Goal: Task Accomplishment & Management: Use online tool/utility

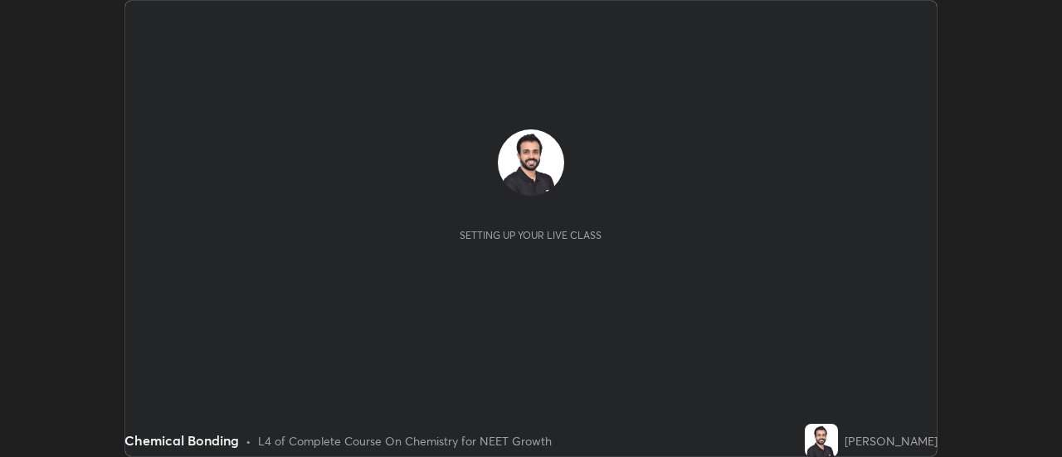
scroll to position [457, 1061]
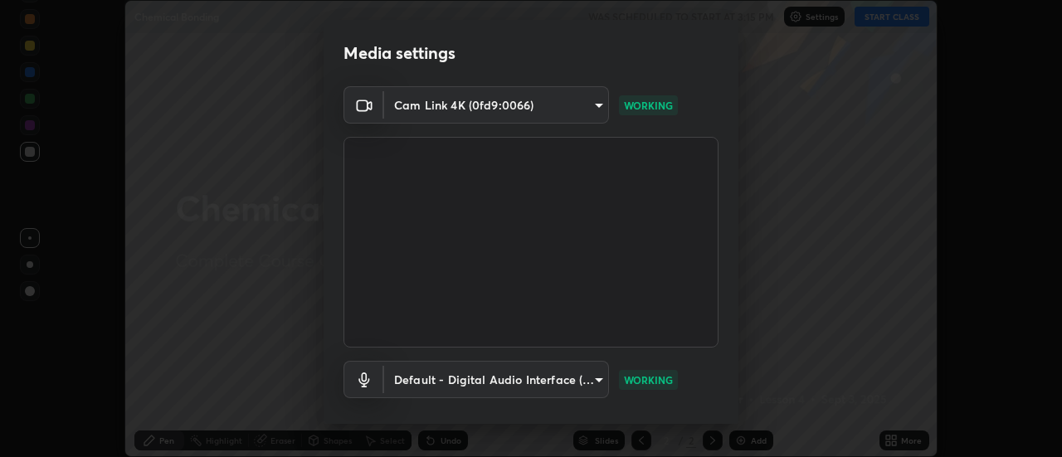
click at [589, 379] on body "Erase all Chemical Bonding WAS SCHEDULED TO START AT 3:15 PM Settings START CLA…" at bounding box center [531, 228] width 1062 height 457
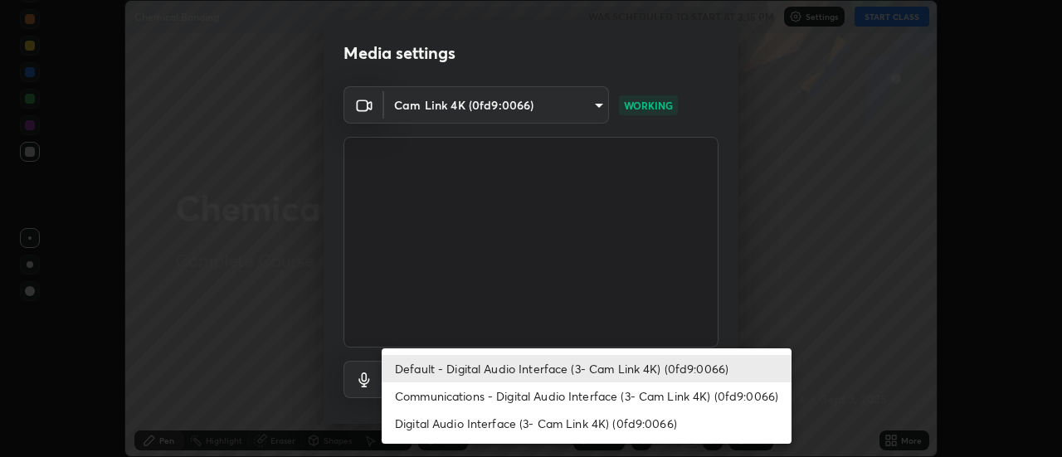
click at [768, 303] on div at bounding box center [531, 228] width 1062 height 457
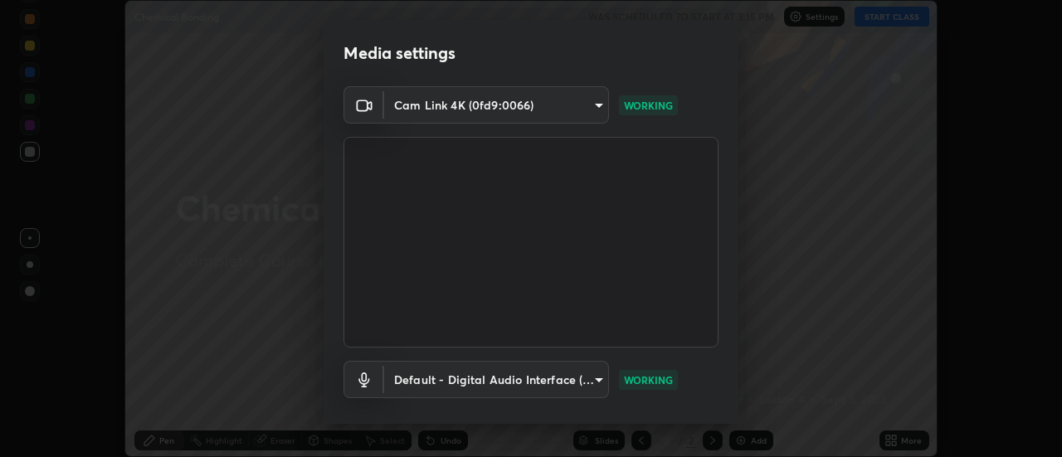
scroll to position [87, 0]
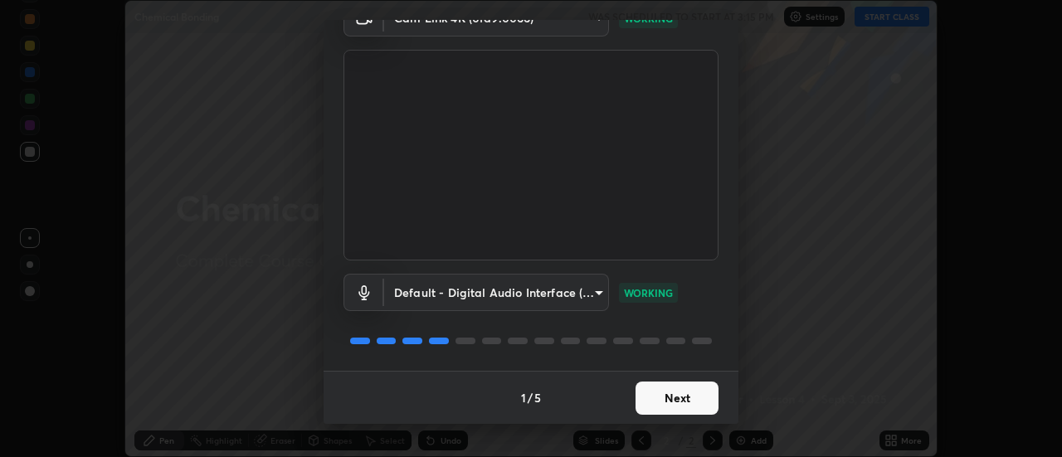
click at [690, 402] on button "Next" at bounding box center [677, 398] width 83 height 33
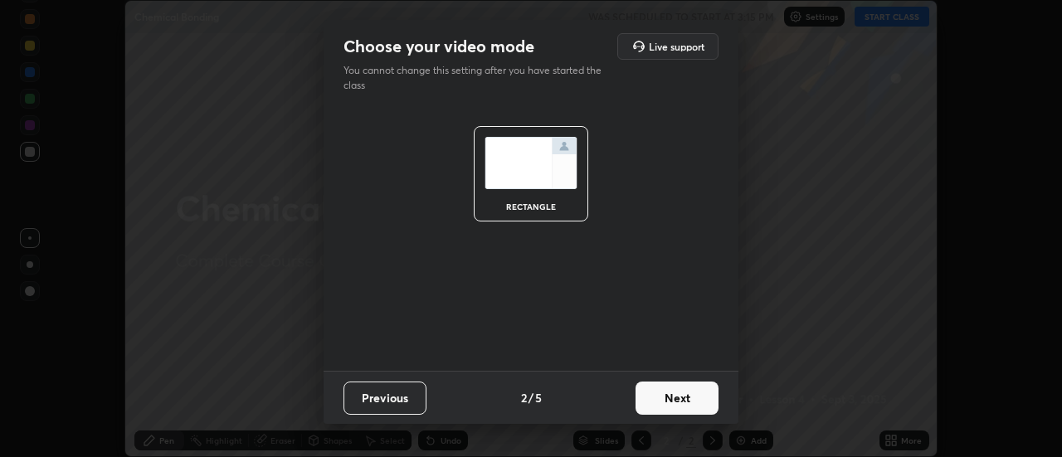
scroll to position [0, 0]
click at [695, 400] on button "Next" at bounding box center [677, 398] width 83 height 33
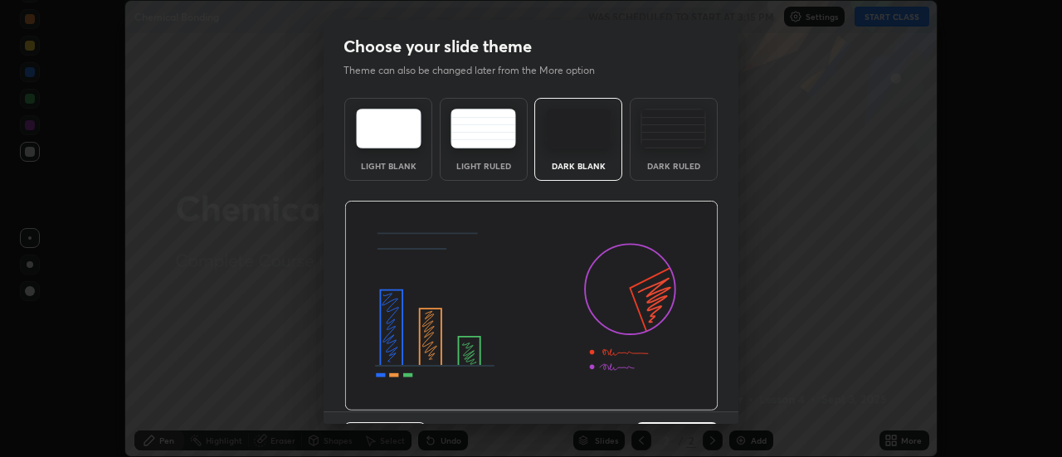
click at [699, 401] on img at bounding box center [531, 306] width 374 height 211
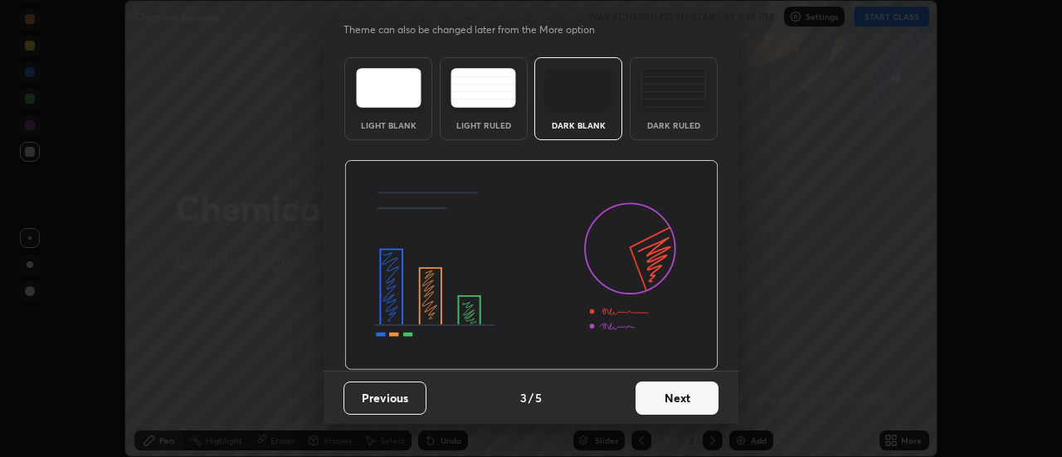
click at [690, 396] on button "Next" at bounding box center [677, 398] width 83 height 33
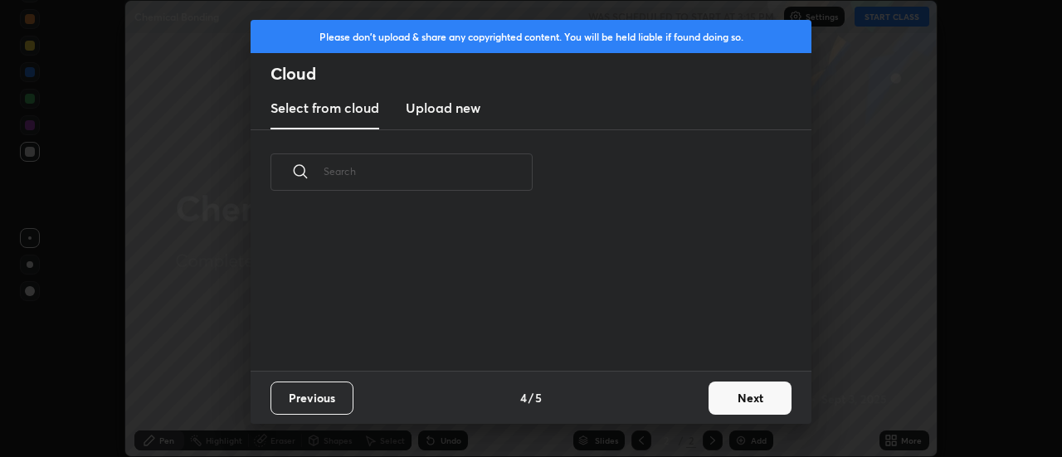
scroll to position [0, 0]
click at [744, 401] on button "Next" at bounding box center [750, 398] width 83 height 33
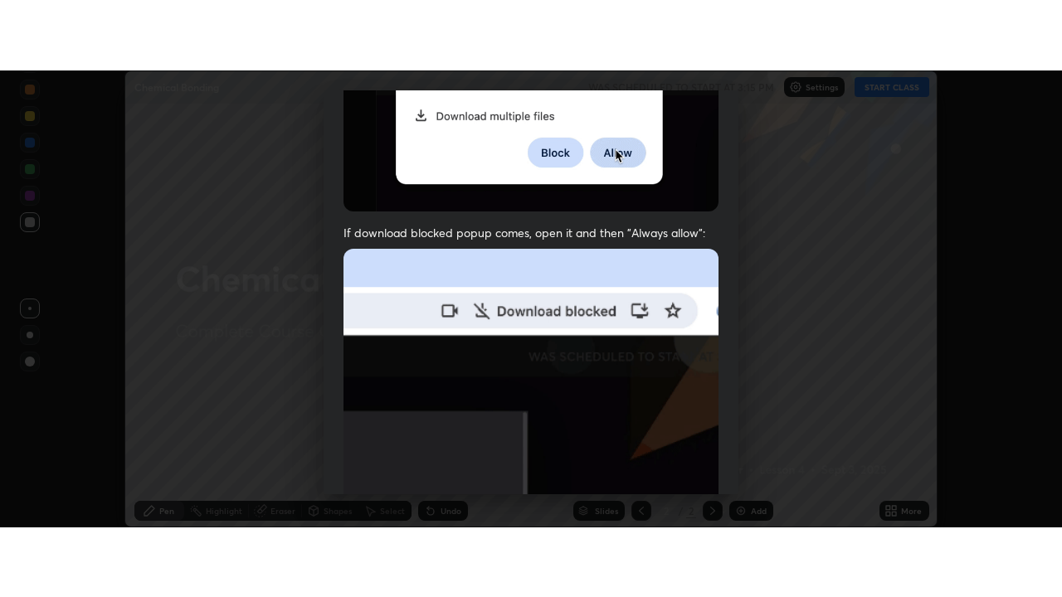
scroll to position [426, 0]
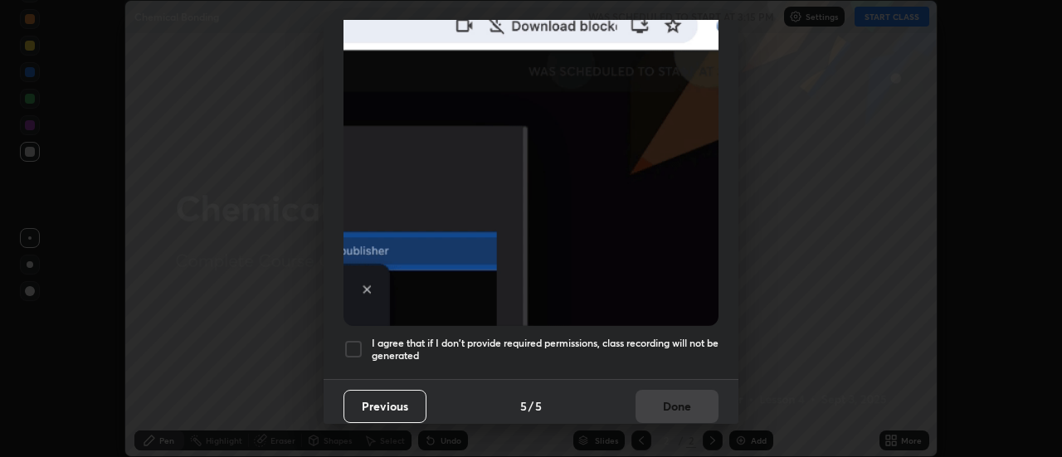
click at [703, 363] on div "Allow "Download multiple files" if prompted: If download blocked popup comes, o…" at bounding box center [531, 30] width 415 height 699
click at [695, 406] on div "Previous 5 / 5 Done" at bounding box center [531, 405] width 415 height 53
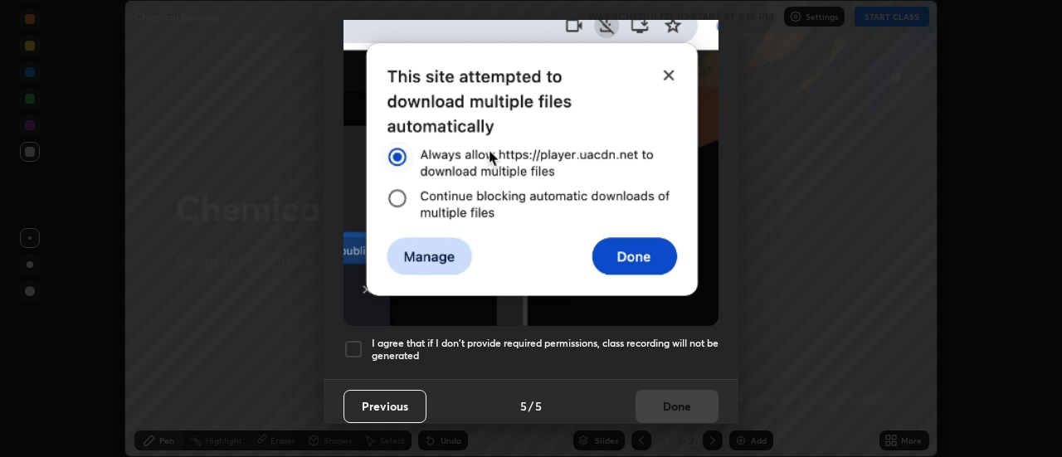
click at [700, 339] on h5 "I agree that if I don't provide required permissions, class recording will not …" at bounding box center [545, 350] width 347 height 26
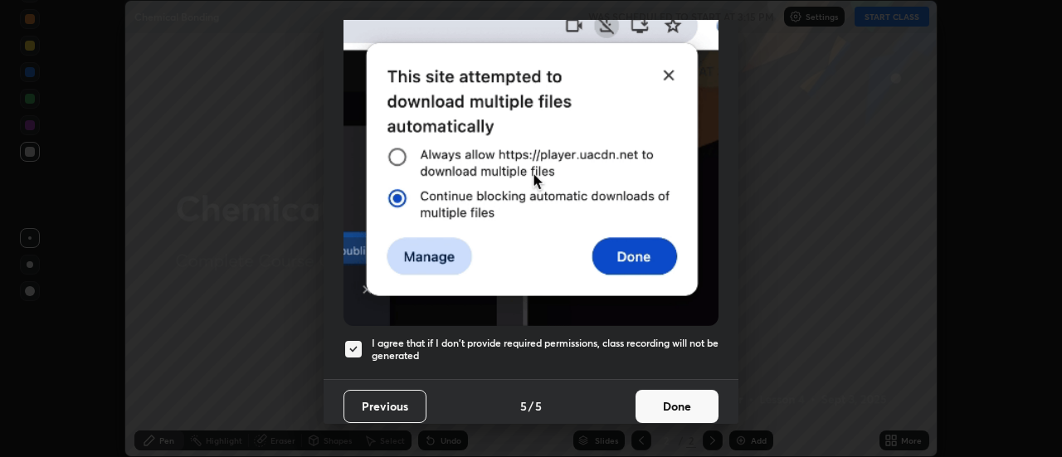
click at [688, 398] on button "Done" at bounding box center [677, 406] width 83 height 33
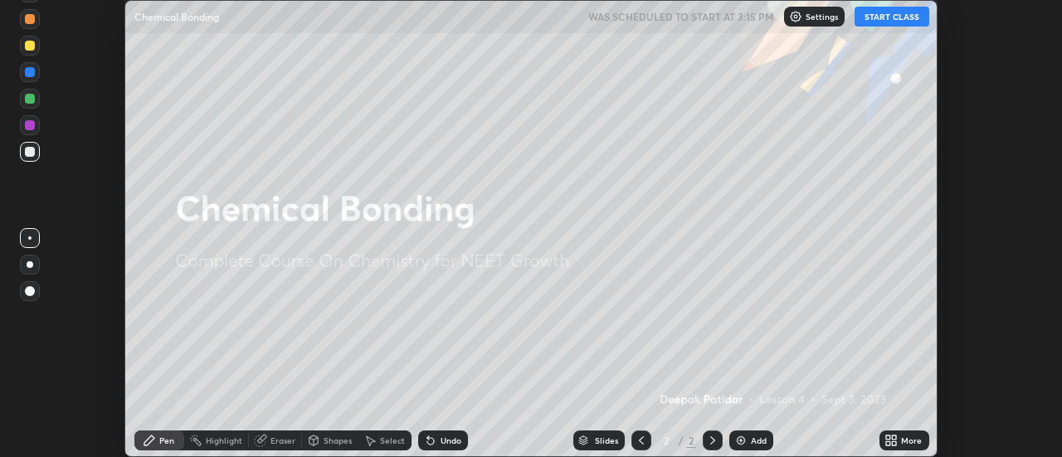
click at [887, 21] on button "START CLASS" at bounding box center [892, 17] width 75 height 20
click at [898, 441] on icon at bounding box center [891, 440] width 13 height 13
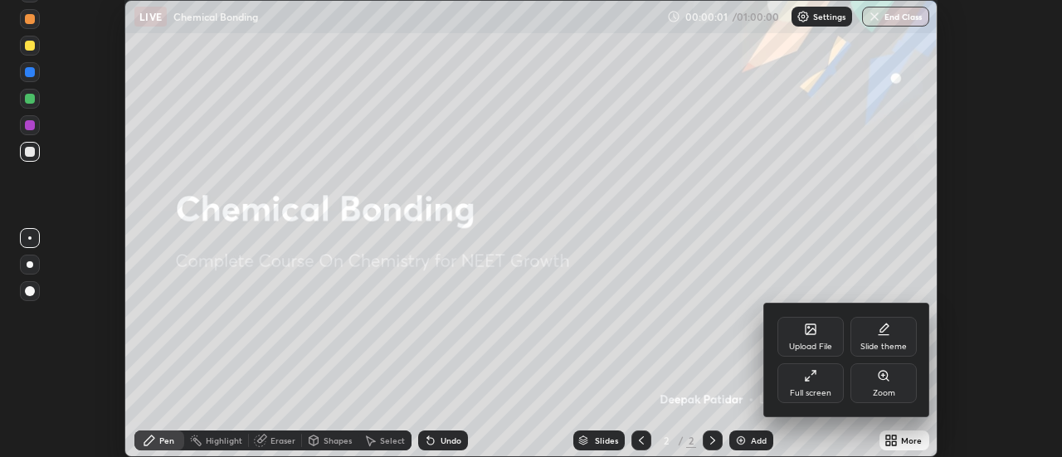
click at [816, 389] on div "Full screen" at bounding box center [810, 393] width 41 height 8
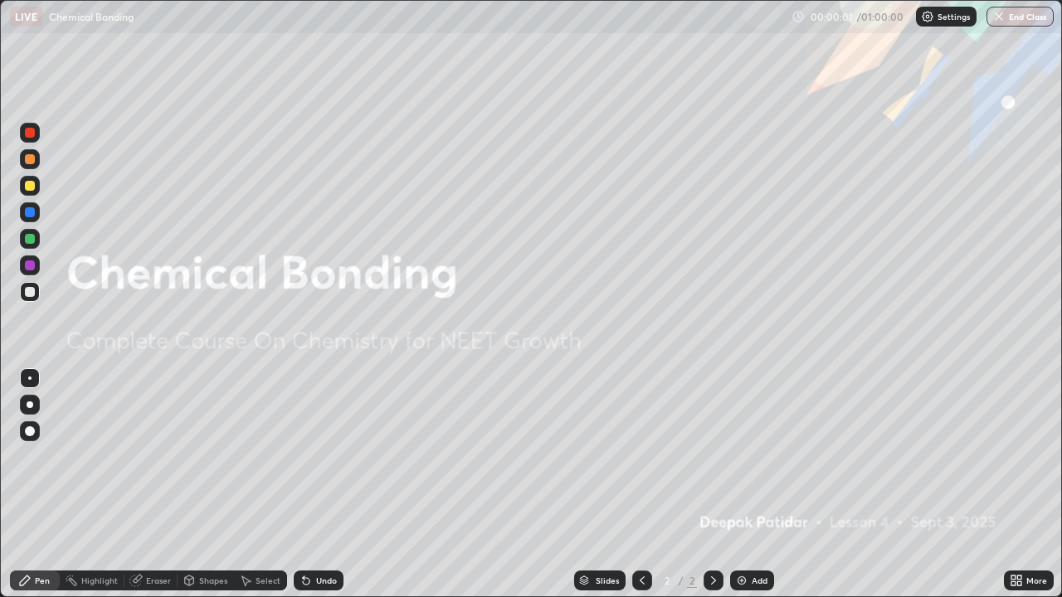
scroll to position [597, 1062]
click at [1019, 456] on icon at bounding box center [1019, 584] width 4 height 4
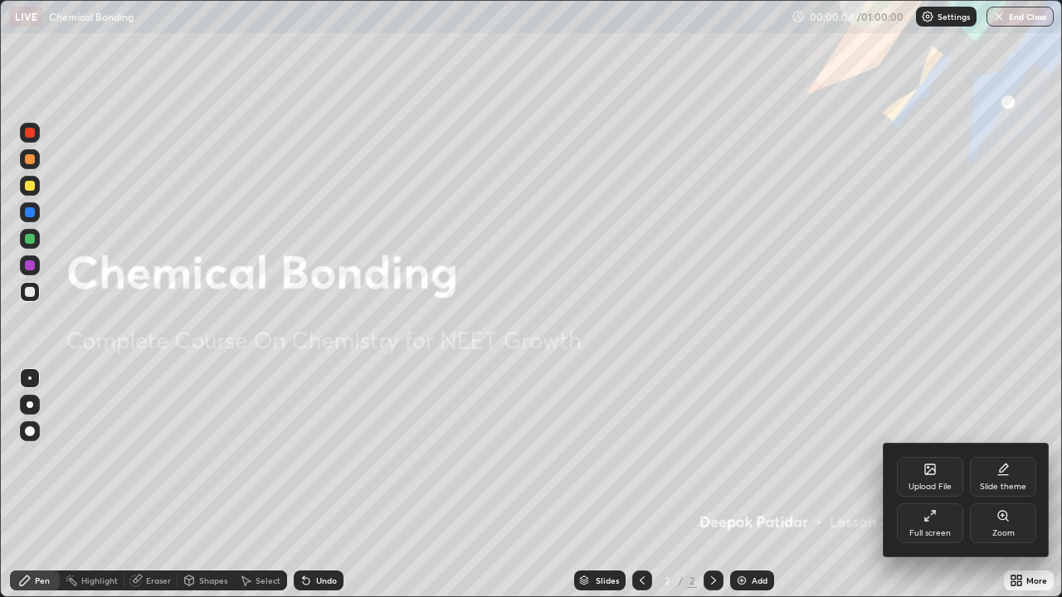
click at [944, 456] on div "Upload File" at bounding box center [930, 487] width 43 height 8
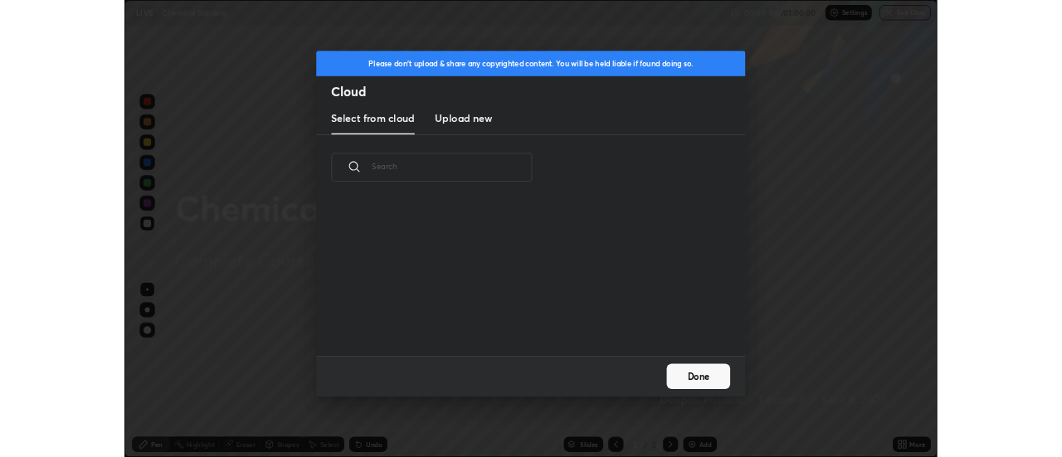
scroll to position [204, 533]
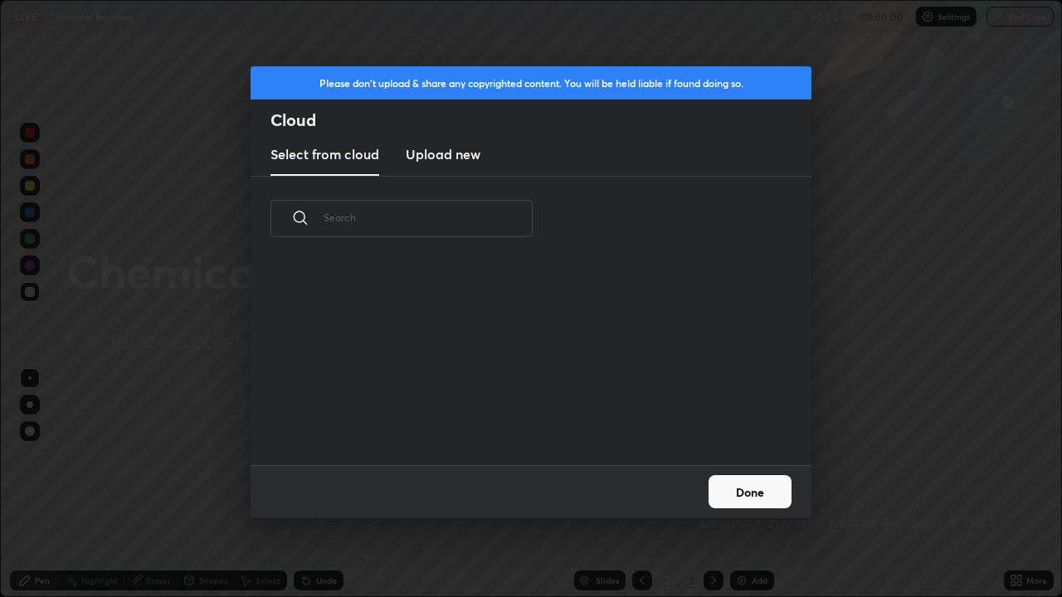
click at [467, 154] on h3 "Upload new" at bounding box center [443, 154] width 75 height 20
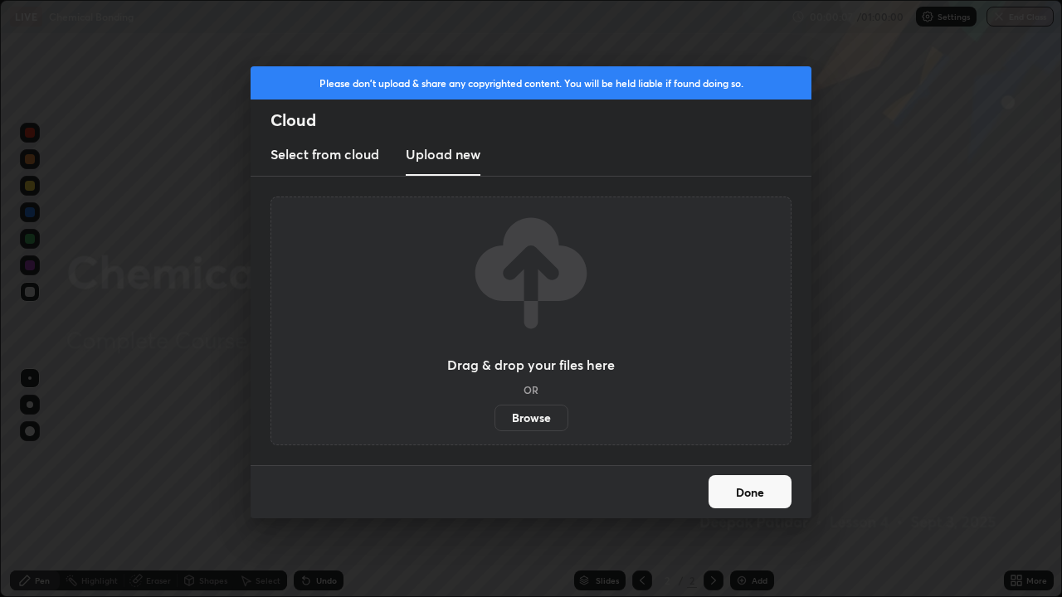
click at [539, 419] on label "Browse" at bounding box center [532, 418] width 74 height 27
click at [495, 419] on input "Browse" at bounding box center [495, 418] width 0 height 27
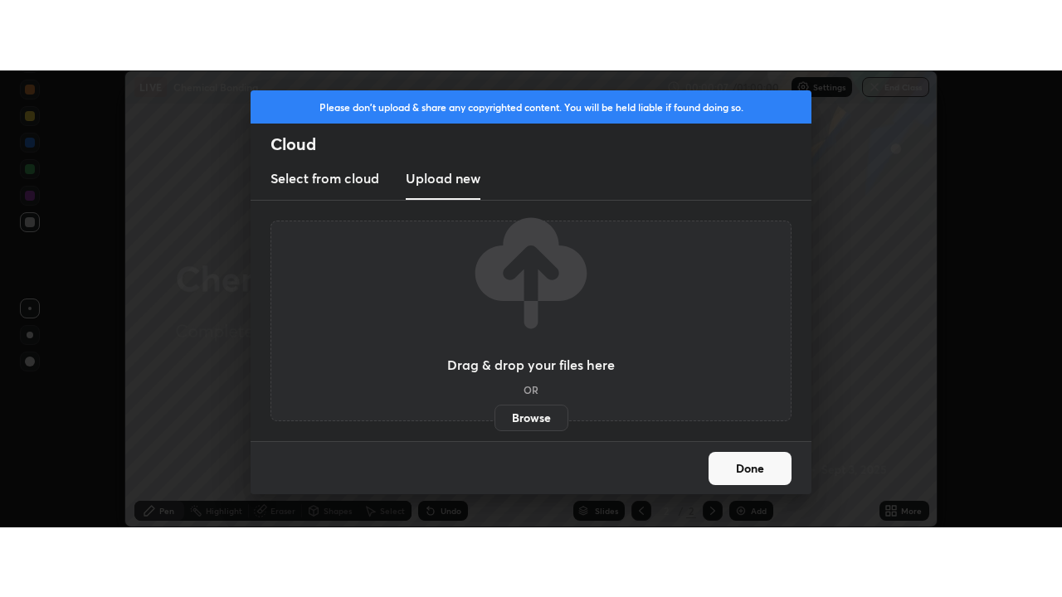
scroll to position [82528, 81923]
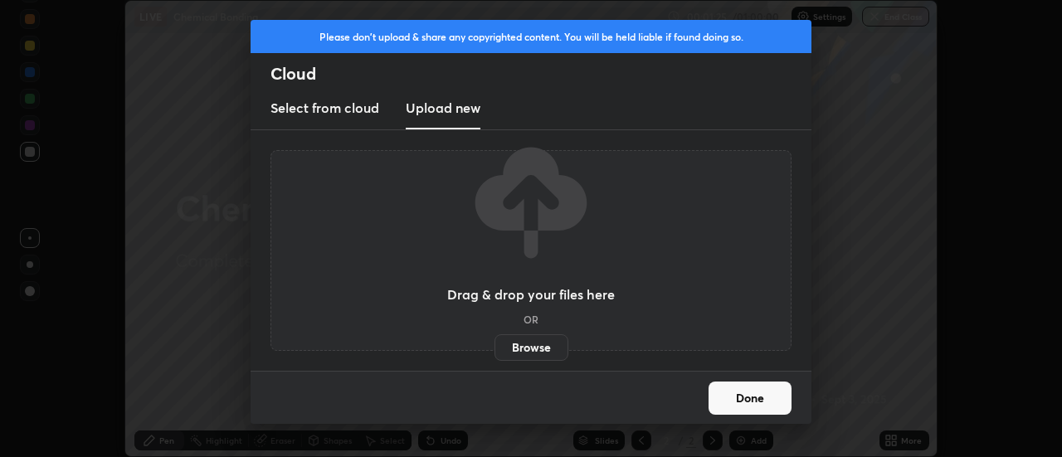
click at [544, 348] on label "Browse" at bounding box center [532, 347] width 74 height 27
click at [495, 348] on input "Browse" at bounding box center [495, 347] width 0 height 27
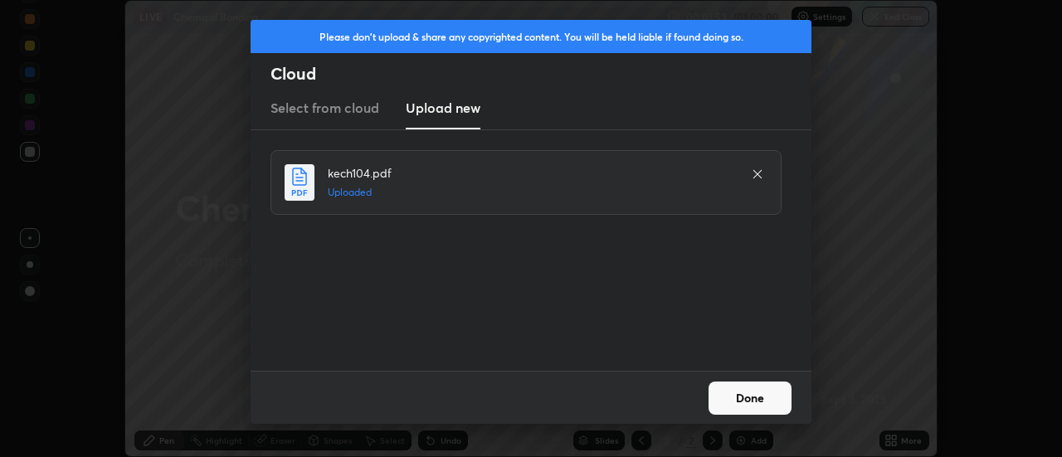
click at [764, 399] on button "Done" at bounding box center [750, 398] width 83 height 33
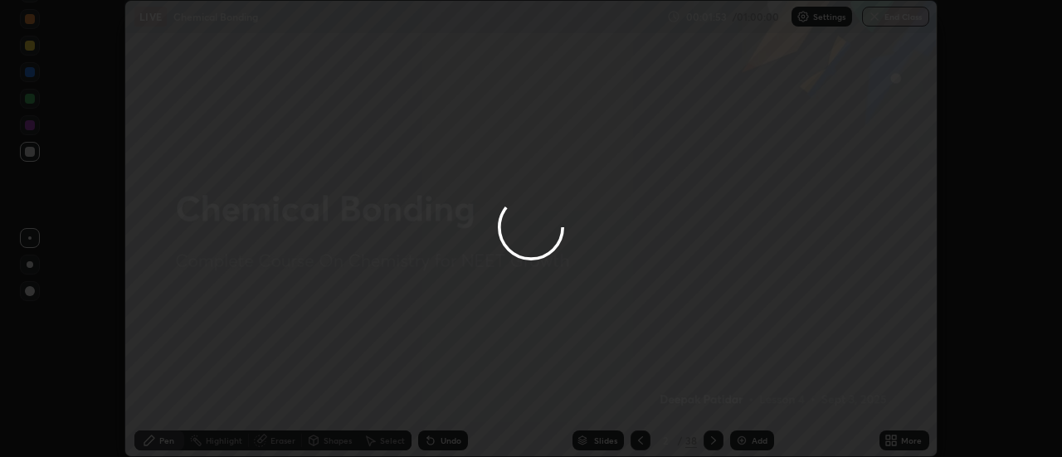
click at [768, 402] on div at bounding box center [531, 228] width 1062 height 457
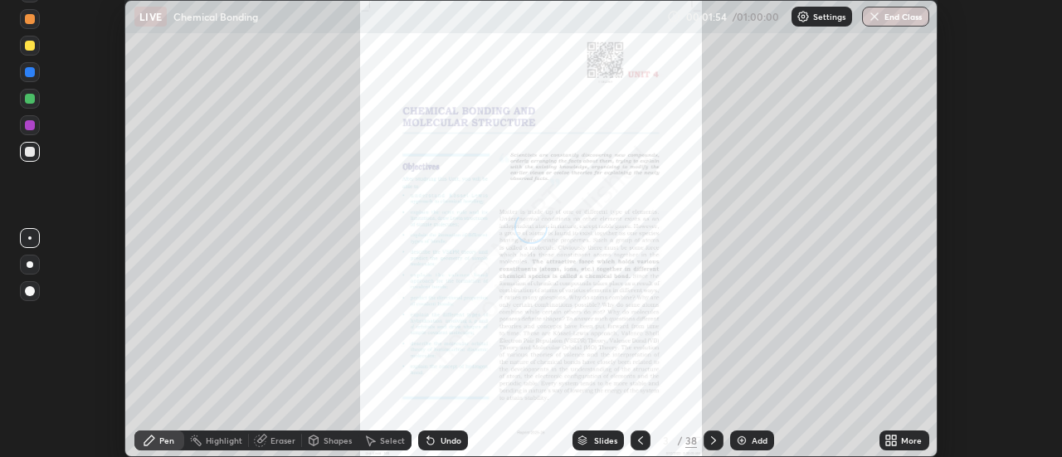
click at [895, 445] on icon at bounding box center [895, 443] width 4 height 4
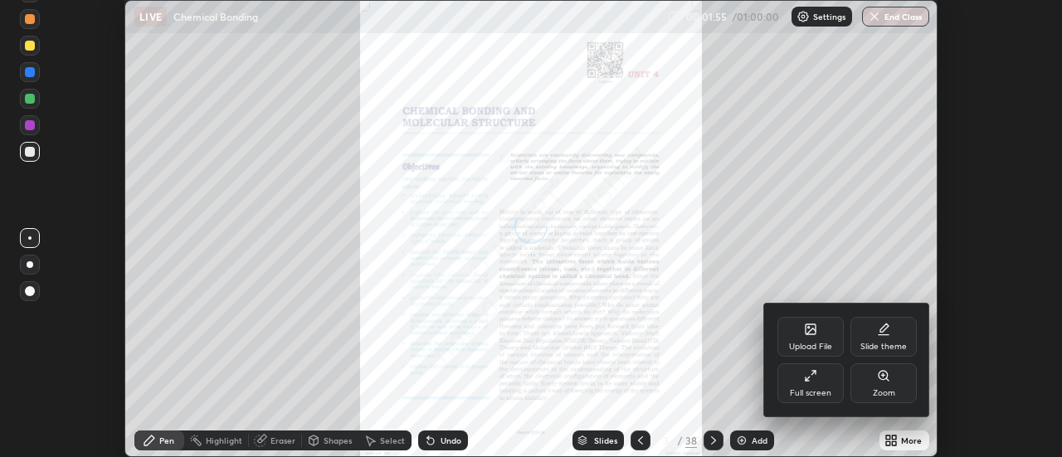
click at [823, 389] on div "Full screen" at bounding box center [810, 393] width 41 height 8
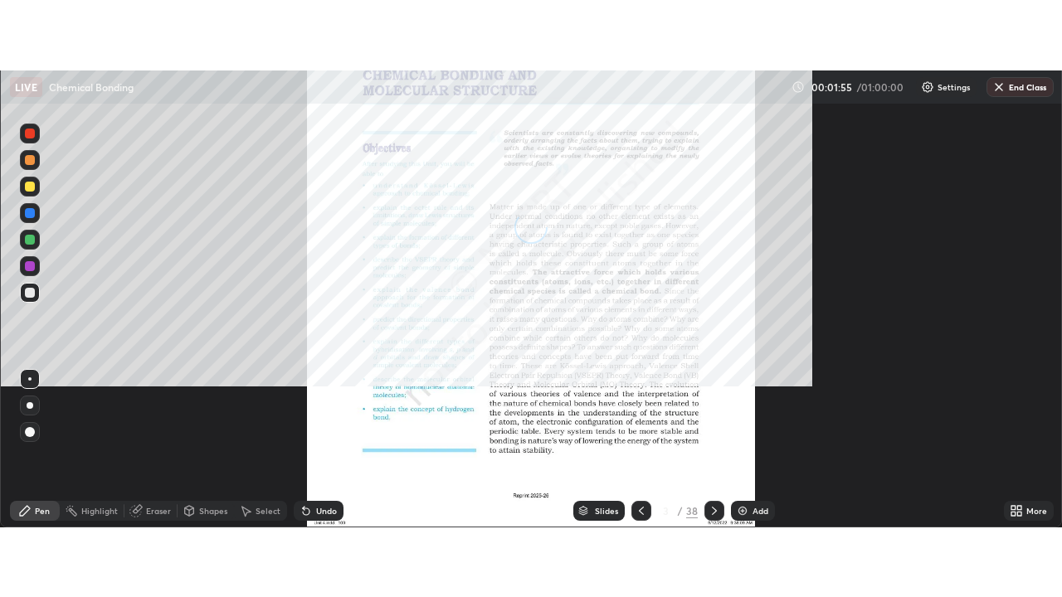
scroll to position [597, 1062]
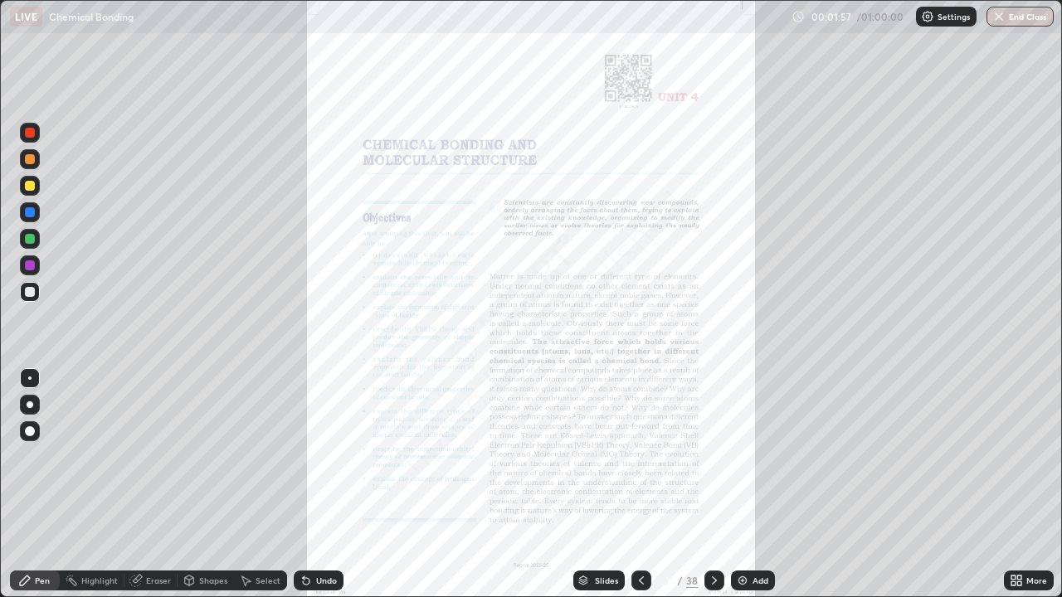
click at [1021, 456] on icon at bounding box center [1019, 578] width 4 height 4
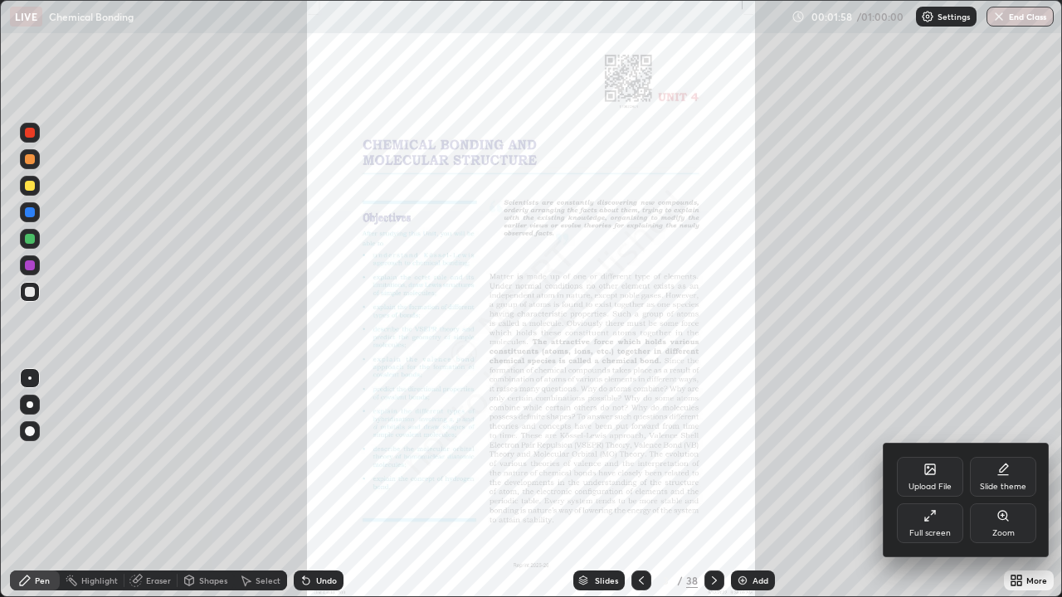
click at [744, 456] on div at bounding box center [531, 298] width 1062 height 597
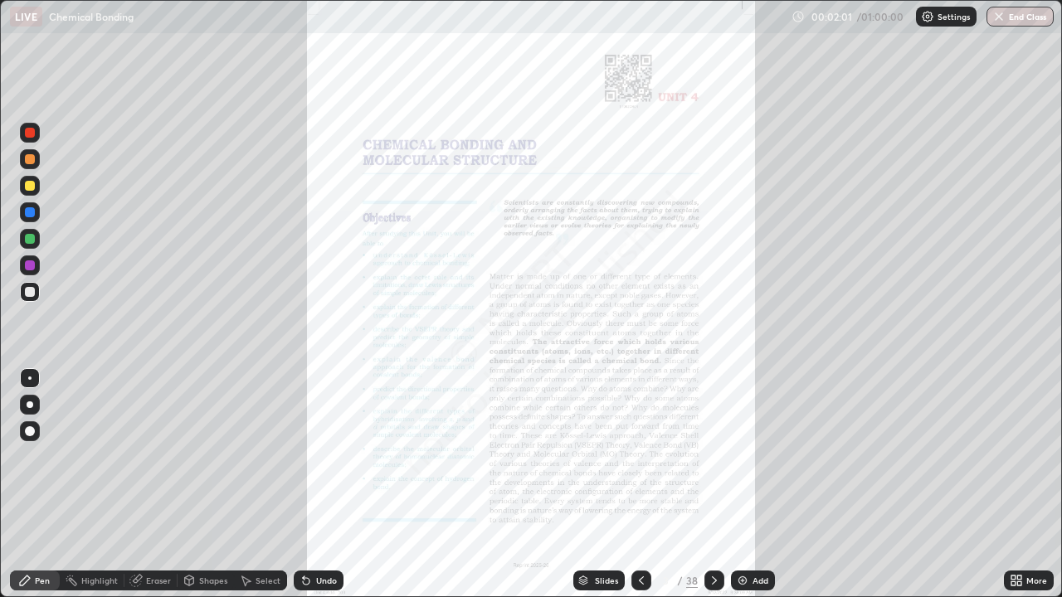
click at [610, 456] on div "Slides" at bounding box center [606, 581] width 23 height 8
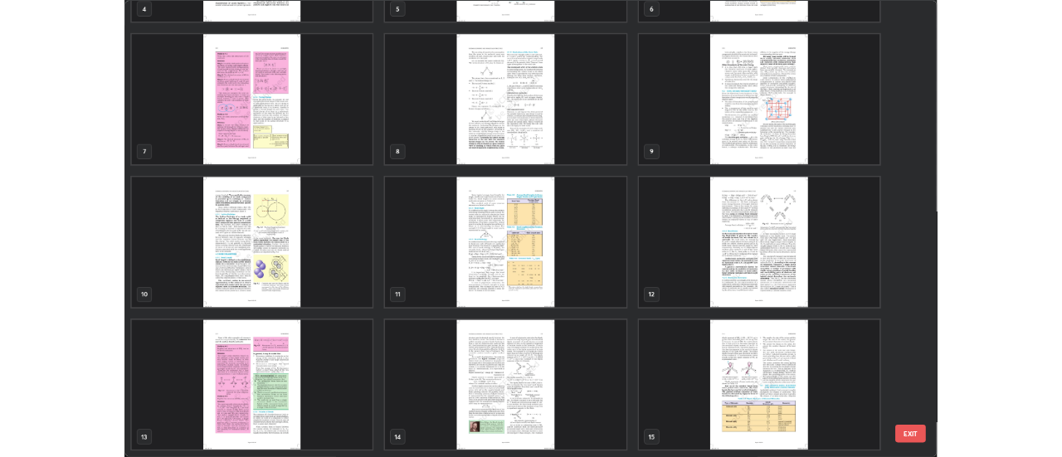
scroll to position [336, 0]
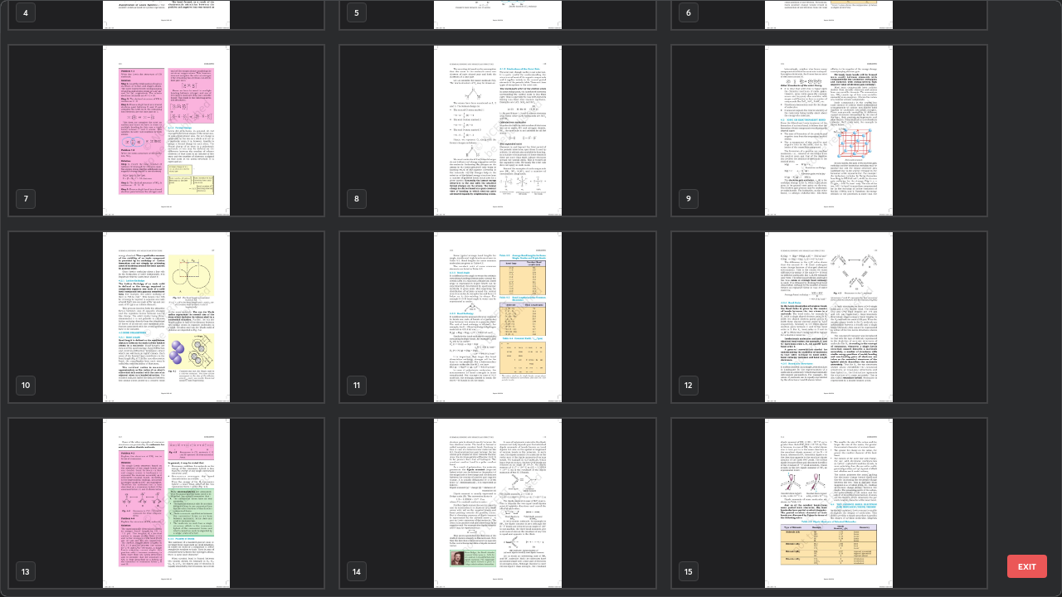
click at [289, 339] on img "grid" at bounding box center [166, 317] width 315 height 170
click at [287, 339] on img "grid" at bounding box center [166, 317] width 315 height 170
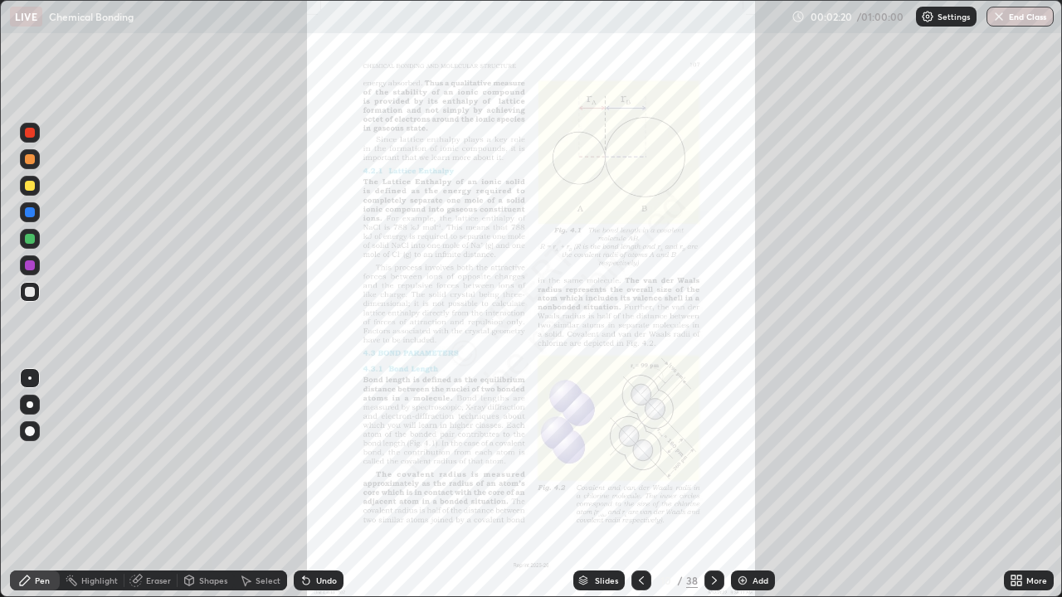
click at [1021, 456] on icon at bounding box center [1019, 578] width 4 height 4
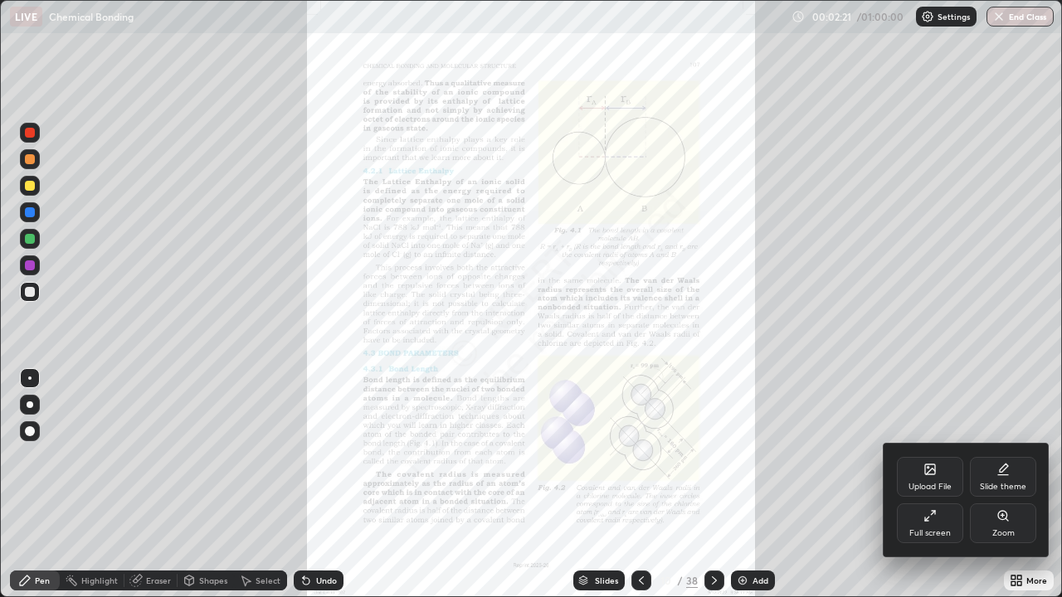
click at [1002, 456] on div "Zoom" at bounding box center [1004, 533] width 22 height 8
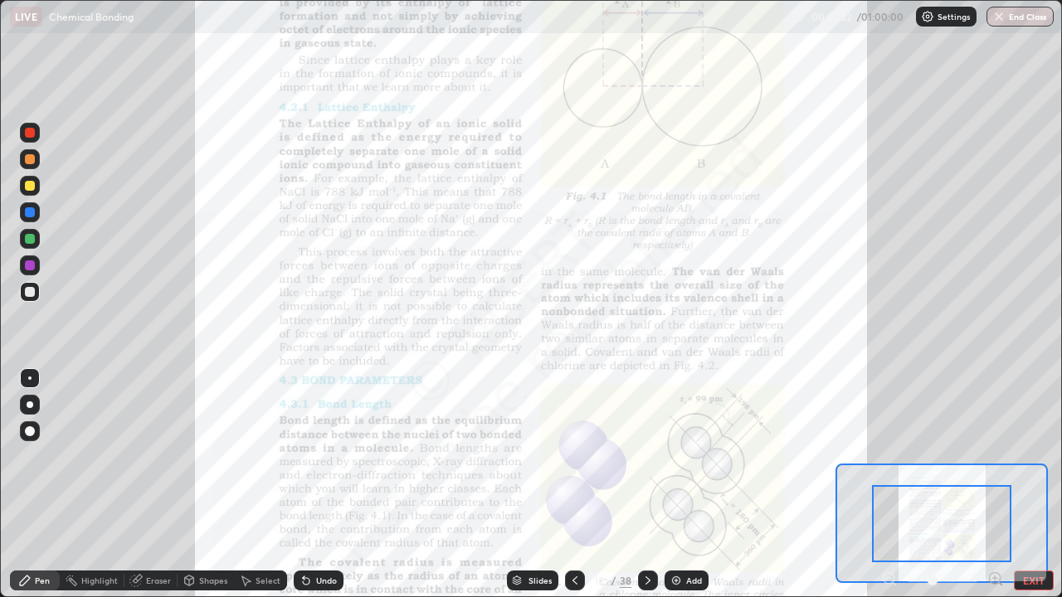
click at [995, 456] on icon at bounding box center [995, 579] width 0 height 4
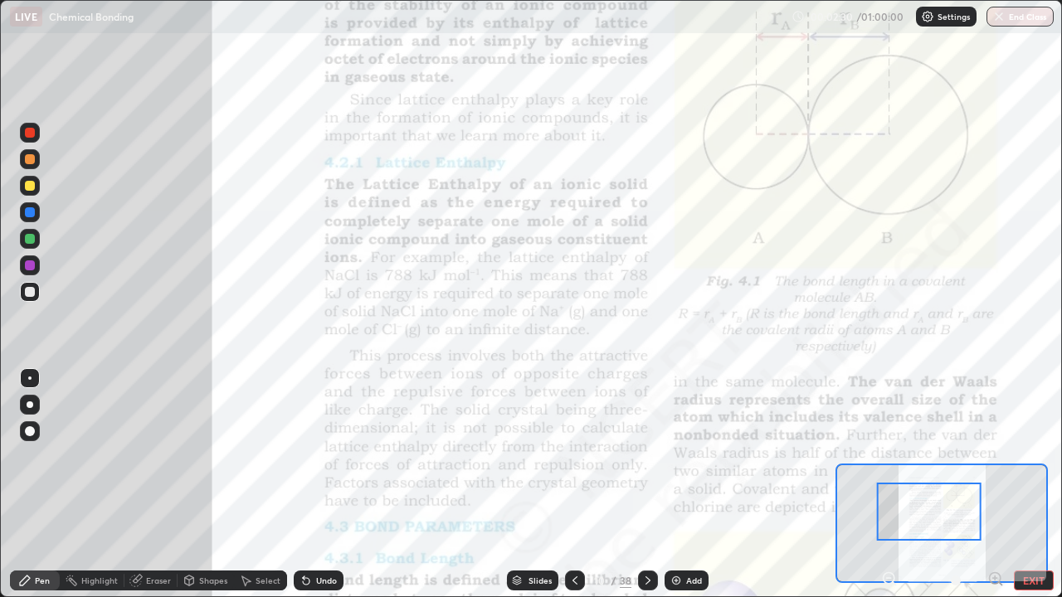
click at [32, 134] on div at bounding box center [30, 133] width 10 height 10
click at [995, 456] on icon at bounding box center [995, 578] width 4 height 0
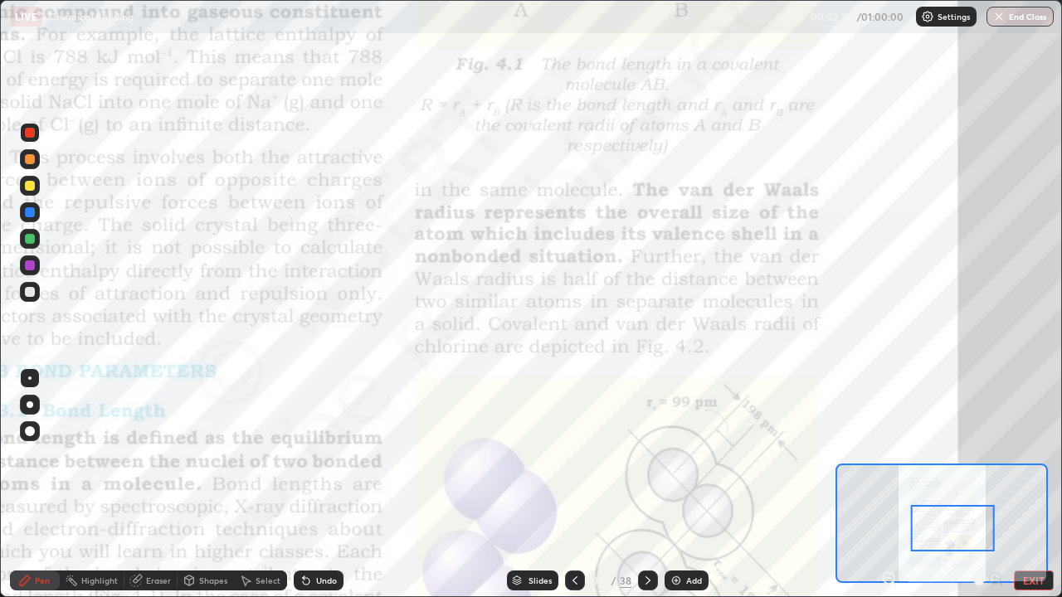
click at [571, 456] on icon at bounding box center [574, 580] width 13 height 13
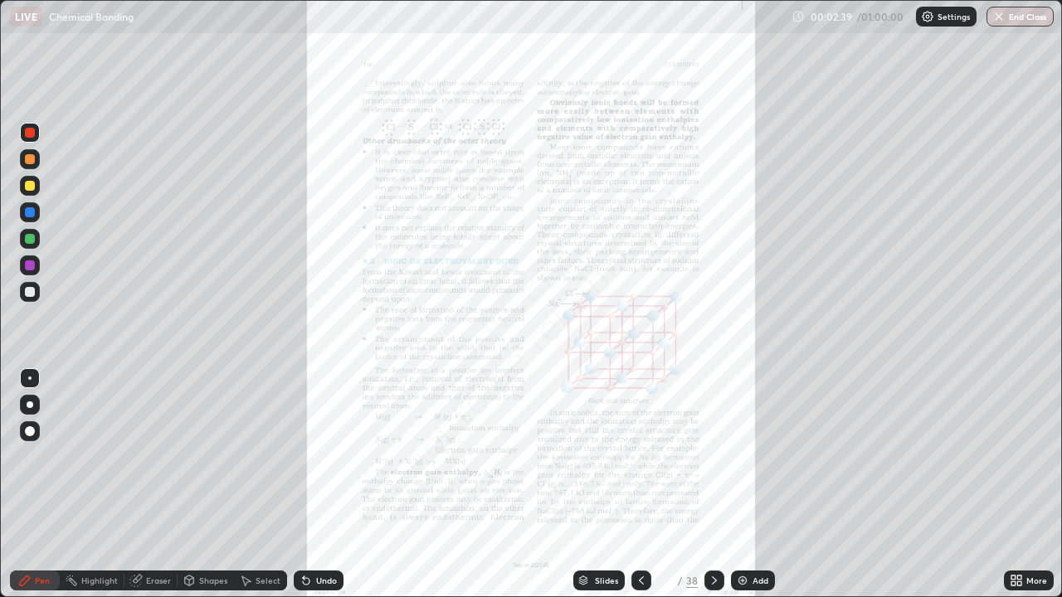
click at [1013, 456] on icon at bounding box center [1014, 584] width 4 height 4
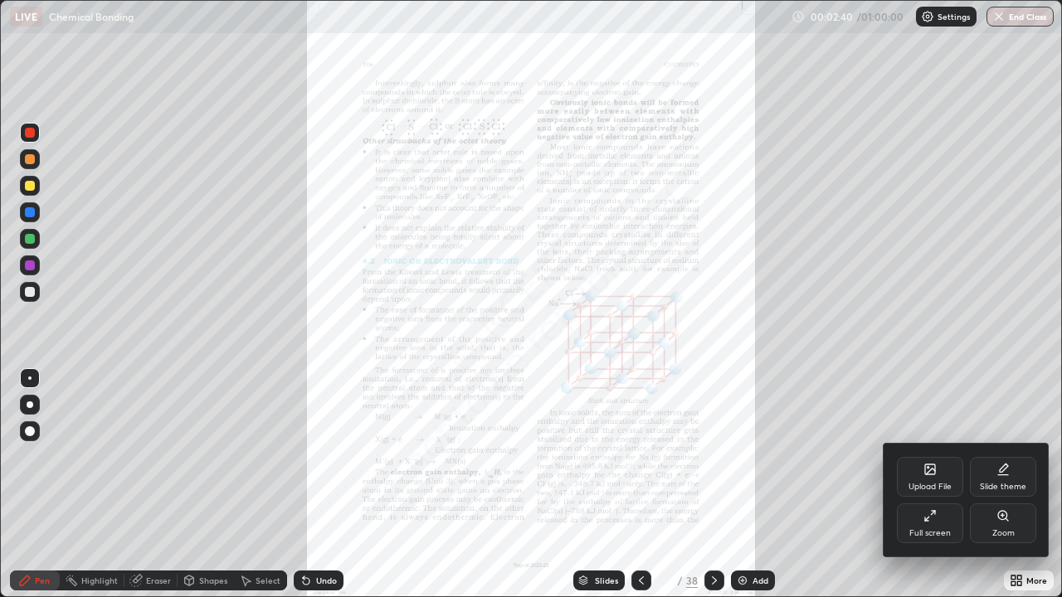
click at [991, 456] on div "Zoom" at bounding box center [1003, 524] width 66 height 40
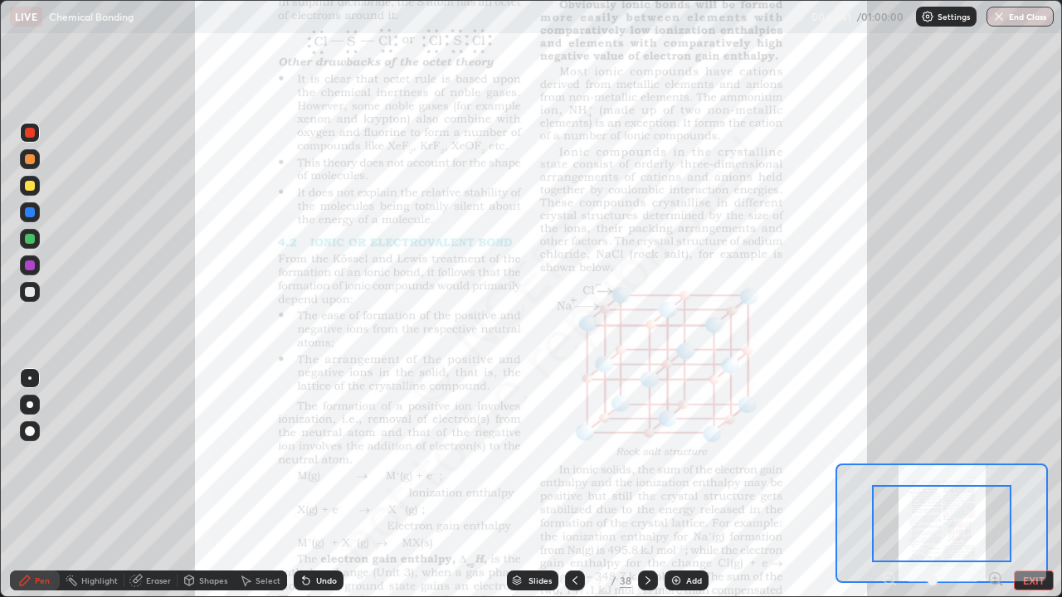
click at [993, 456] on div "Pen Highlight Eraser Shapes Select Undo Slides 9 / 38 Add EXIT" at bounding box center [531, 580] width 1062 height 33
click at [995, 456] on icon at bounding box center [995, 578] width 4 height 0
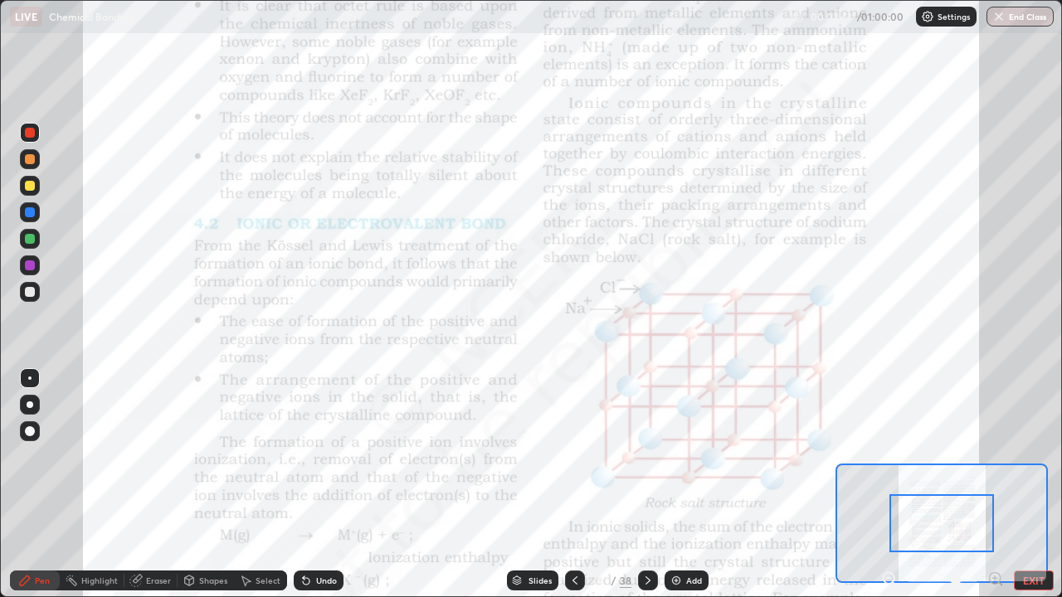
click at [995, 456] on icon at bounding box center [995, 578] width 4 height 0
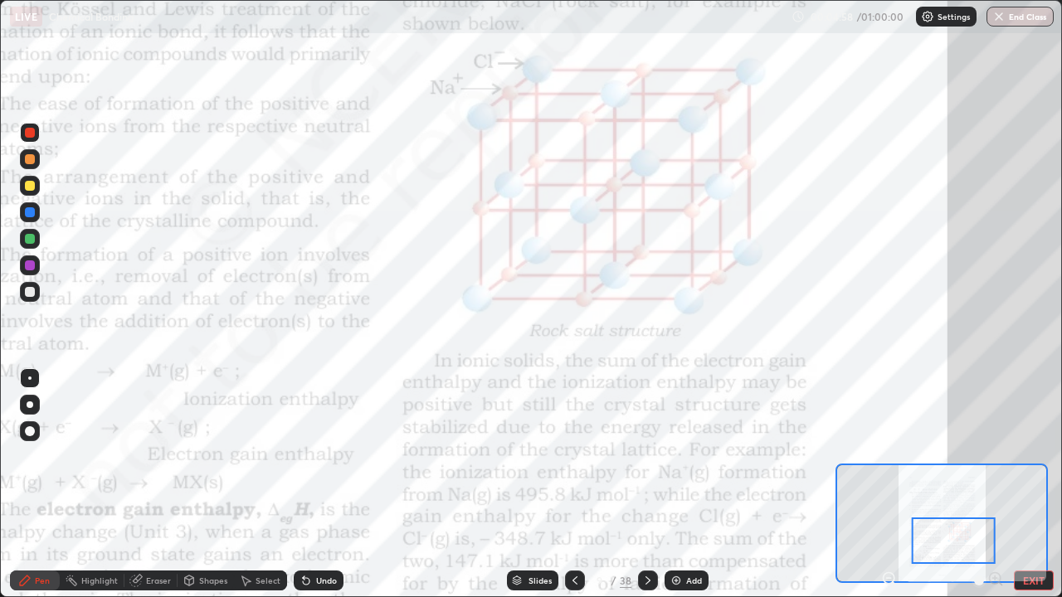
click at [646, 456] on icon at bounding box center [647, 580] width 13 height 13
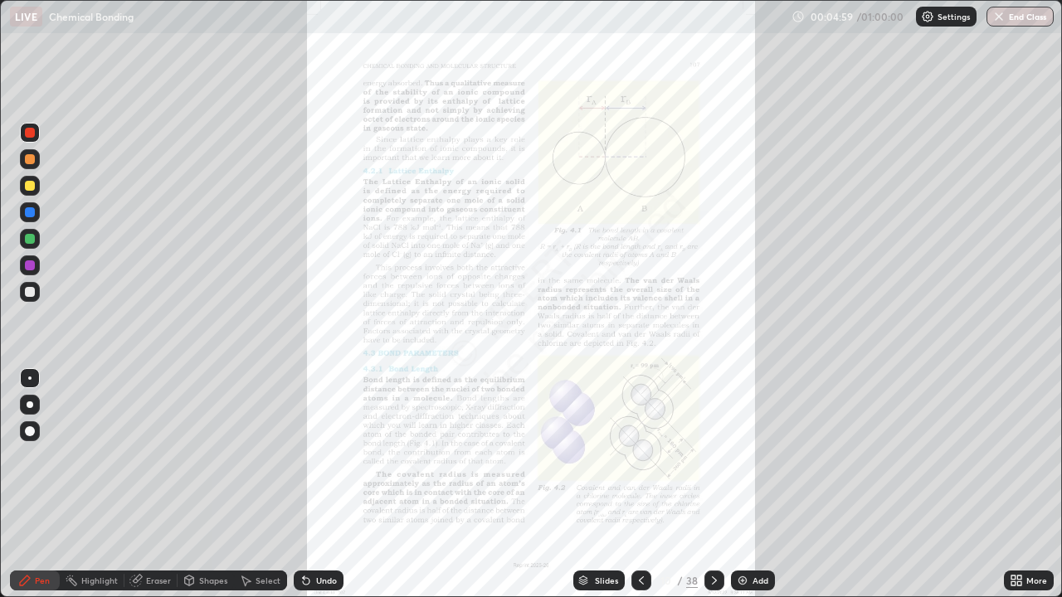
click at [1031, 456] on div "More" at bounding box center [1037, 581] width 21 height 8
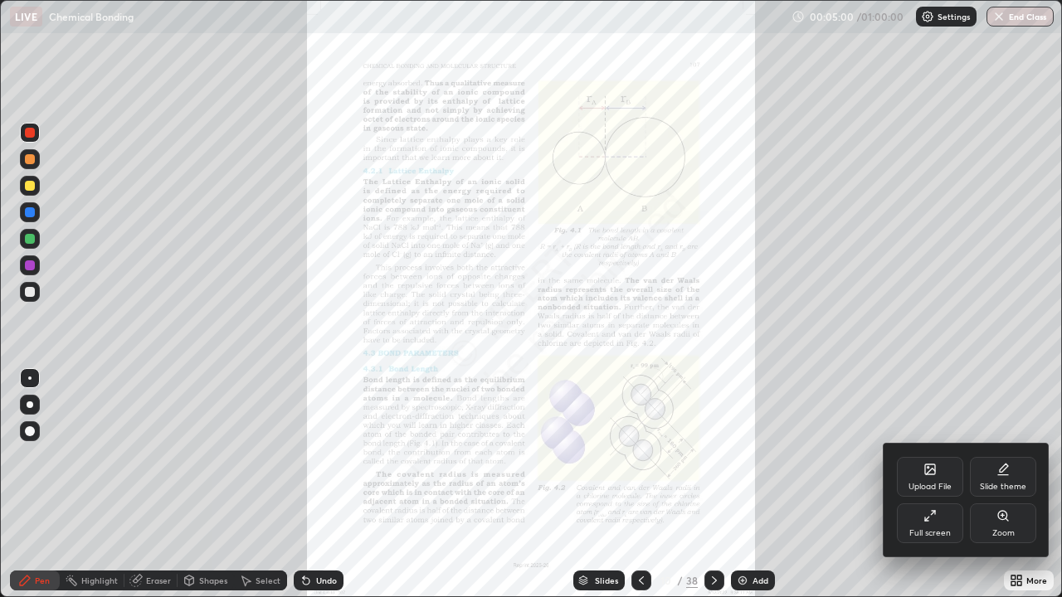
click at [1007, 456] on div "Zoom" at bounding box center [1004, 533] width 22 height 8
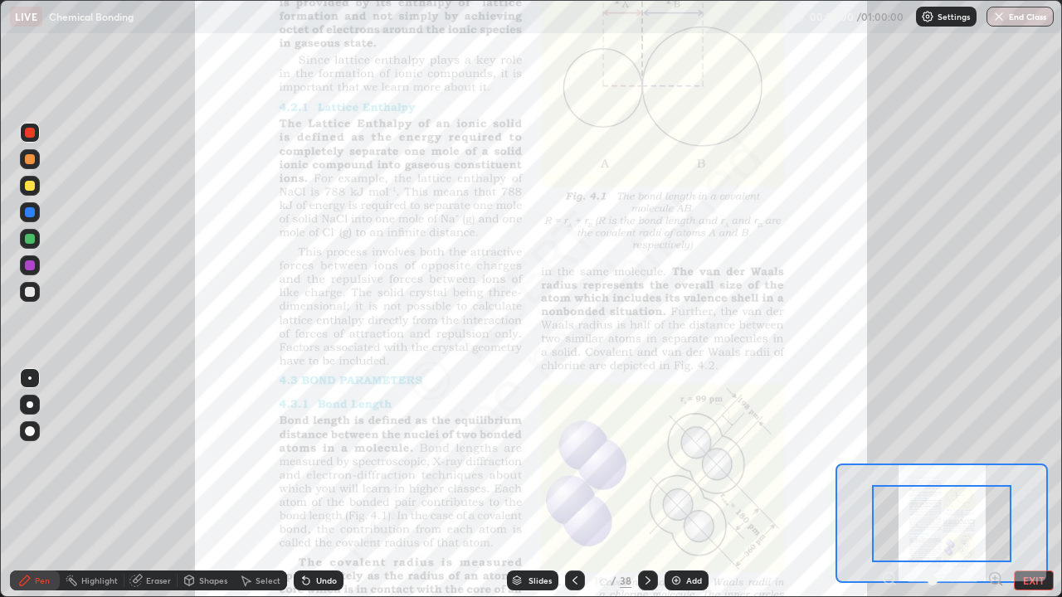
click at [994, 456] on icon at bounding box center [996, 579] width 17 height 17
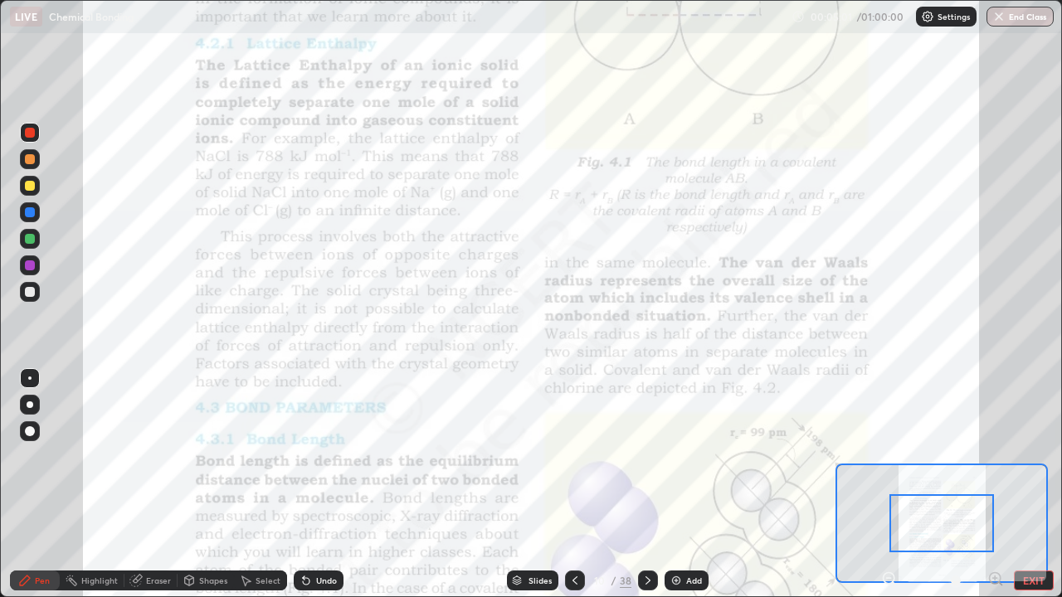
click at [995, 456] on icon at bounding box center [995, 578] width 4 height 0
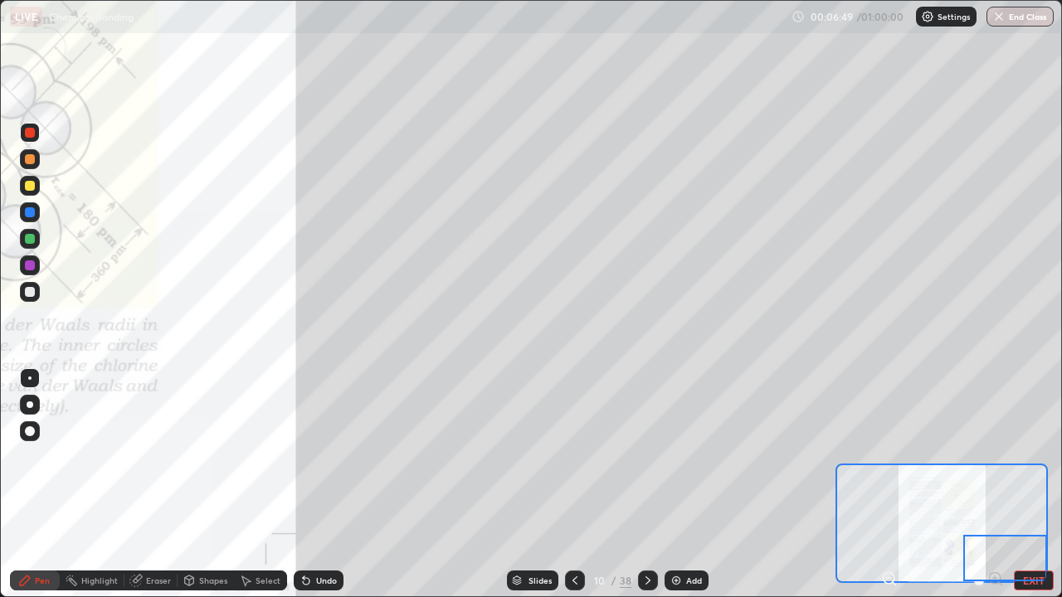
click at [29, 166] on div at bounding box center [30, 159] width 20 height 20
click at [325, 456] on div "Undo" at bounding box center [326, 581] width 21 height 8
click at [324, 456] on div "Undo" at bounding box center [326, 581] width 21 height 8
click at [326, 456] on div "Undo" at bounding box center [319, 581] width 50 height 20
click at [329, 456] on div "Undo" at bounding box center [319, 581] width 50 height 20
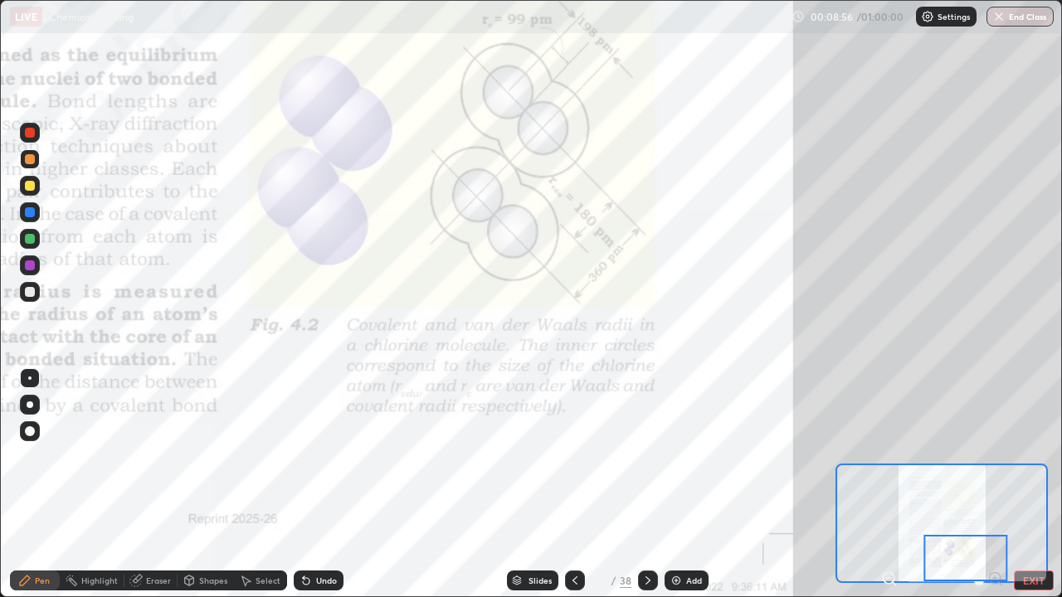
click at [647, 456] on icon at bounding box center [647, 580] width 13 height 13
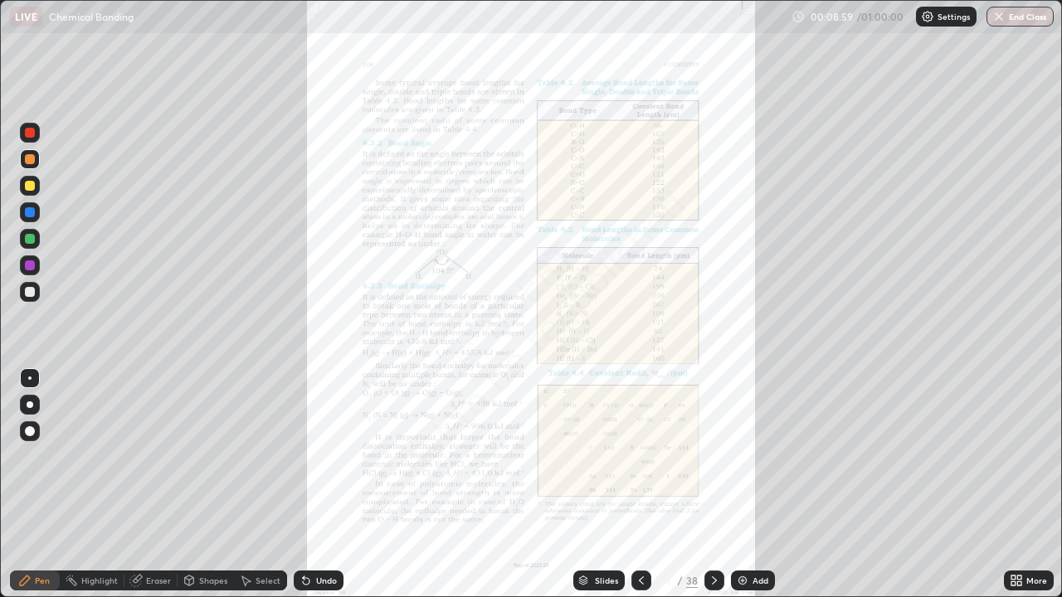
click at [713, 456] on icon at bounding box center [714, 580] width 13 height 13
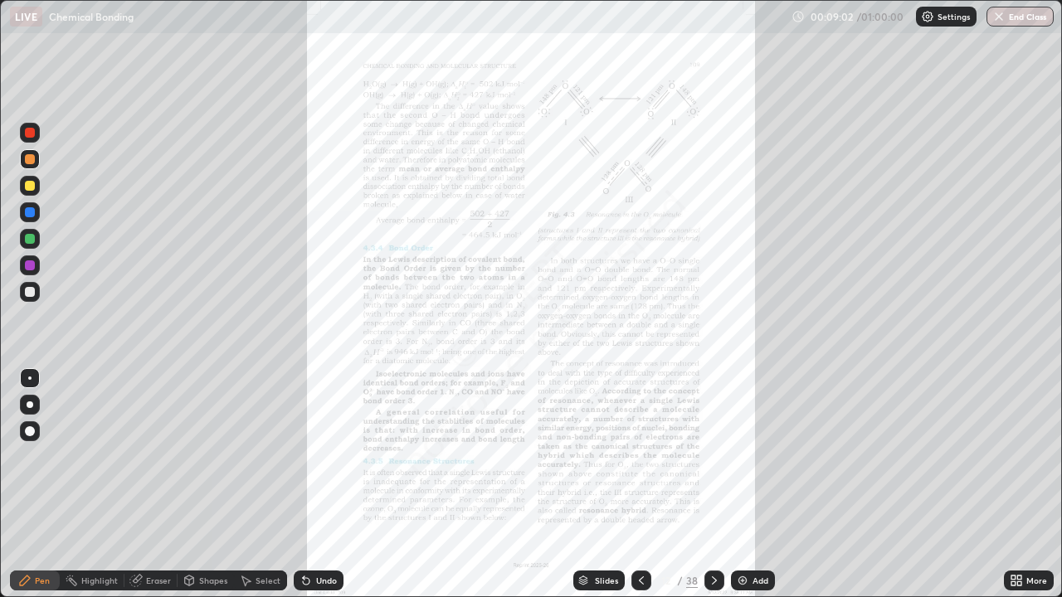
click at [1019, 456] on icon at bounding box center [1019, 584] width 4 height 4
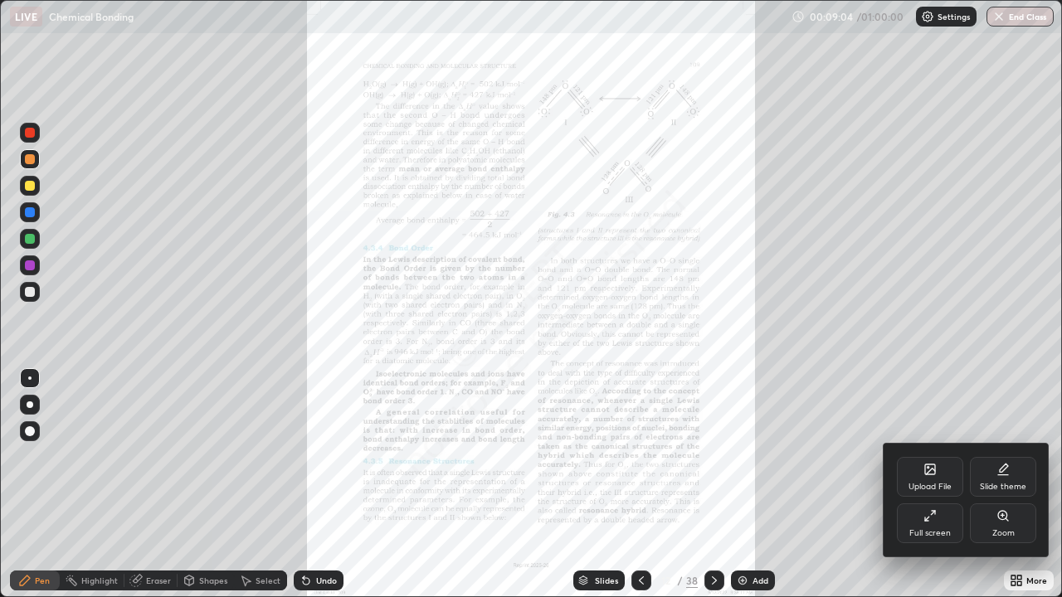
click at [947, 456] on div "Full screen" at bounding box center [930, 533] width 41 height 8
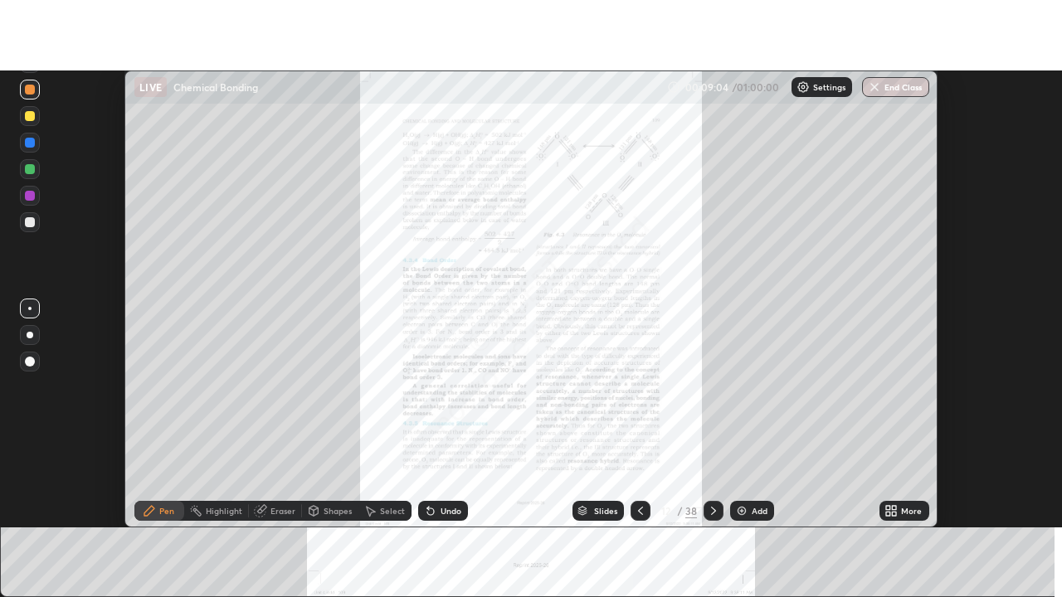
scroll to position [82528, 81923]
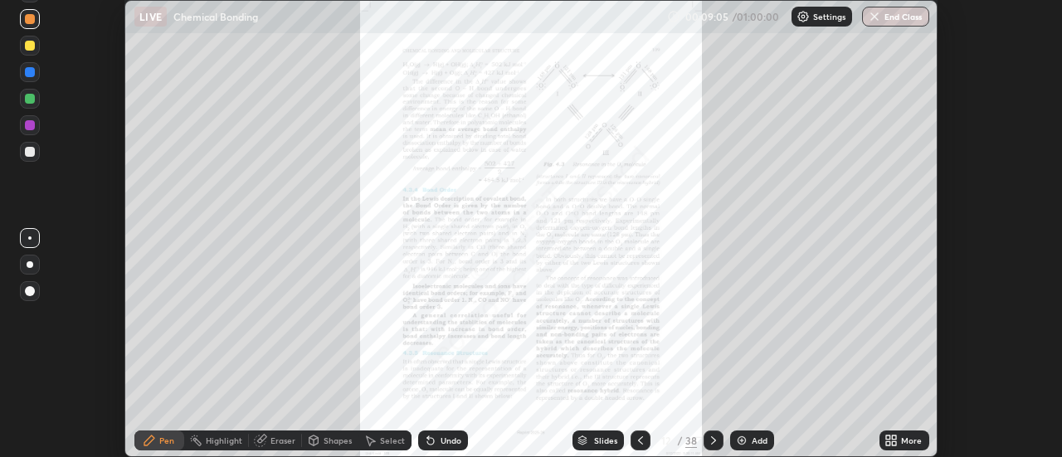
click at [915, 439] on div "More" at bounding box center [911, 441] width 21 height 8
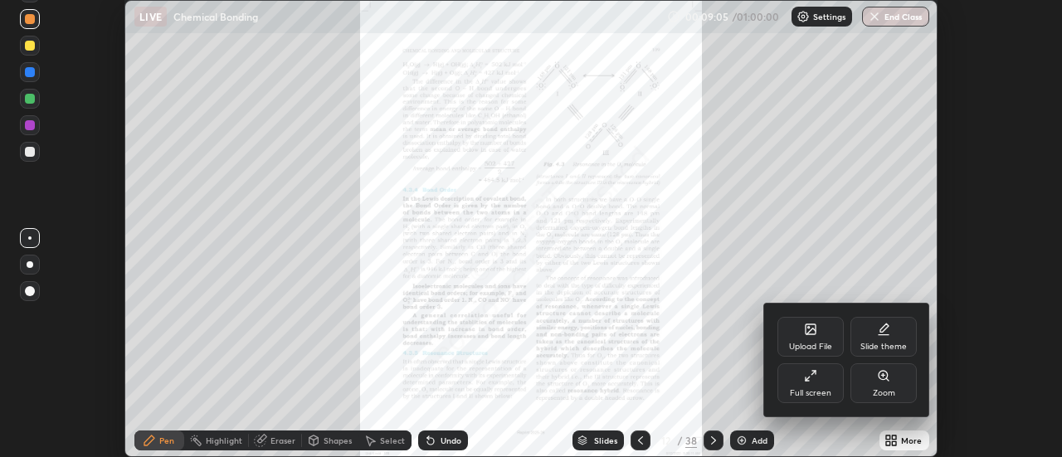
click at [820, 385] on div "Full screen" at bounding box center [811, 383] width 66 height 40
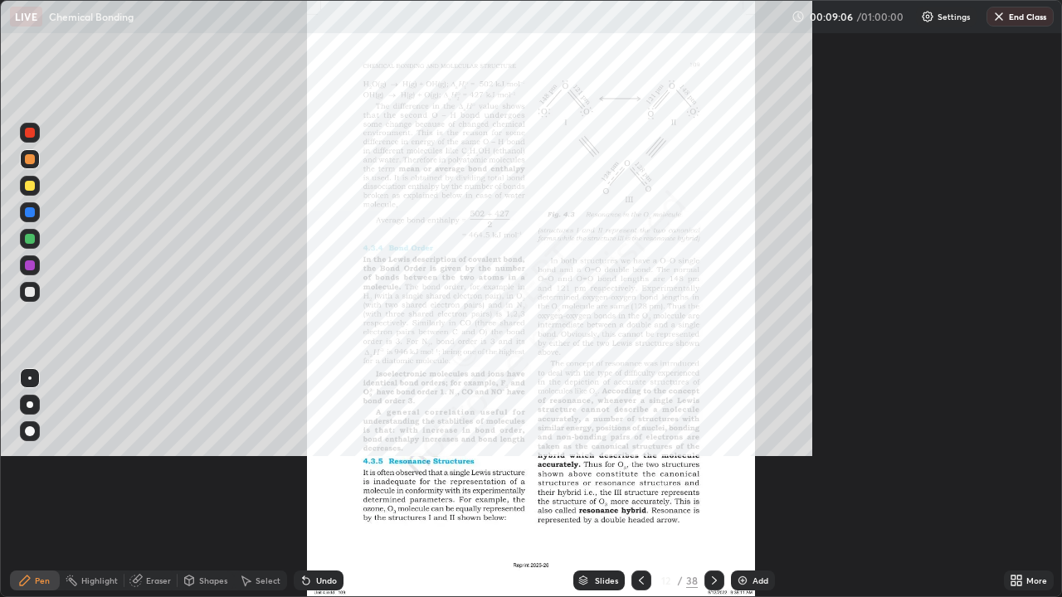
scroll to position [597, 1062]
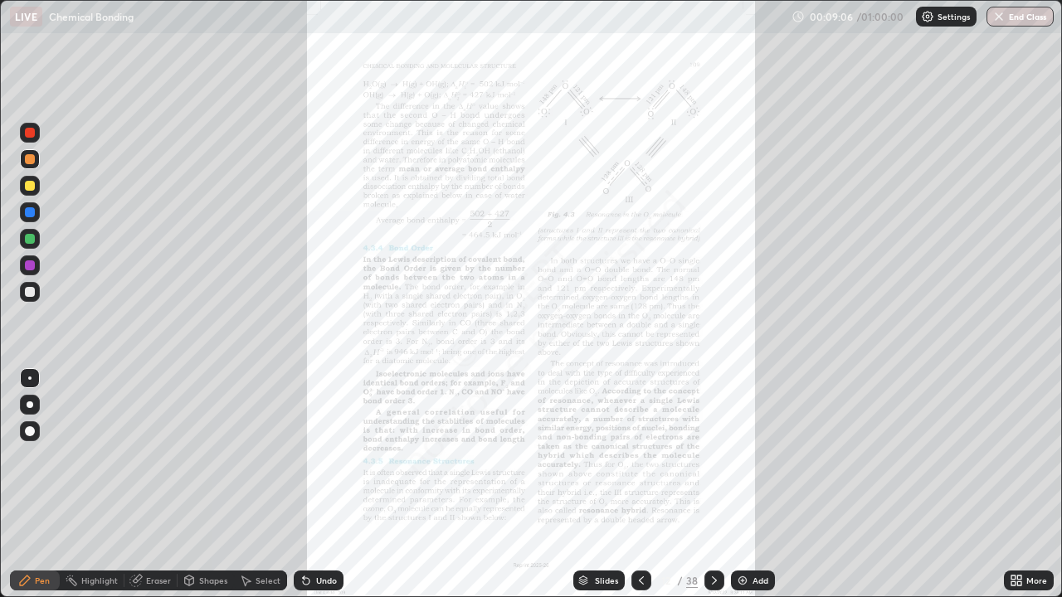
click at [1027, 456] on div "More" at bounding box center [1037, 581] width 21 height 8
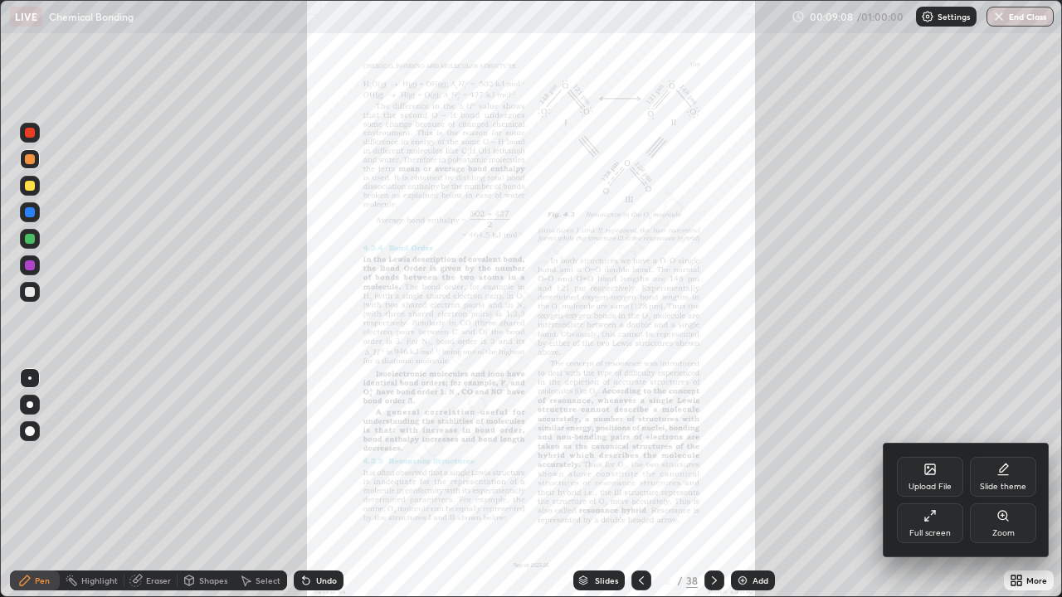
click at [638, 456] on div at bounding box center [531, 298] width 1062 height 597
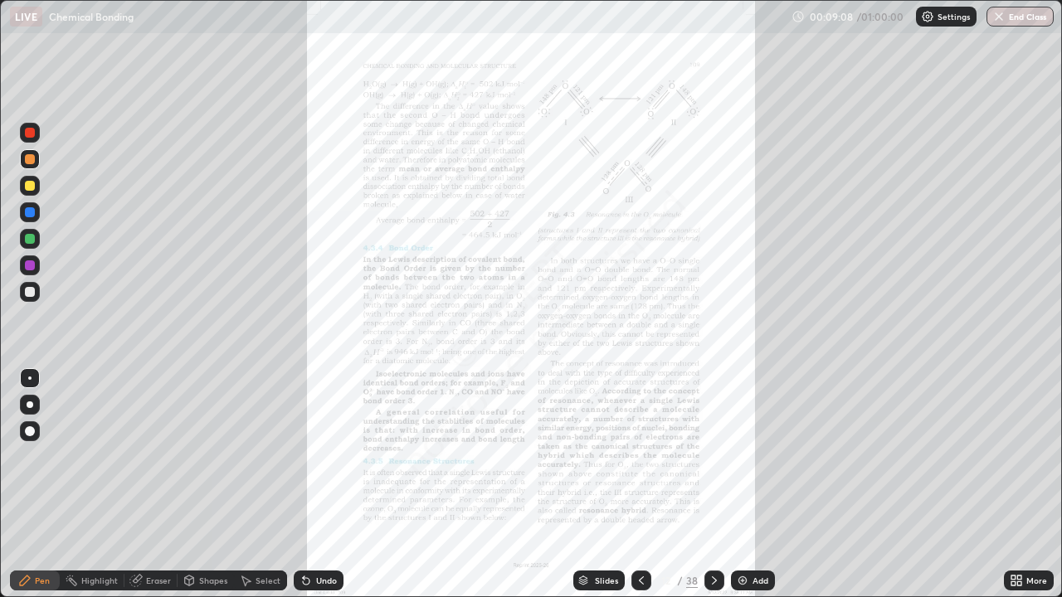
click at [640, 456] on icon at bounding box center [641, 580] width 13 height 13
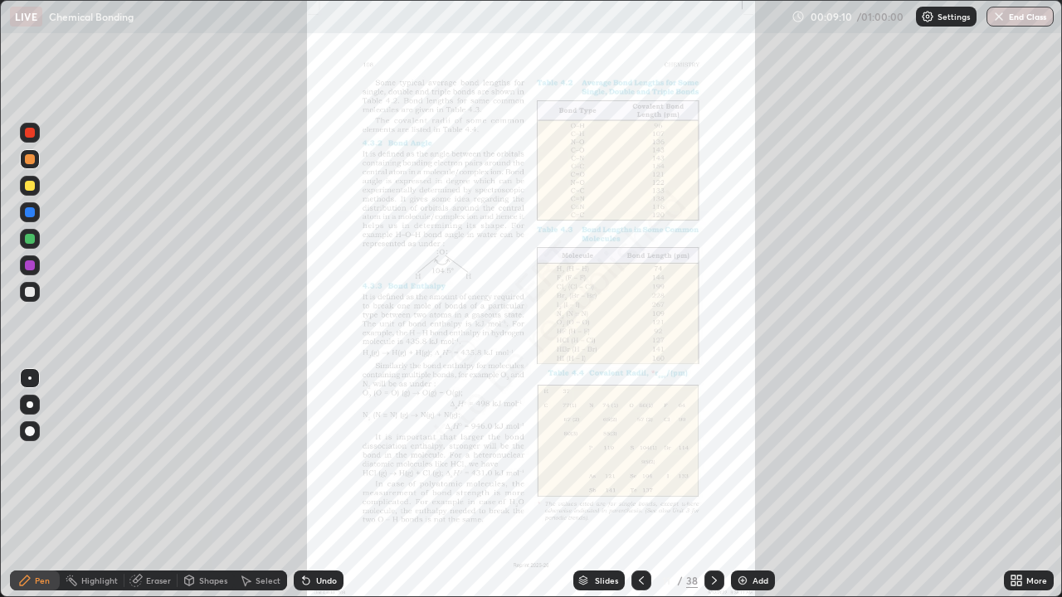
click at [637, 456] on icon at bounding box center [641, 580] width 13 height 13
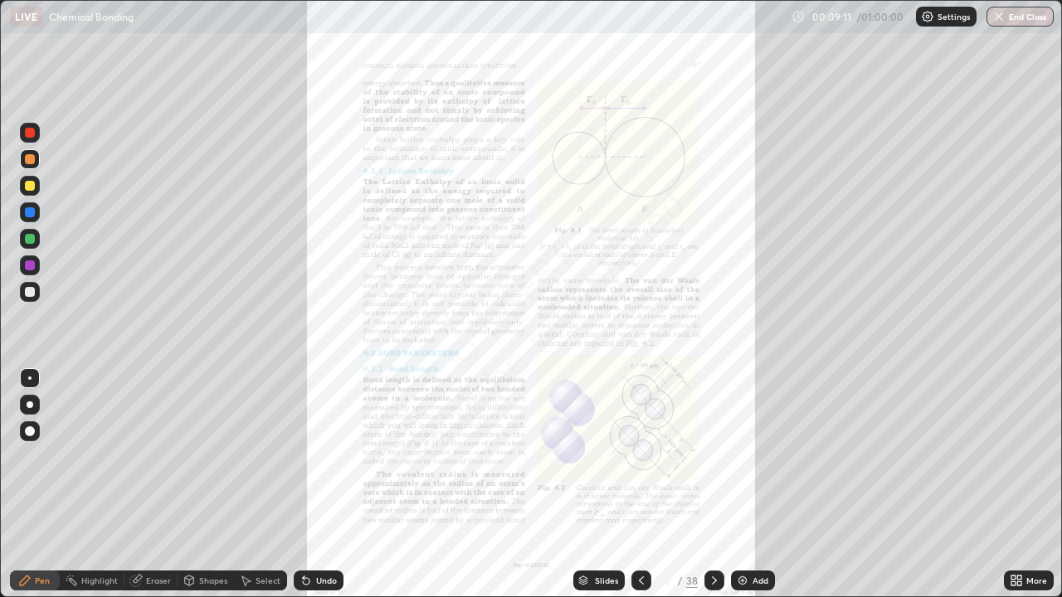
click at [1032, 456] on div "More" at bounding box center [1037, 581] width 21 height 8
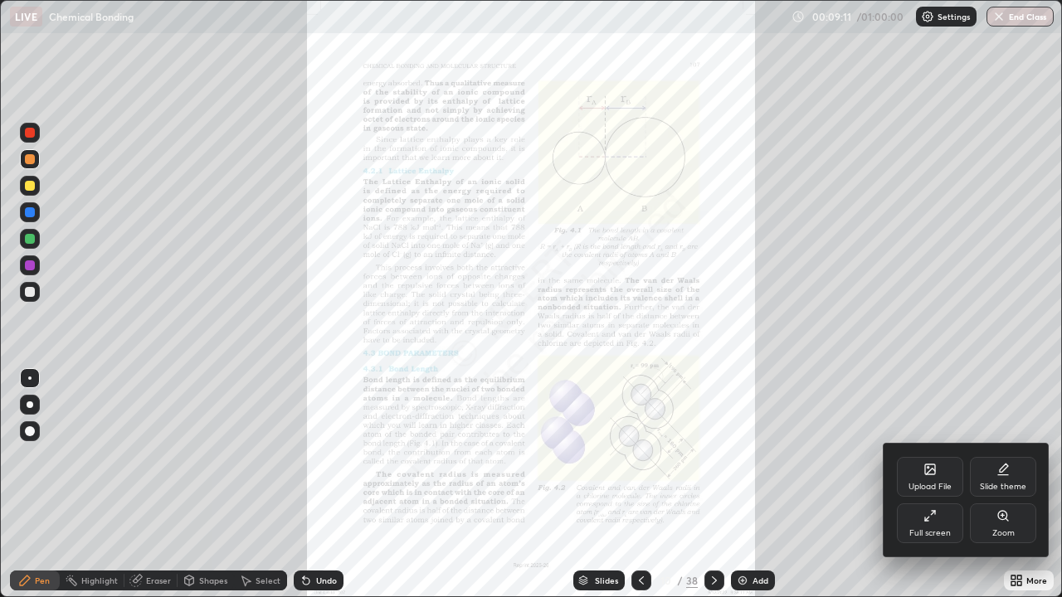
click at [1007, 456] on div "Zoom" at bounding box center [1003, 524] width 66 height 40
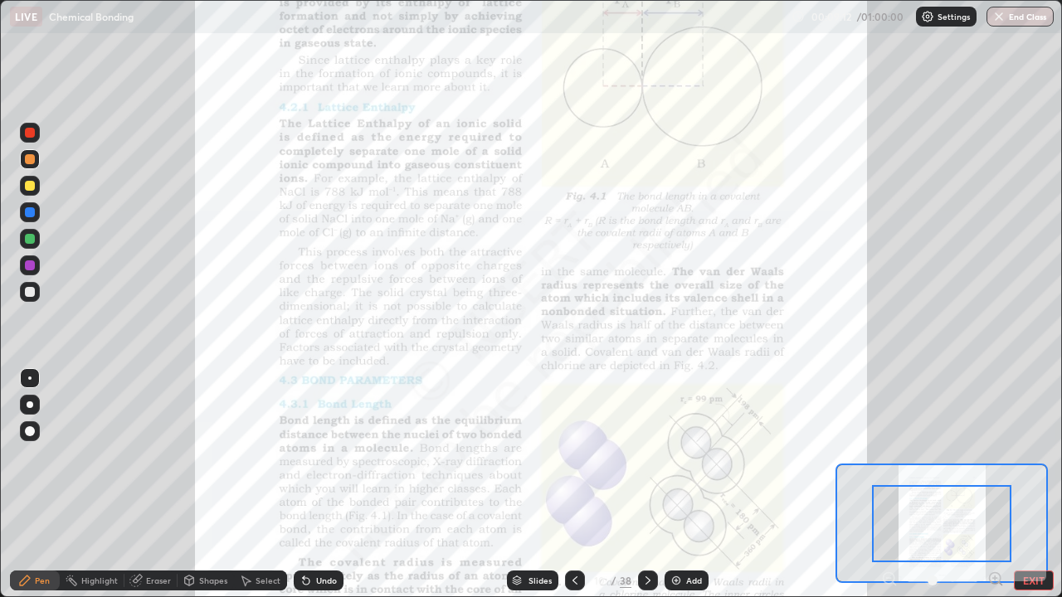
click at [993, 456] on icon at bounding box center [996, 579] width 17 height 17
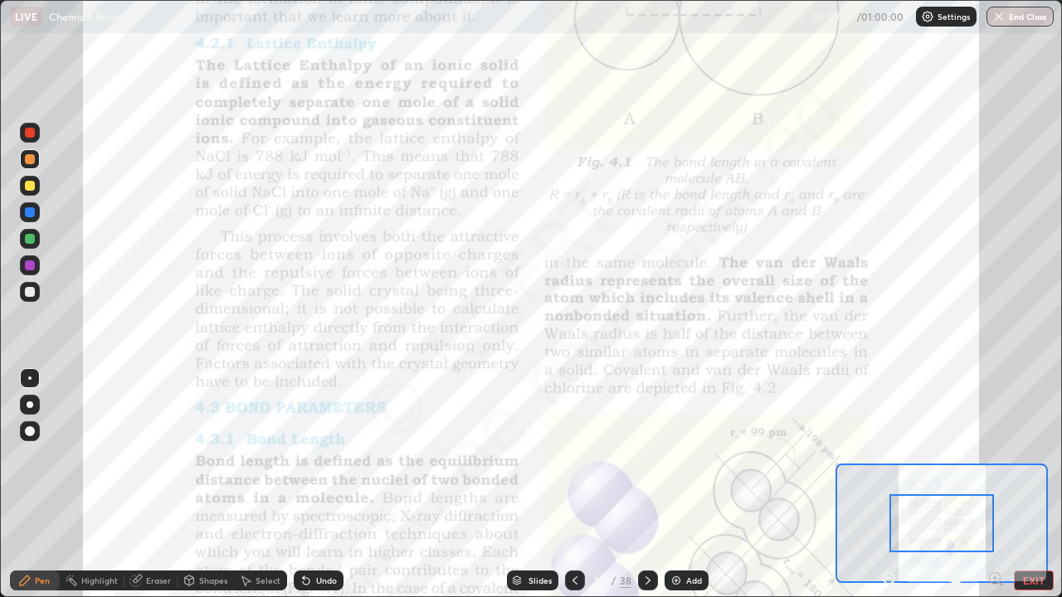
click at [993, 456] on icon at bounding box center [996, 579] width 17 height 17
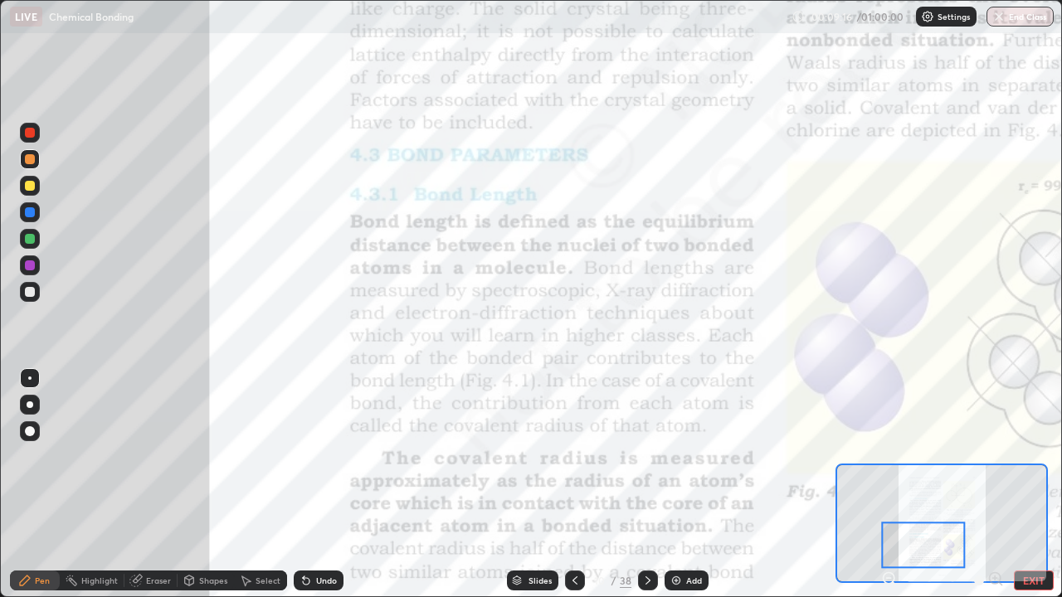
click at [32, 135] on div at bounding box center [30, 133] width 10 height 10
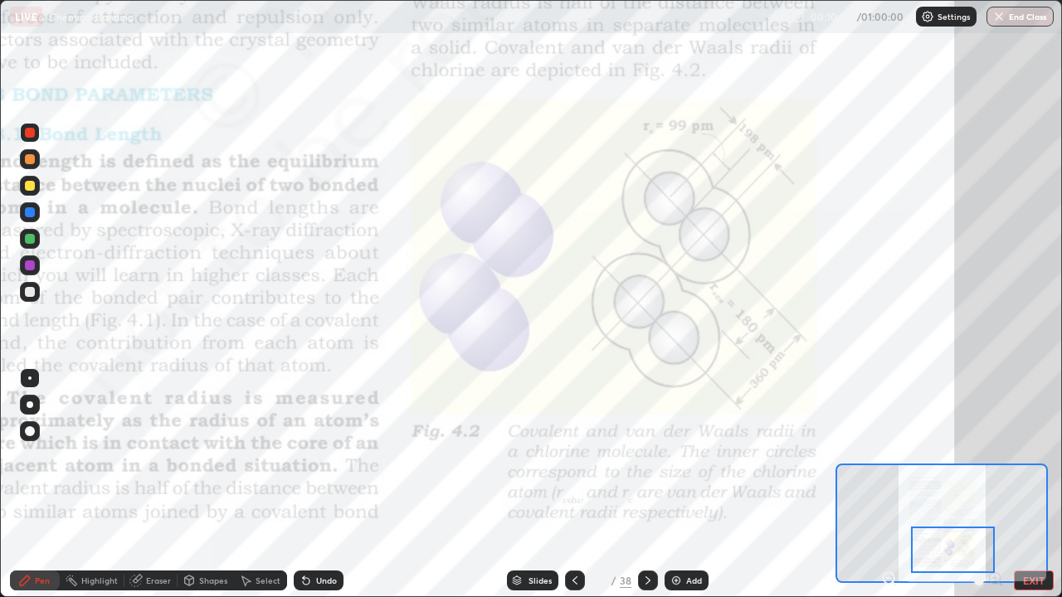
click at [36, 159] on div at bounding box center [30, 159] width 20 height 20
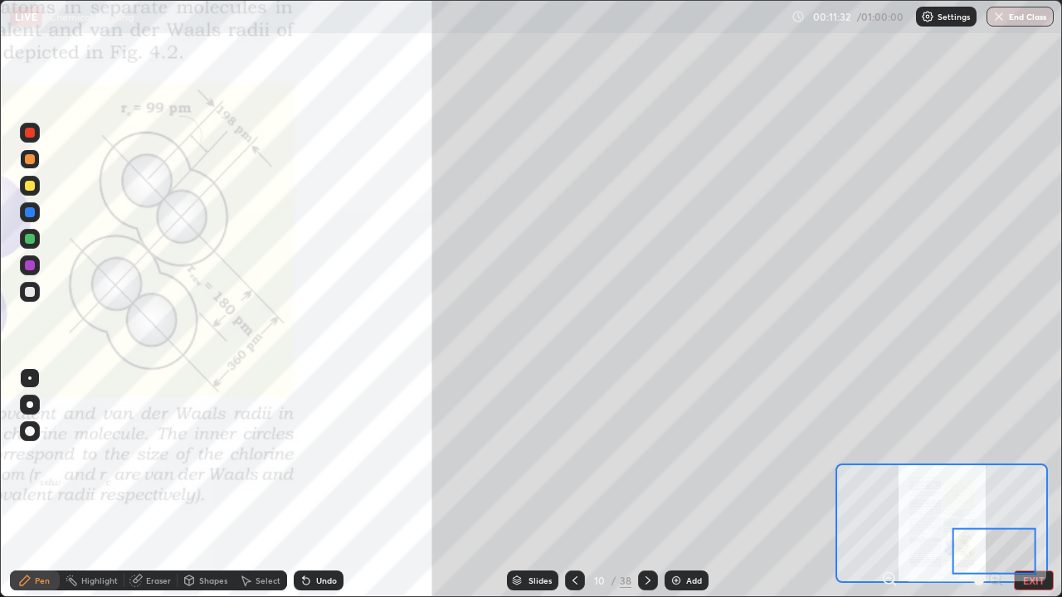
click at [649, 456] on icon at bounding box center [647, 580] width 13 height 13
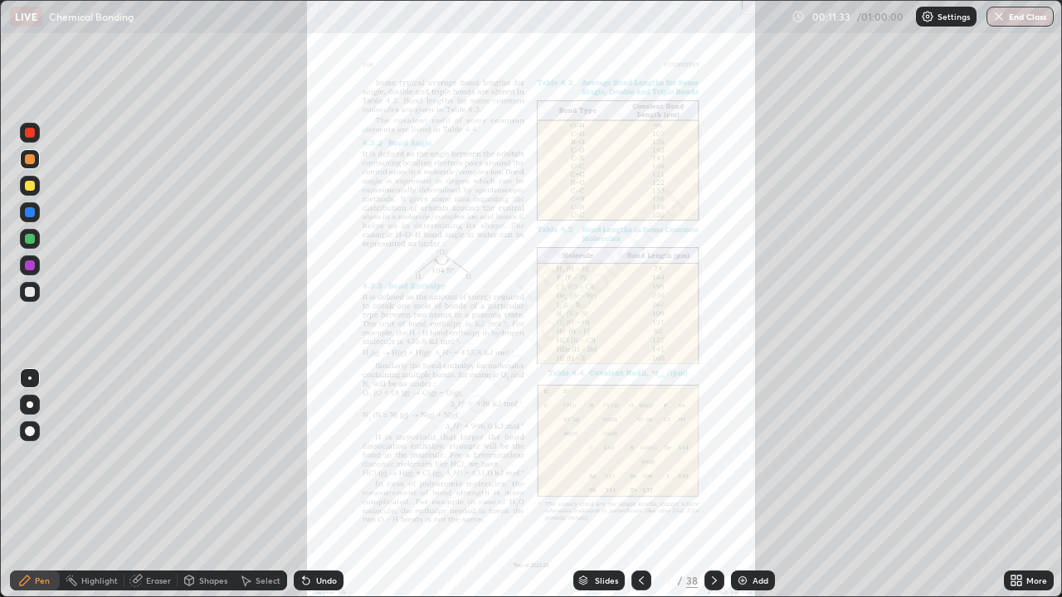
click at [1018, 456] on icon at bounding box center [1019, 584] width 4 height 4
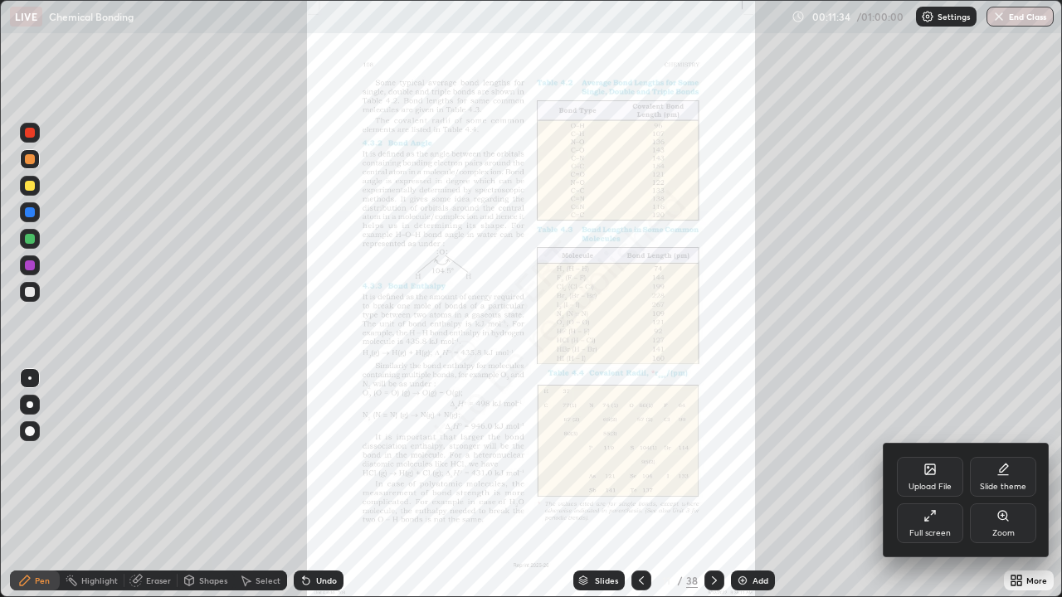
click at [1007, 456] on div "Zoom" at bounding box center [1003, 524] width 66 height 40
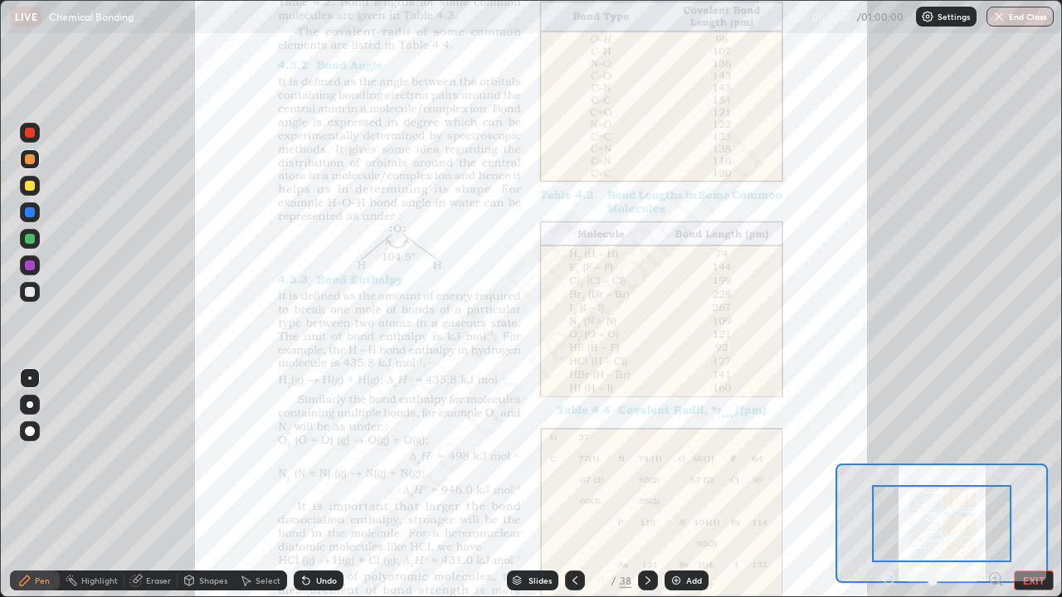
click at [995, 456] on icon at bounding box center [995, 578] width 4 height 0
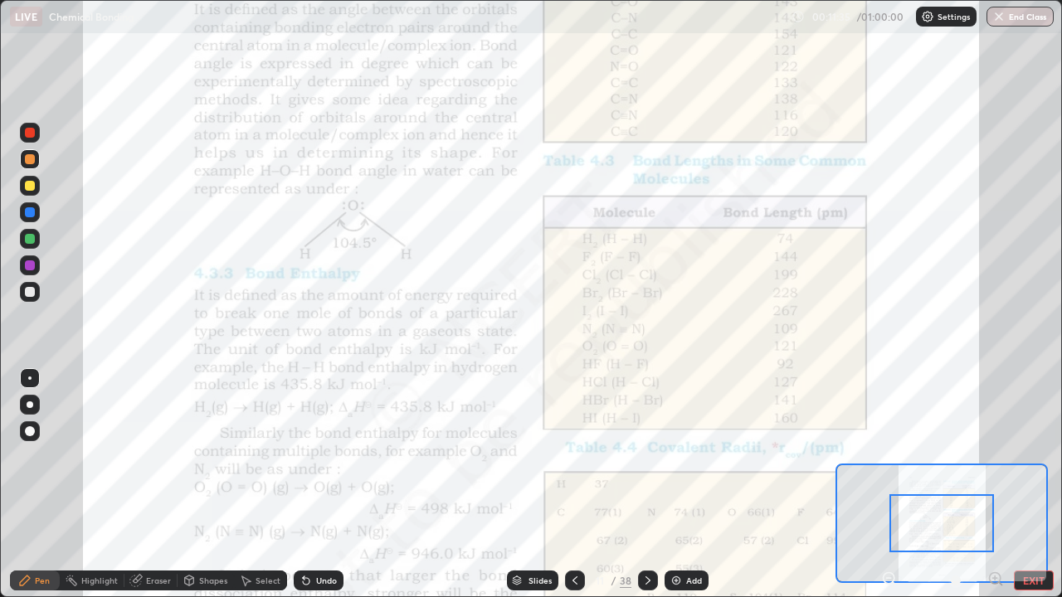
click at [995, 456] on icon at bounding box center [995, 578] width 4 height 0
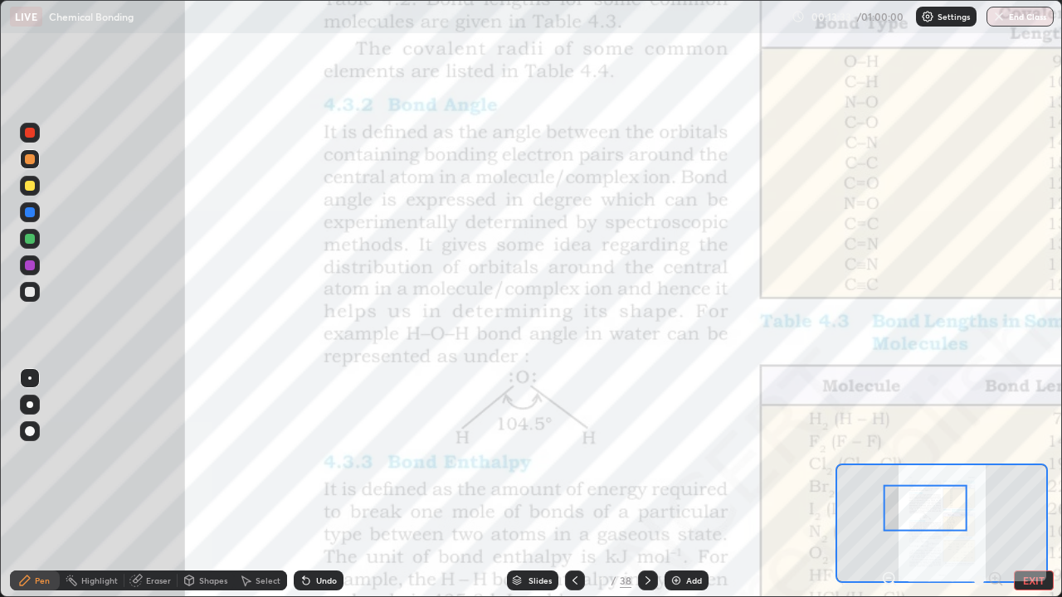
click at [23, 241] on div at bounding box center [30, 239] width 20 height 20
click at [39, 163] on div at bounding box center [30, 159] width 20 height 20
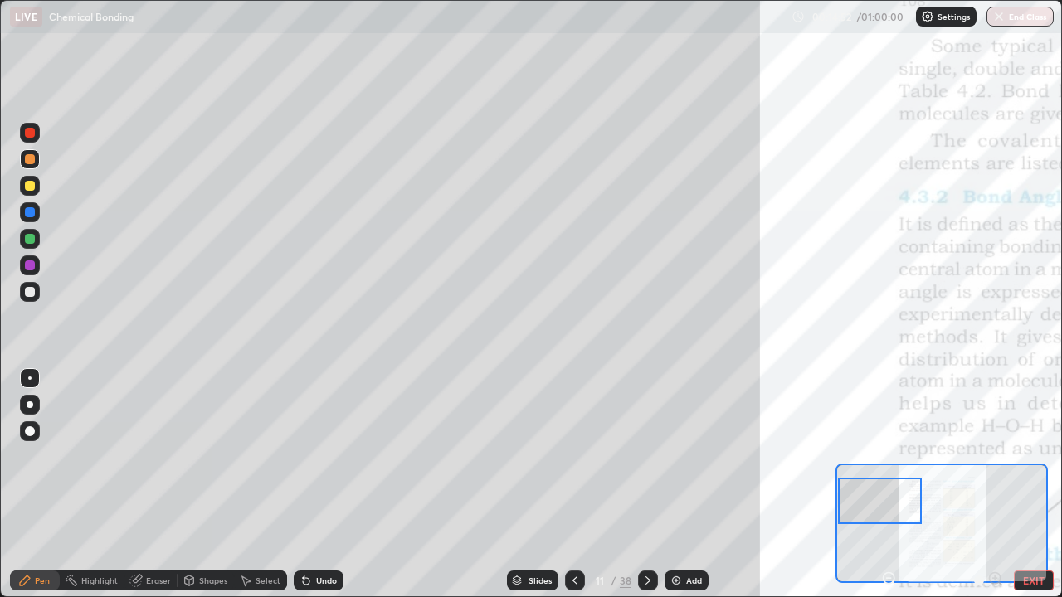
click at [30, 187] on div at bounding box center [30, 186] width 10 height 10
click at [29, 135] on div at bounding box center [30, 133] width 10 height 10
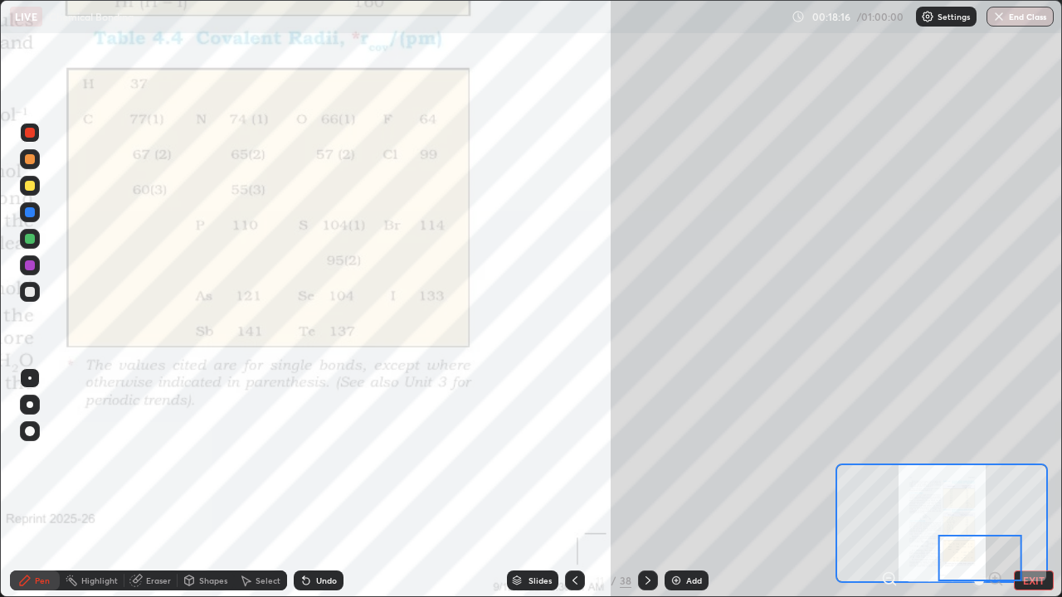
click at [646, 456] on icon at bounding box center [647, 580] width 13 height 13
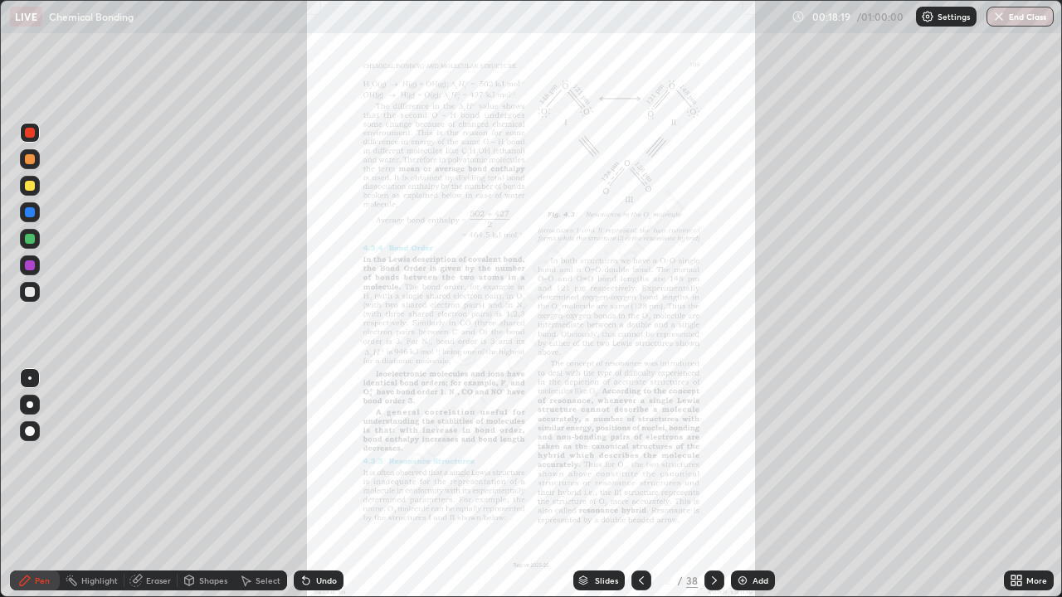
click at [32, 165] on div at bounding box center [30, 159] width 20 height 20
click at [1015, 456] on icon at bounding box center [1014, 584] width 4 height 4
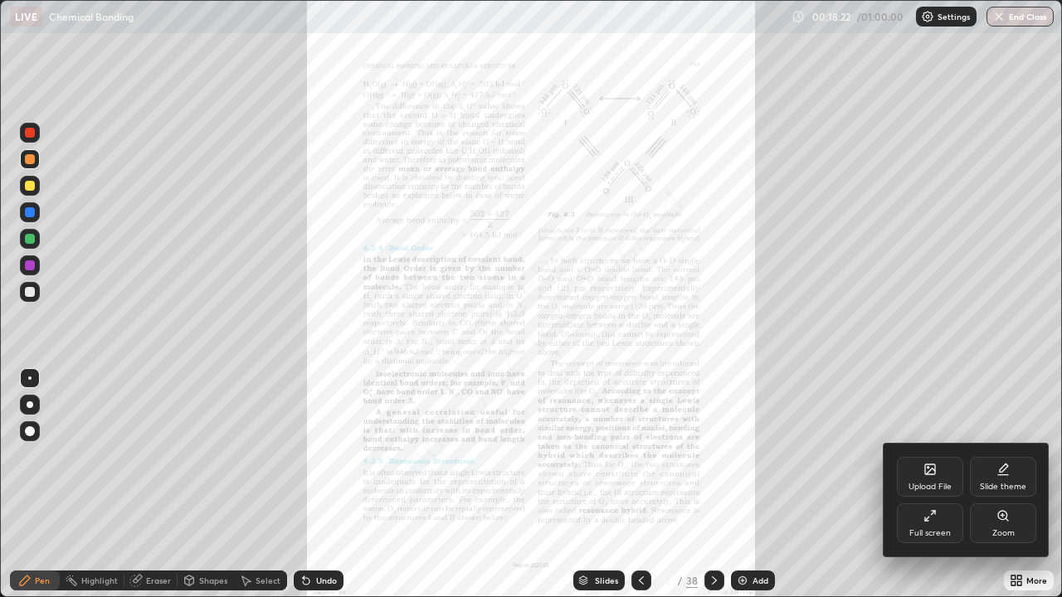
click at [994, 456] on div "Zoom" at bounding box center [1004, 533] width 22 height 8
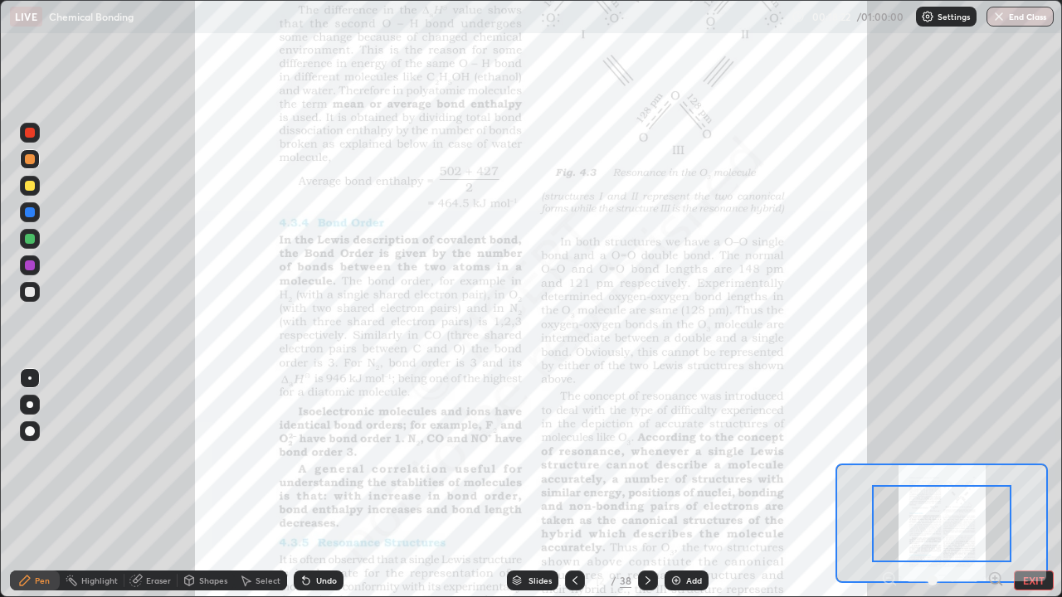
click at [993, 456] on icon at bounding box center [995, 578] width 4 height 0
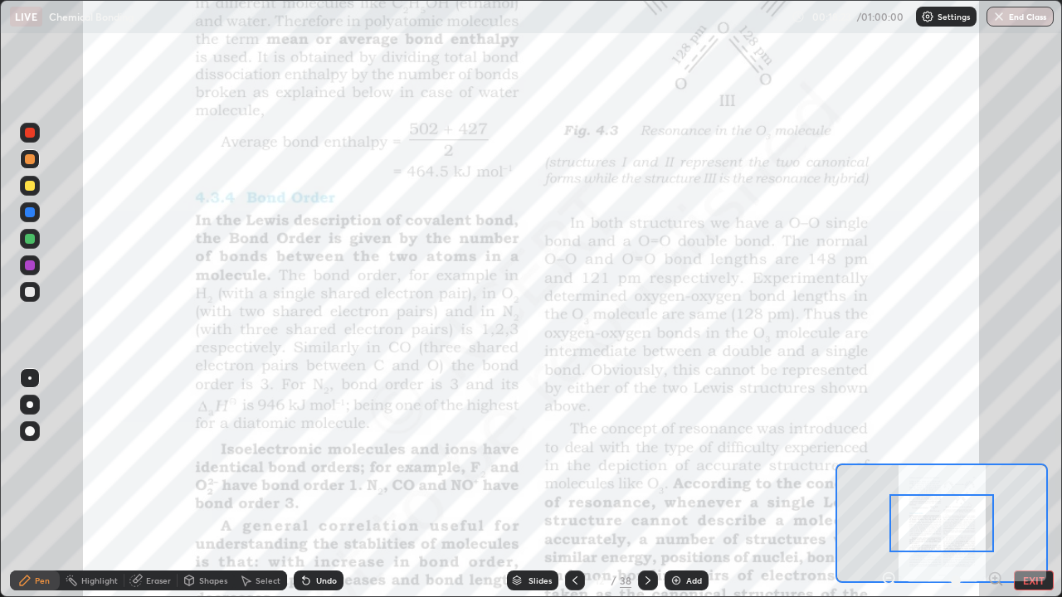
click at [994, 456] on icon at bounding box center [996, 579] width 17 height 17
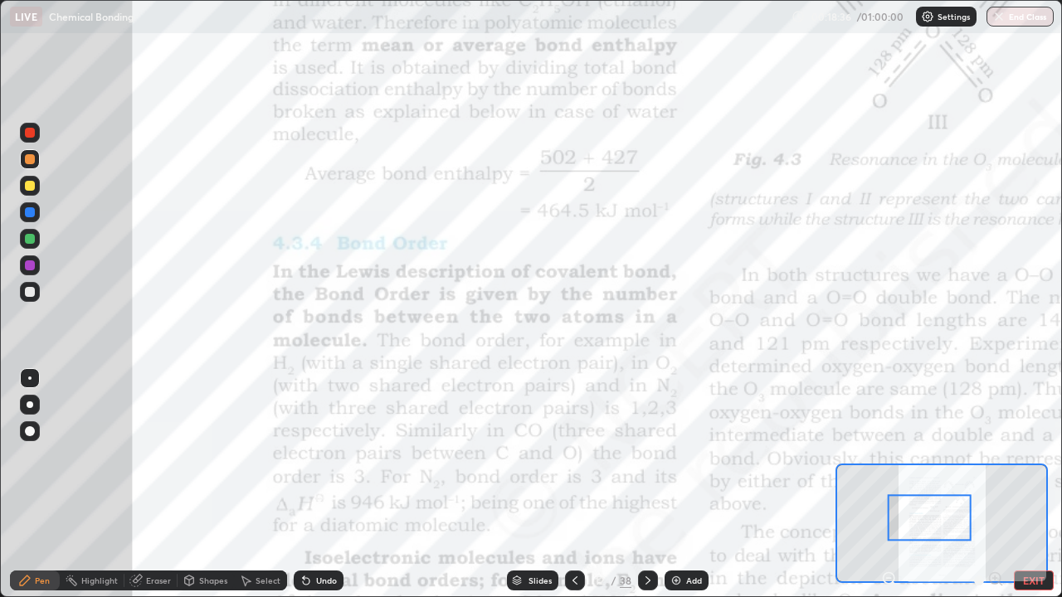
click at [30, 134] on div at bounding box center [30, 133] width 10 height 10
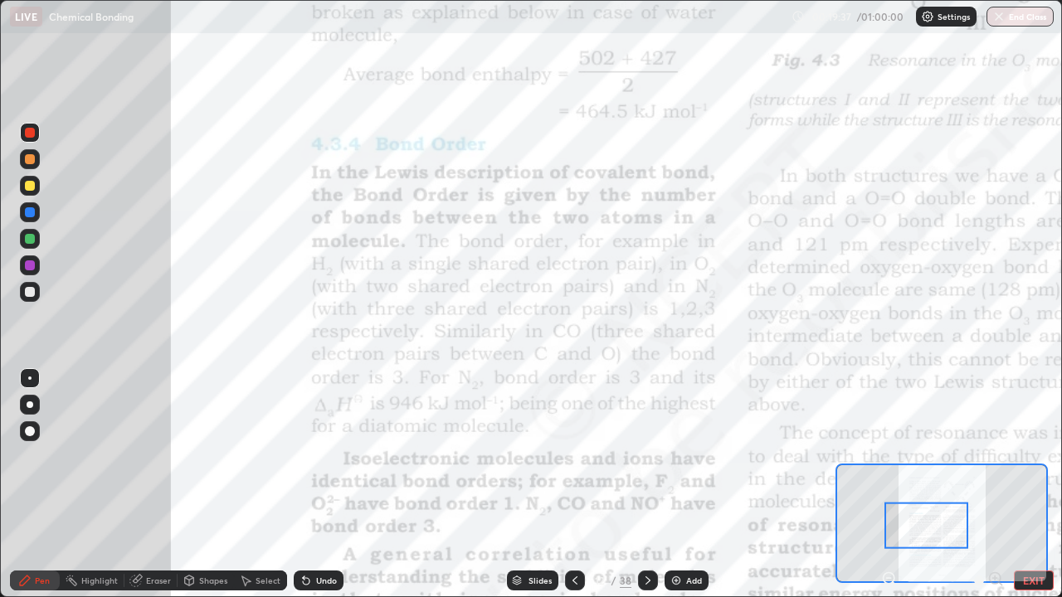
click at [34, 168] on div at bounding box center [30, 159] width 20 height 20
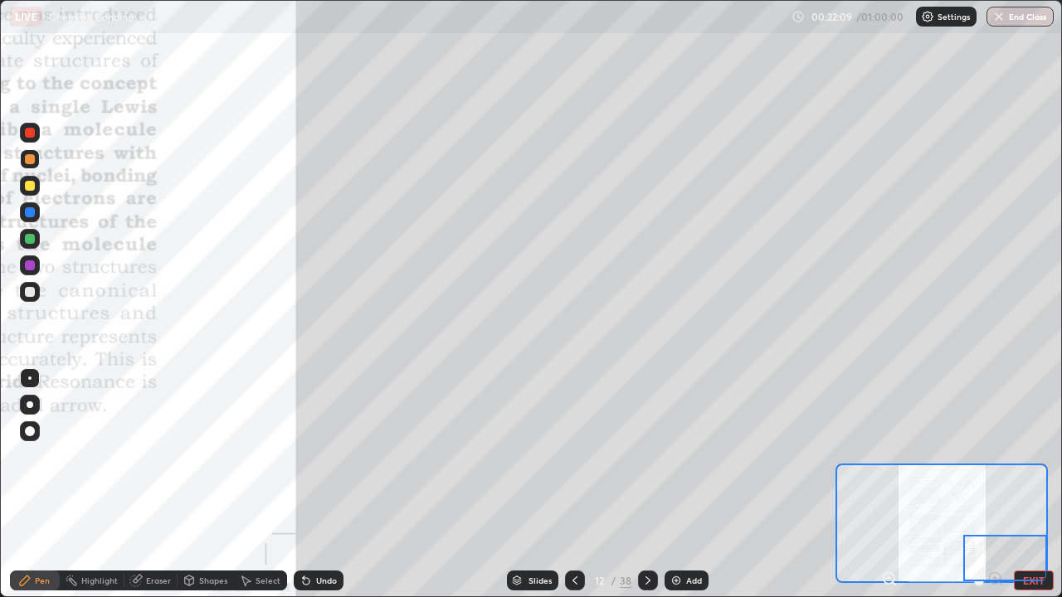
click at [36, 133] on div at bounding box center [30, 133] width 20 height 20
click at [328, 456] on div "Undo" at bounding box center [326, 581] width 21 height 8
click at [329, 456] on div "Undo" at bounding box center [326, 581] width 21 height 8
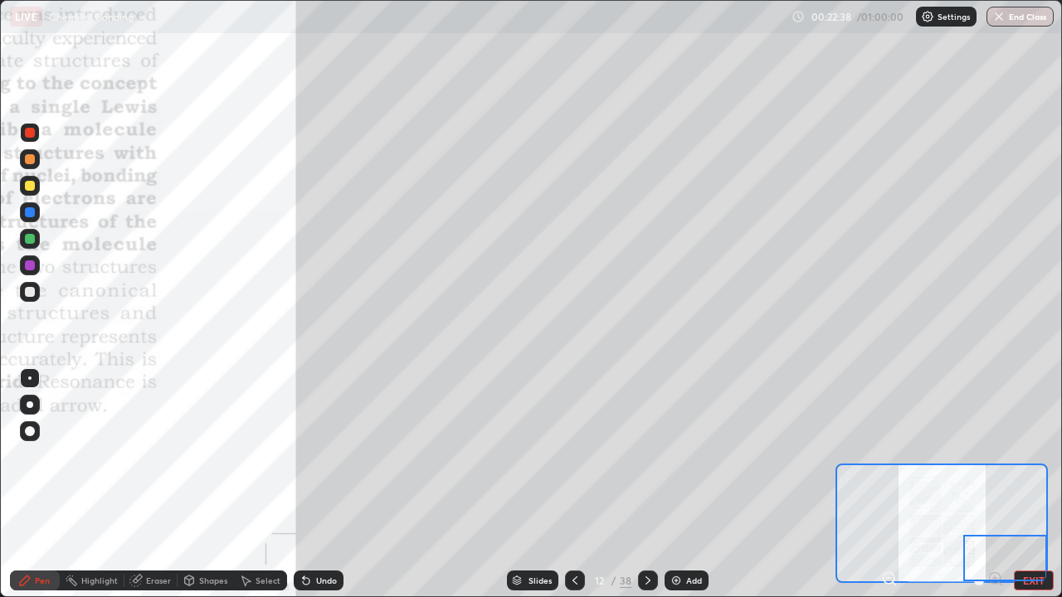
click at [330, 456] on div "Undo" at bounding box center [326, 581] width 21 height 8
click at [331, 456] on div "Undo" at bounding box center [326, 581] width 21 height 8
click at [329, 456] on div "Undo" at bounding box center [326, 581] width 21 height 8
click at [328, 456] on div "Undo" at bounding box center [326, 581] width 21 height 8
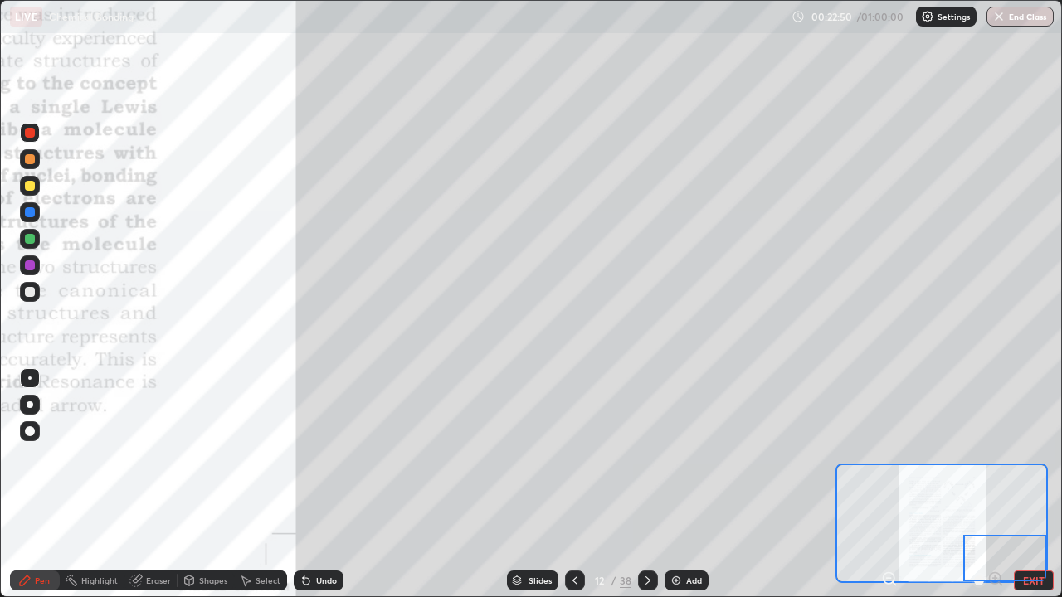
click at [319, 456] on div "Undo" at bounding box center [326, 581] width 21 height 8
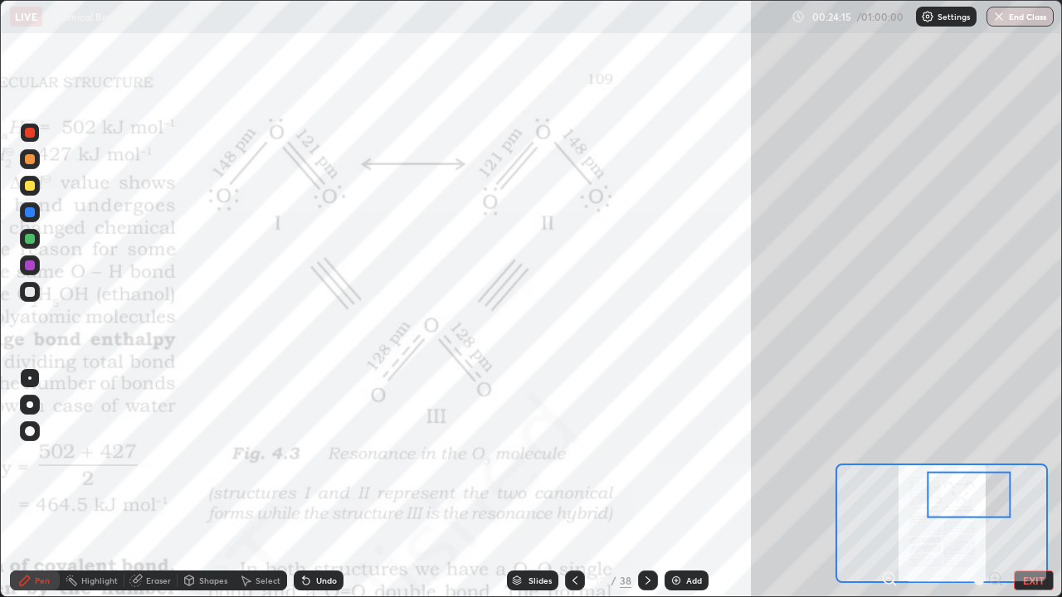
click at [321, 456] on div "Undo" at bounding box center [319, 581] width 50 height 20
click at [320, 456] on div "Undo" at bounding box center [319, 581] width 50 height 20
click at [324, 456] on div "Undo" at bounding box center [319, 581] width 50 height 20
click at [323, 456] on div "Undo" at bounding box center [319, 581] width 50 height 20
click at [322, 456] on div "Undo" at bounding box center [319, 581] width 50 height 20
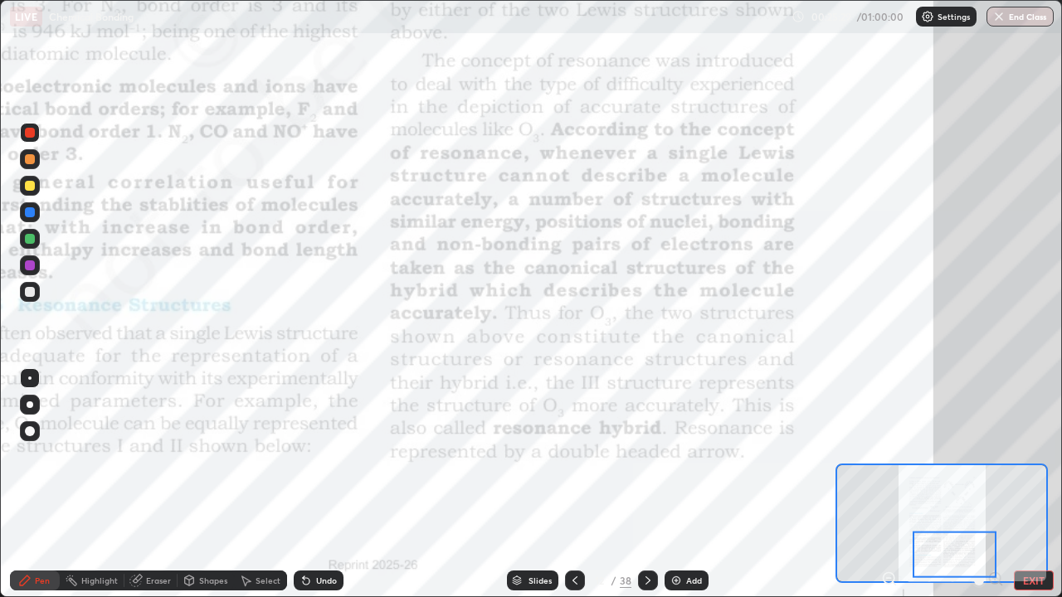
click at [334, 456] on div "Undo" at bounding box center [319, 581] width 50 height 20
click at [338, 456] on div "Undo" at bounding box center [319, 581] width 50 height 20
click at [335, 456] on div "Undo" at bounding box center [319, 581] width 50 height 20
click at [339, 456] on div "Undo" at bounding box center [319, 581] width 50 height 20
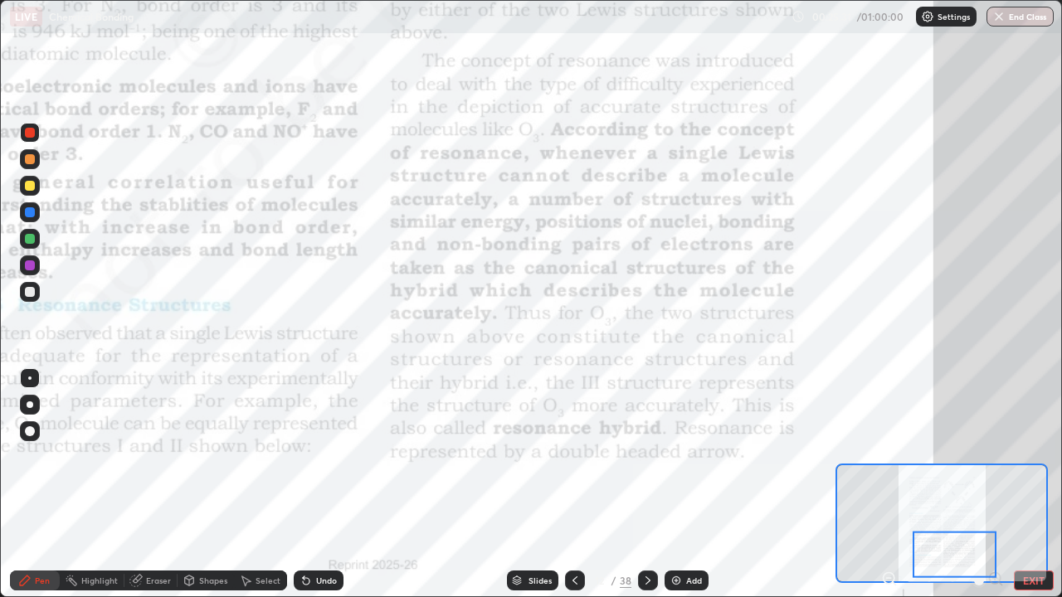
click at [338, 456] on div "Undo" at bounding box center [319, 581] width 50 height 20
click at [334, 456] on div "Undo" at bounding box center [326, 581] width 21 height 8
click at [333, 456] on div "Undo" at bounding box center [326, 581] width 21 height 8
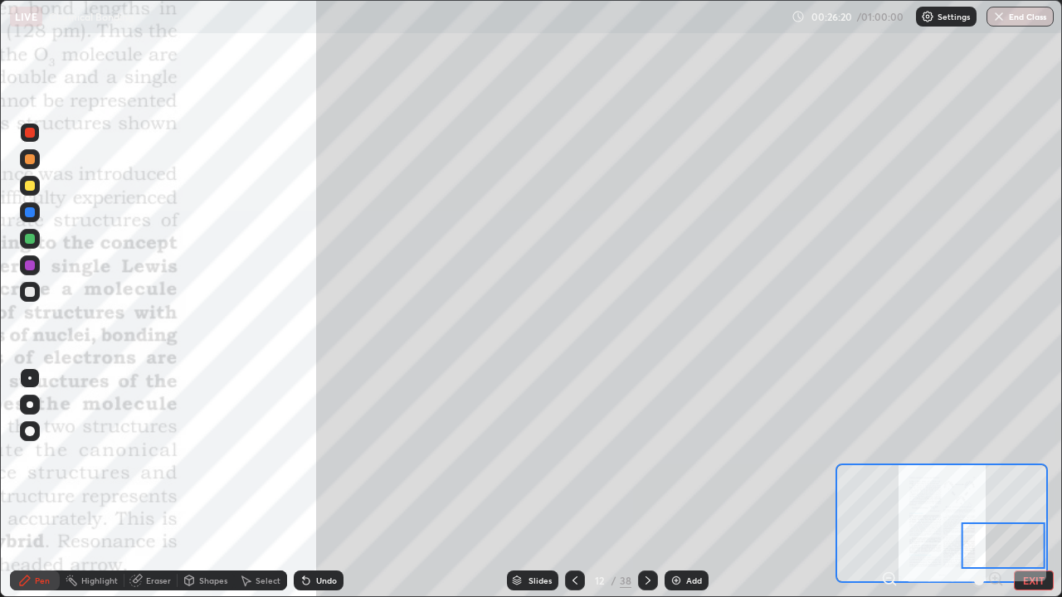
click at [29, 182] on div at bounding box center [30, 186] width 10 height 10
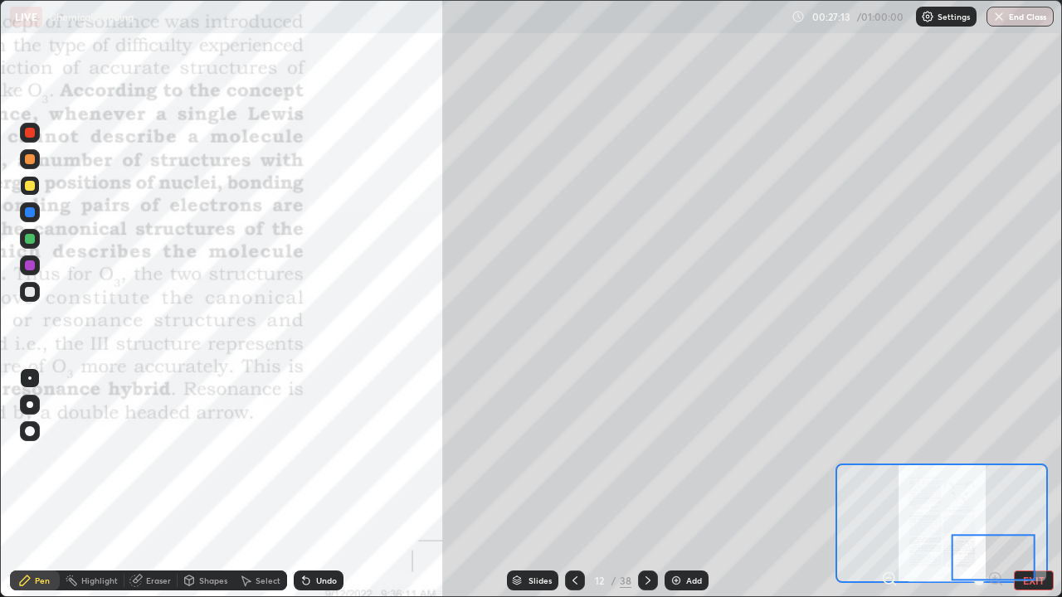
click at [647, 456] on icon at bounding box center [648, 581] width 5 height 8
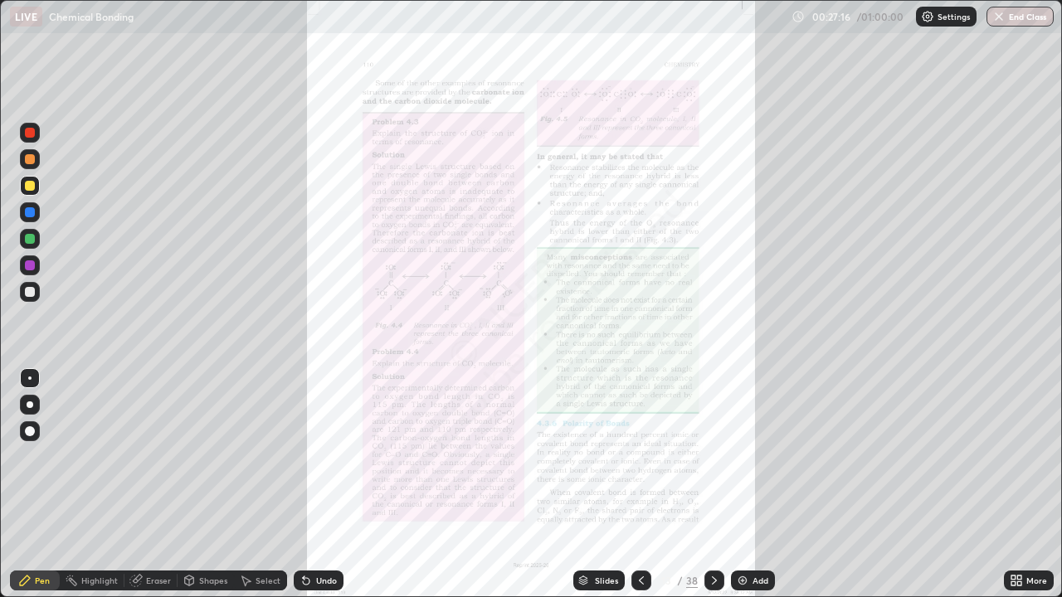
click at [1043, 456] on div "More" at bounding box center [1037, 581] width 21 height 8
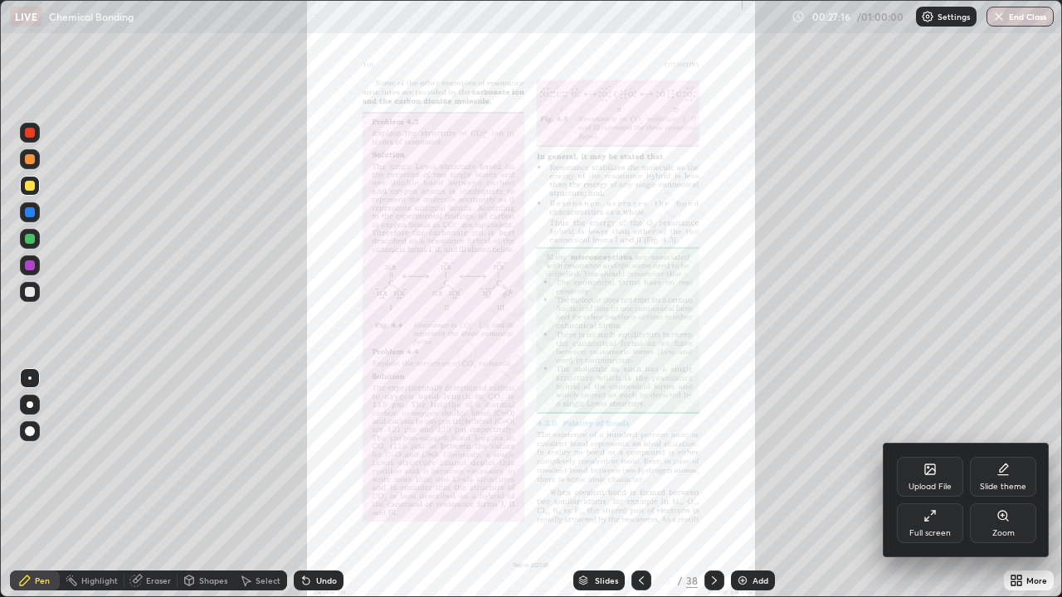
click at [1015, 456] on div "Zoom" at bounding box center [1003, 524] width 66 height 40
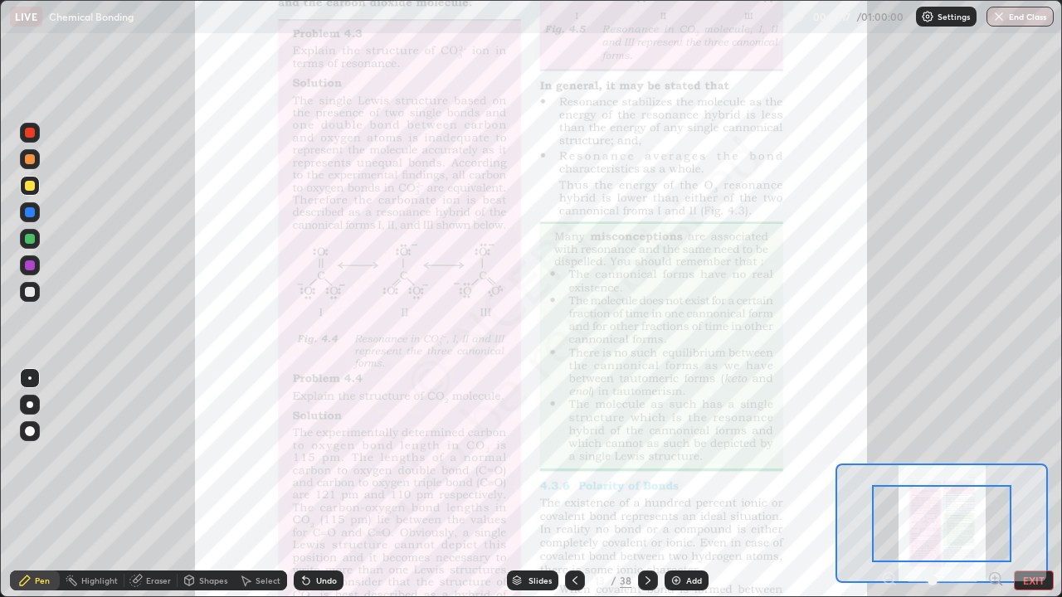
click at [995, 456] on icon at bounding box center [995, 579] width 0 height 4
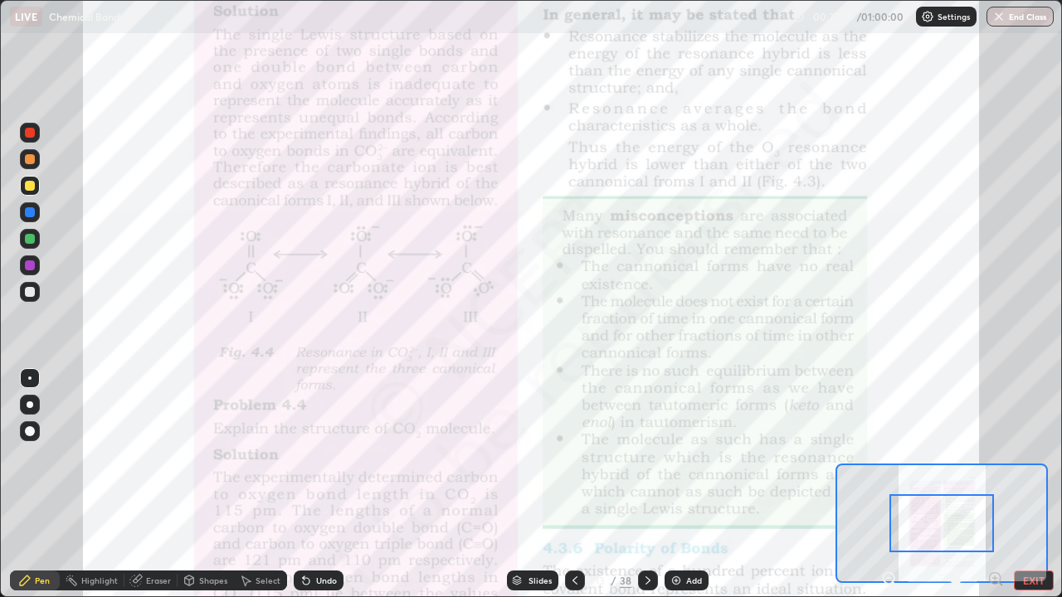
click at [993, 456] on icon at bounding box center [995, 578] width 4 height 0
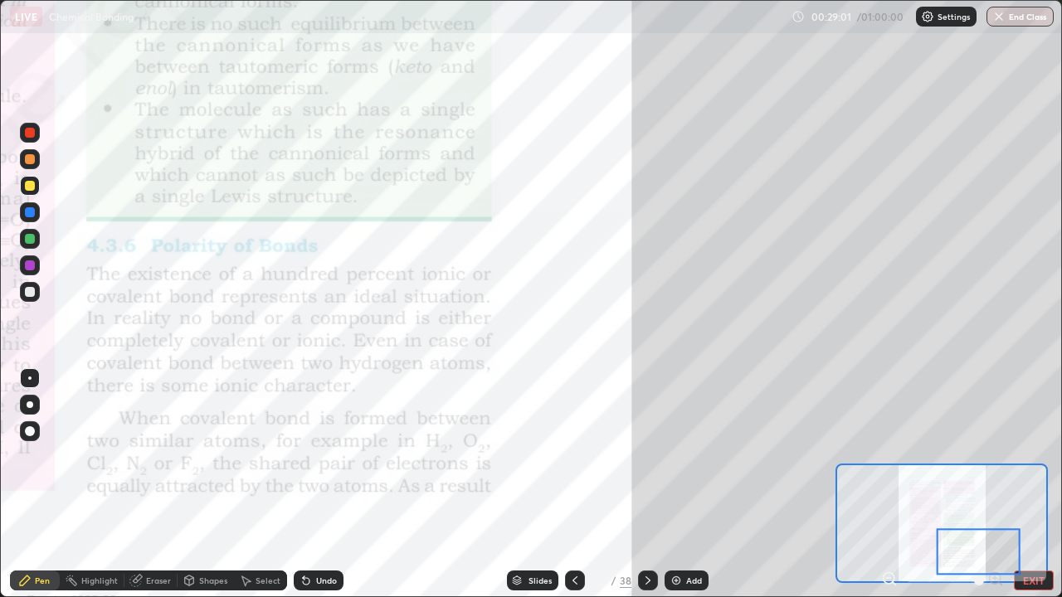
click at [26, 136] on div at bounding box center [30, 133] width 10 height 10
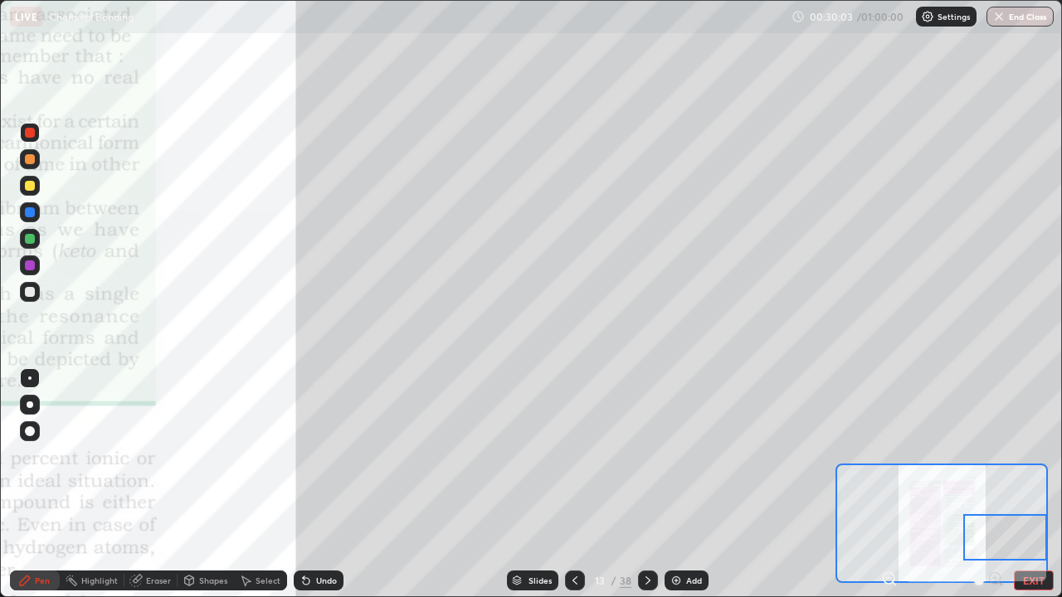
click at [38, 159] on div at bounding box center [30, 159] width 20 height 20
click at [30, 134] on div at bounding box center [30, 133] width 10 height 10
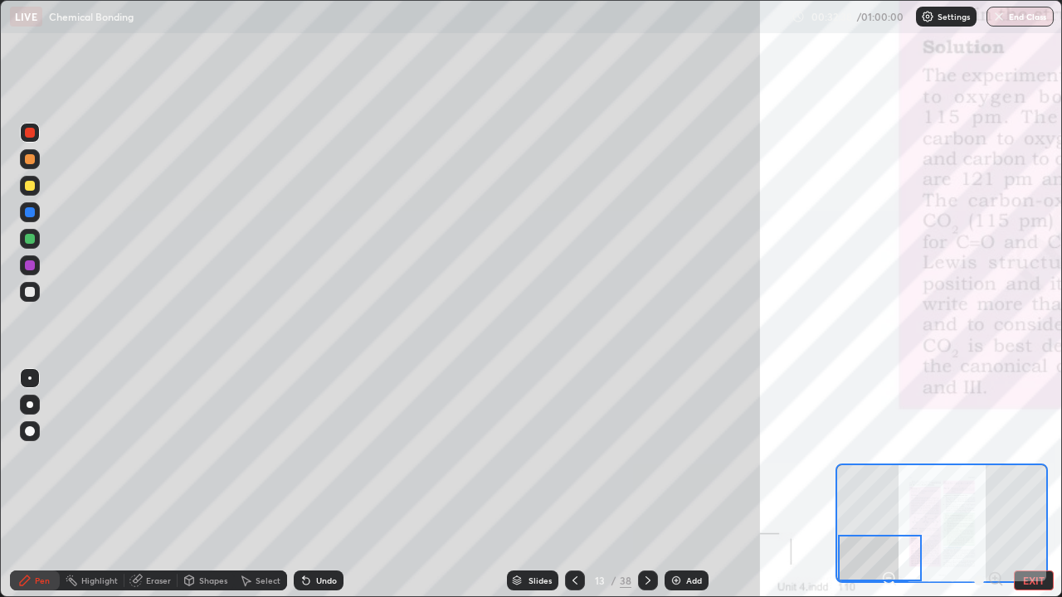
click at [30, 160] on div at bounding box center [30, 159] width 10 height 10
click at [320, 456] on div "Undo" at bounding box center [326, 581] width 21 height 8
click at [319, 456] on div "Undo" at bounding box center [326, 581] width 21 height 8
click at [320, 456] on div "Undo" at bounding box center [326, 581] width 21 height 8
click at [324, 456] on div "Undo" at bounding box center [326, 581] width 21 height 8
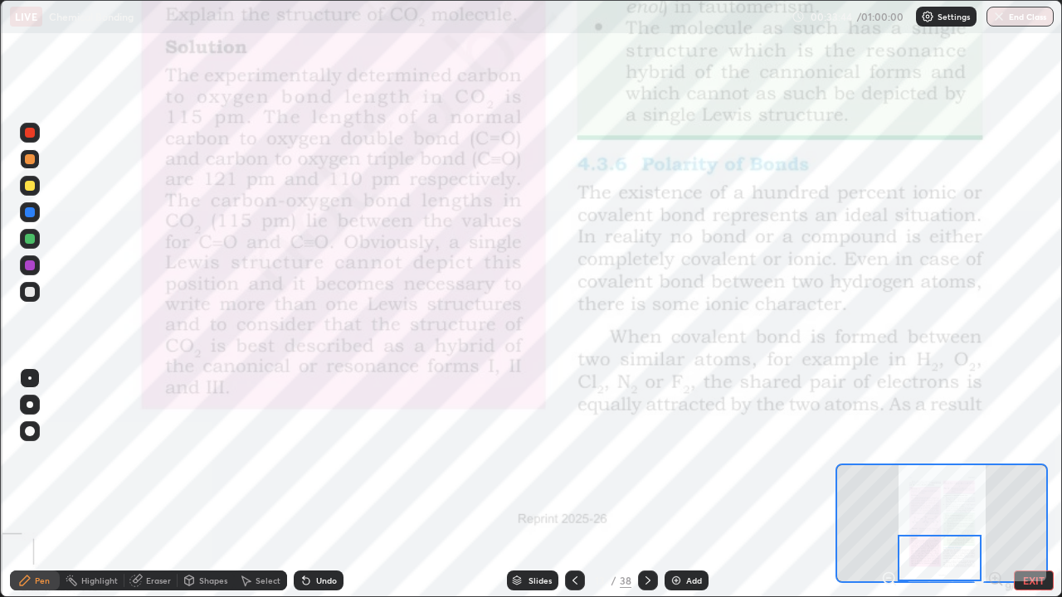
click at [646, 456] on icon at bounding box center [647, 580] width 13 height 13
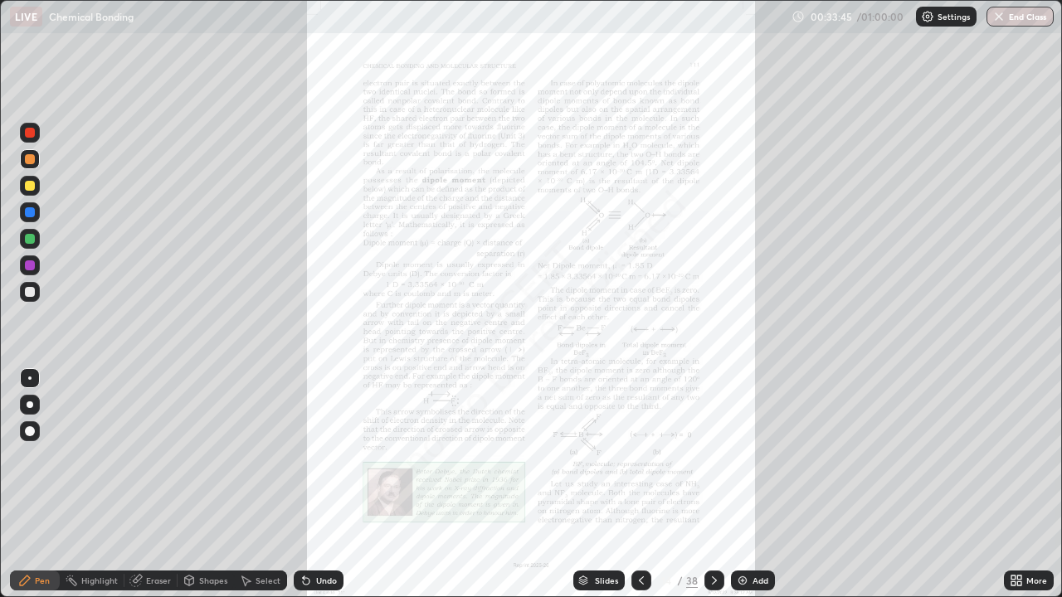
click at [1032, 456] on div "More" at bounding box center [1037, 581] width 21 height 8
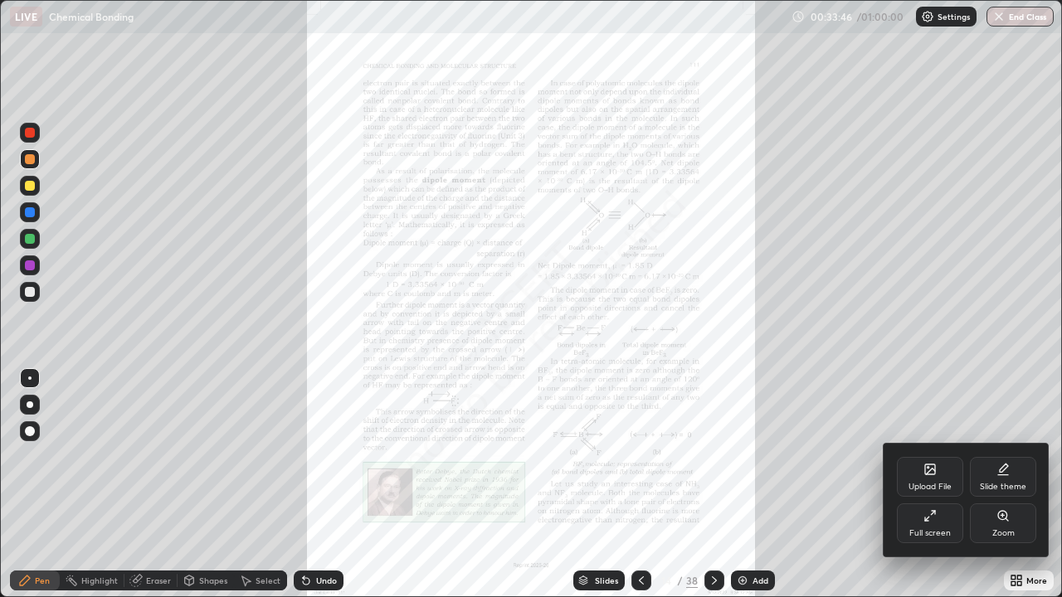
click at [1006, 456] on div "Zoom" at bounding box center [1004, 533] width 22 height 8
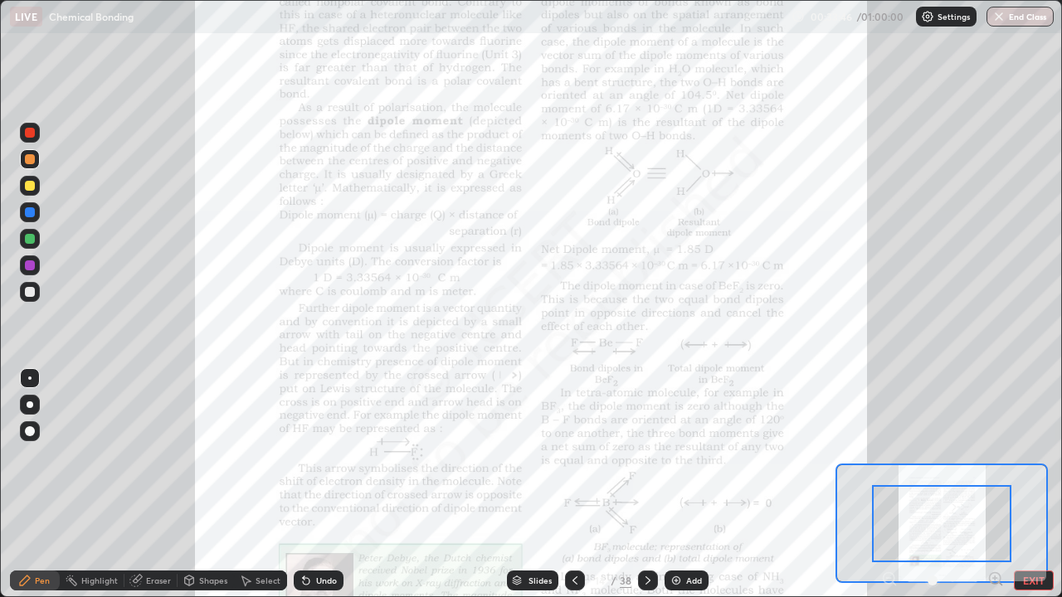
click at [995, 456] on icon at bounding box center [995, 578] width 4 height 0
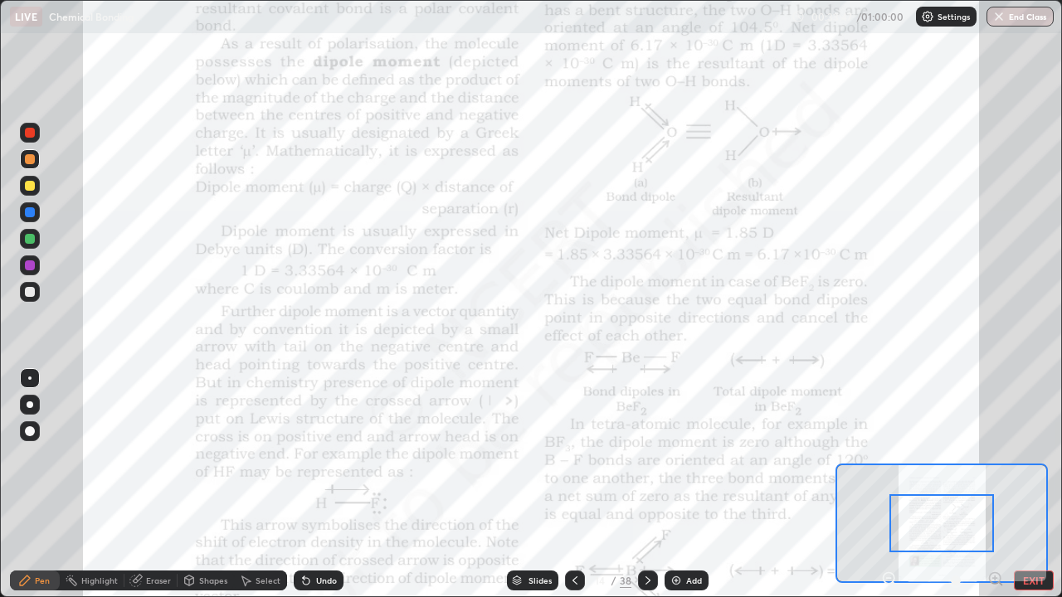
click at [995, 456] on icon at bounding box center [995, 578] width 4 height 0
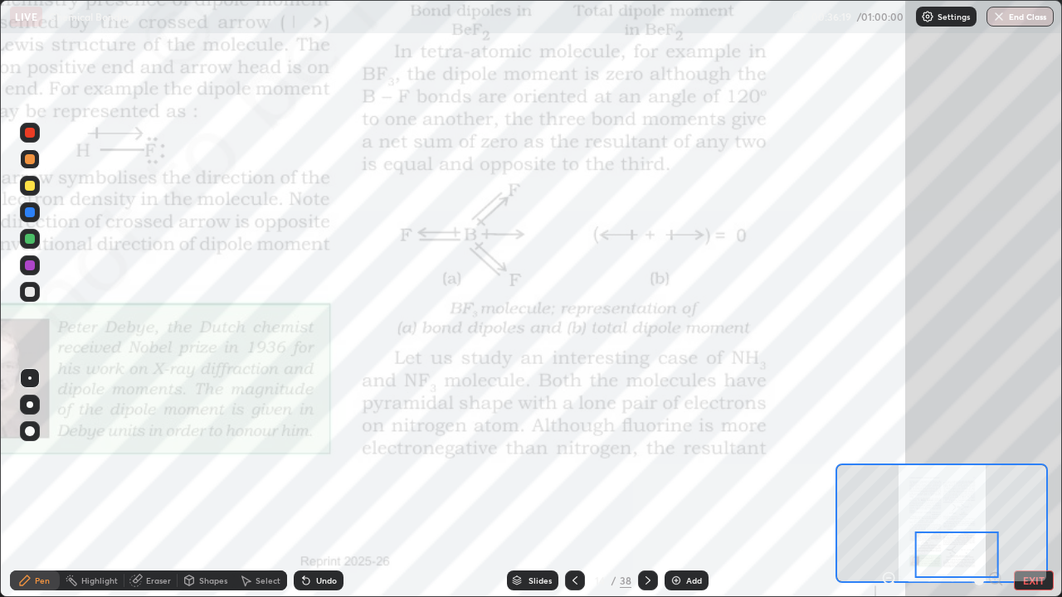
click at [646, 456] on icon at bounding box center [647, 580] width 13 height 13
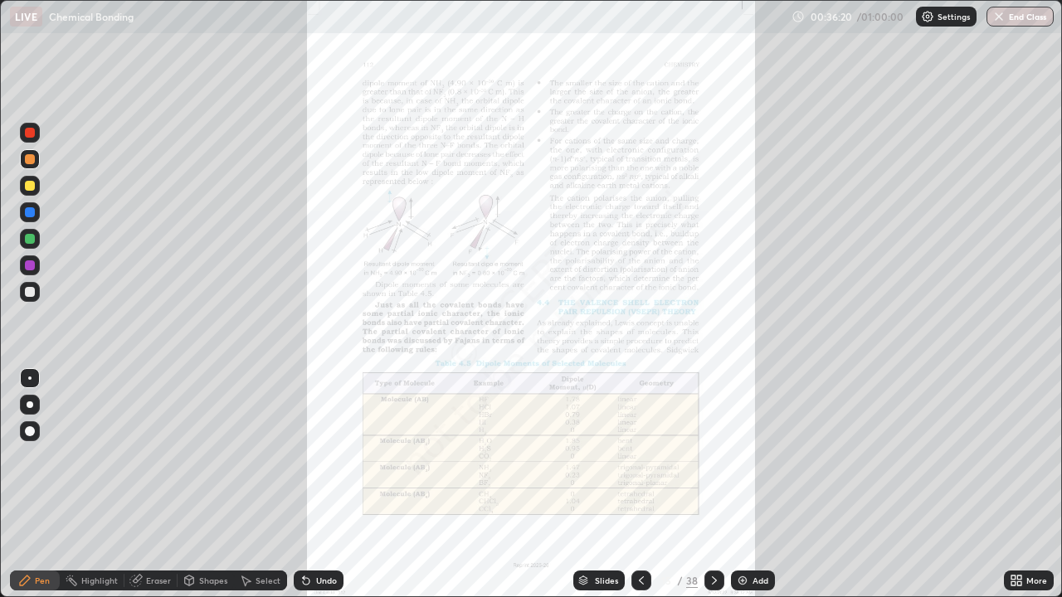
click at [1036, 456] on div "More" at bounding box center [1037, 581] width 21 height 8
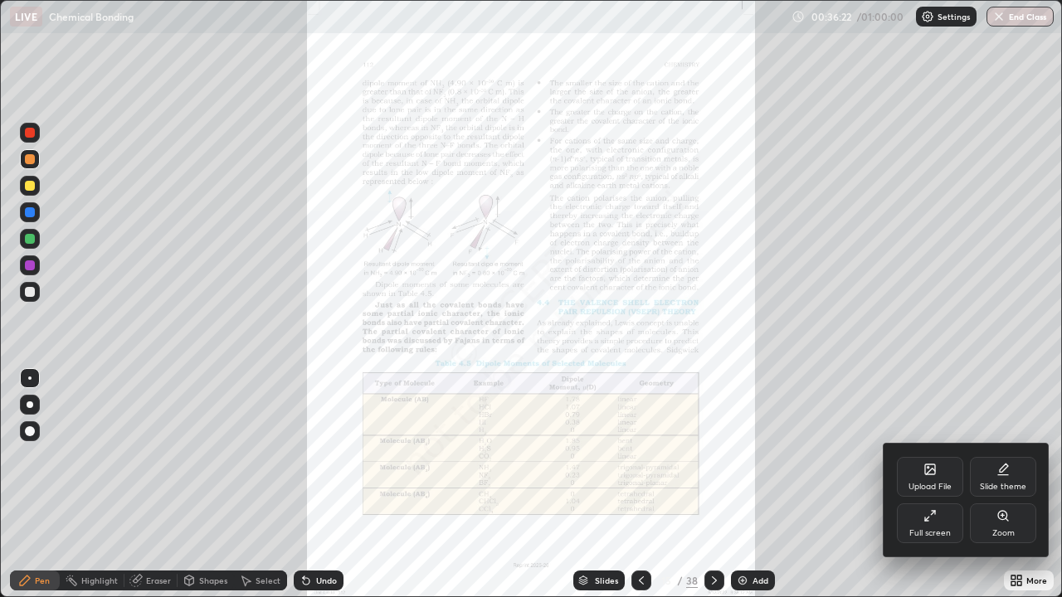
click at [641, 456] on div at bounding box center [531, 298] width 1062 height 597
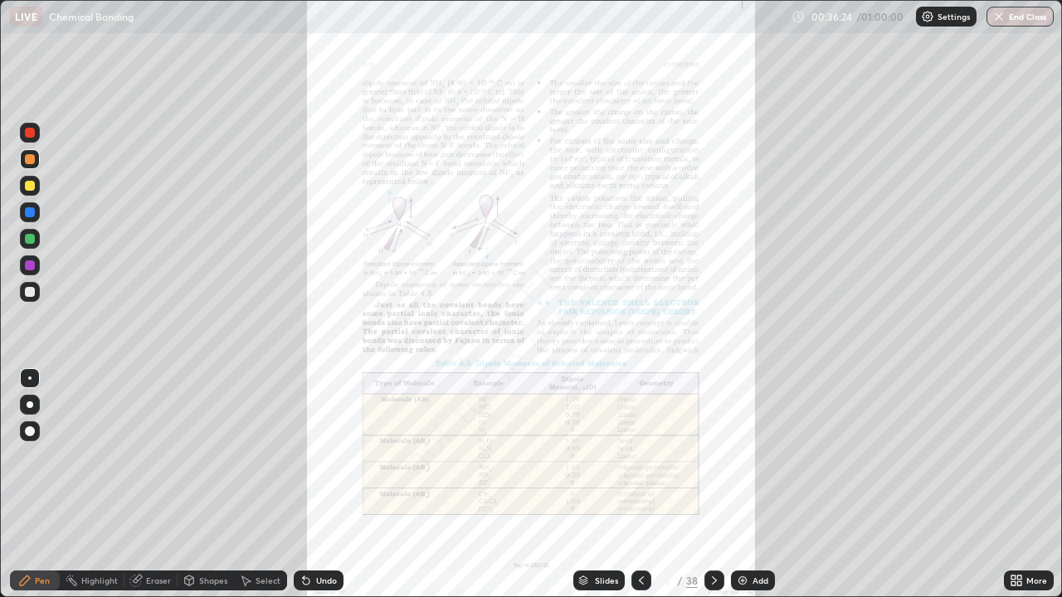
click at [640, 456] on icon at bounding box center [641, 580] width 13 height 13
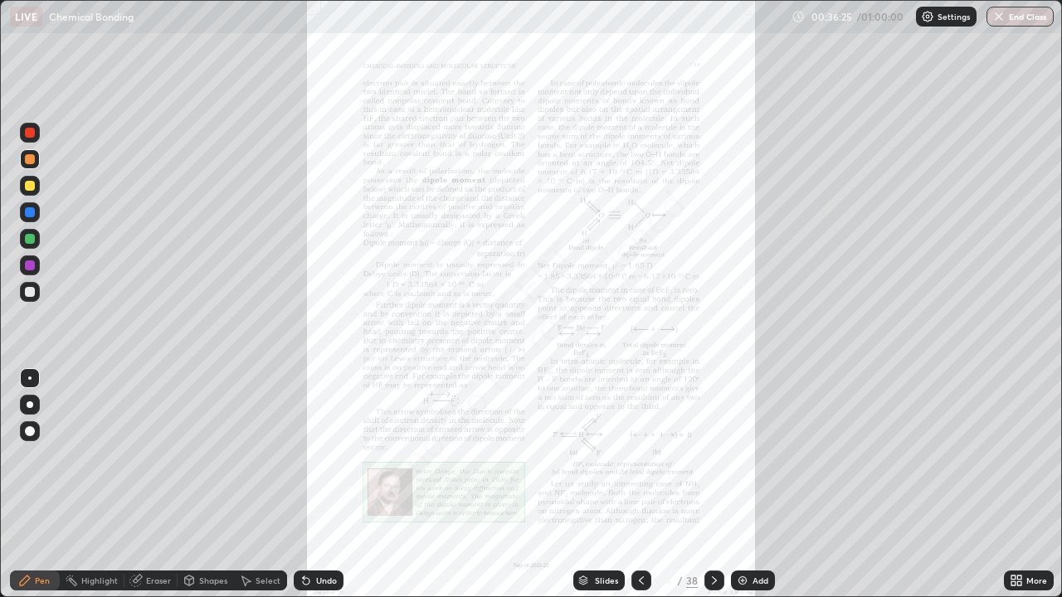
click at [641, 456] on icon at bounding box center [641, 580] width 13 height 13
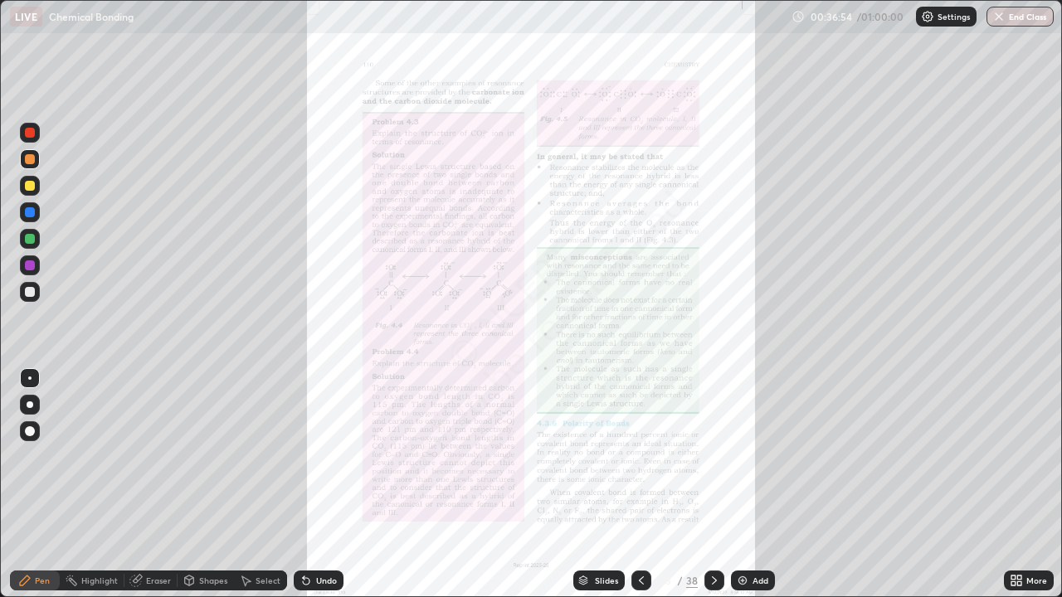
click at [712, 456] on icon at bounding box center [714, 581] width 5 height 8
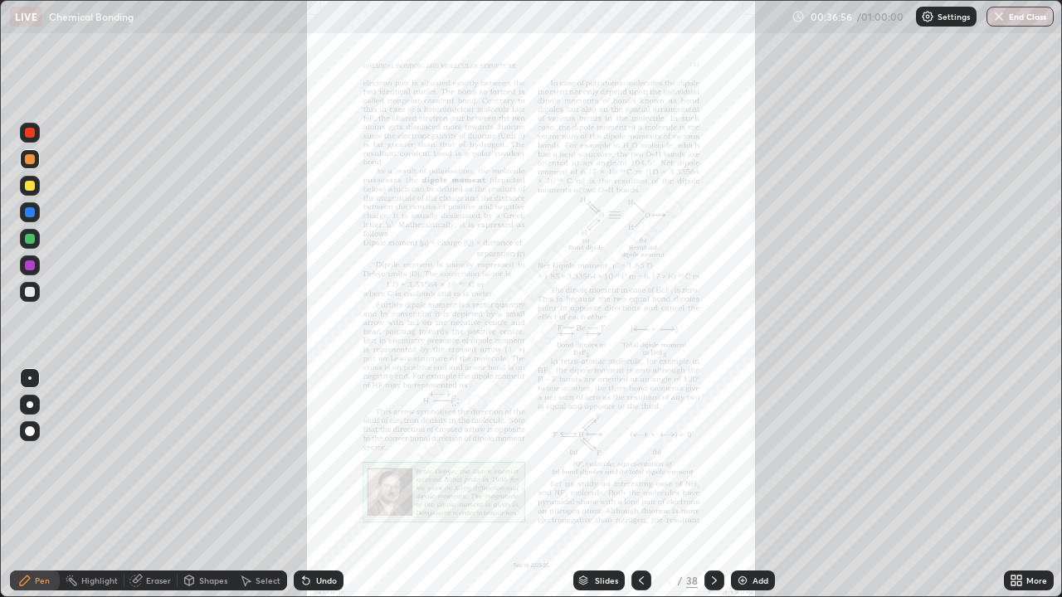
click at [640, 456] on icon at bounding box center [641, 580] width 13 height 13
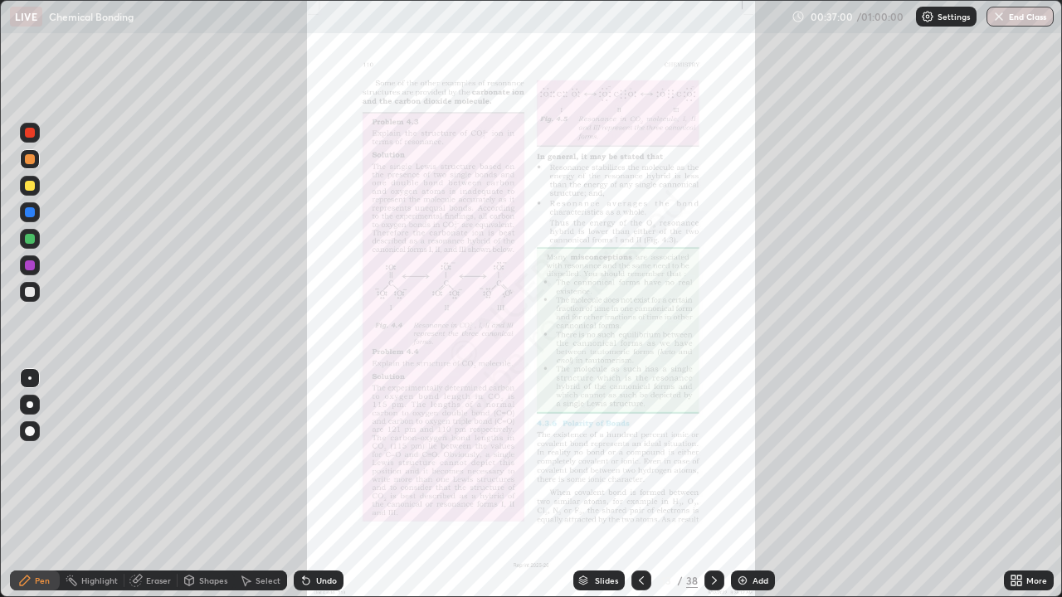
click at [708, 456] on icon at bounding box center [714, 580] width 13 height 13
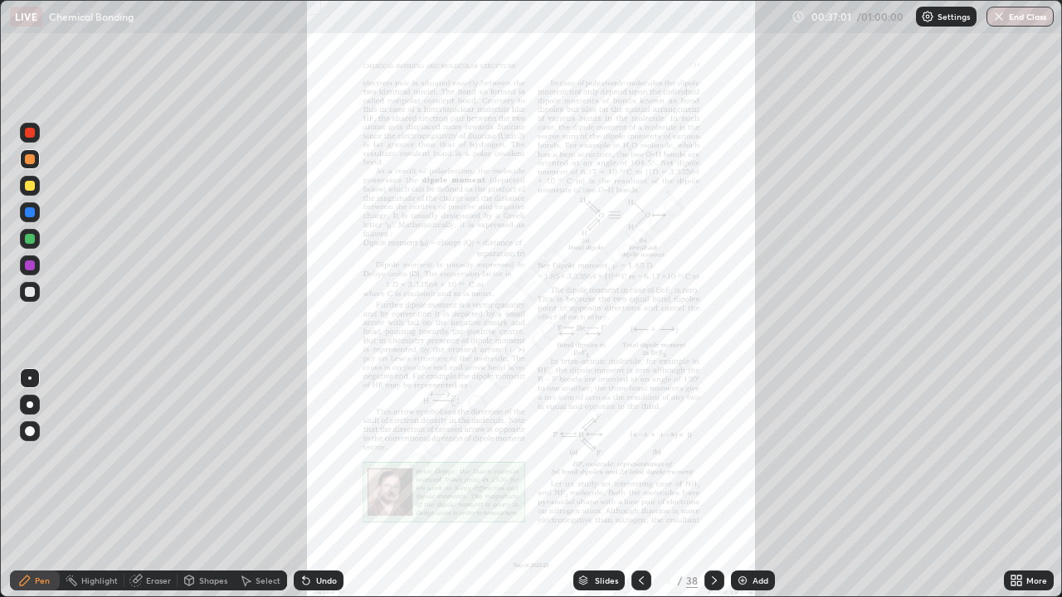
click at [636, 456] on div at bounding box center [642, 581] width 20 height 20
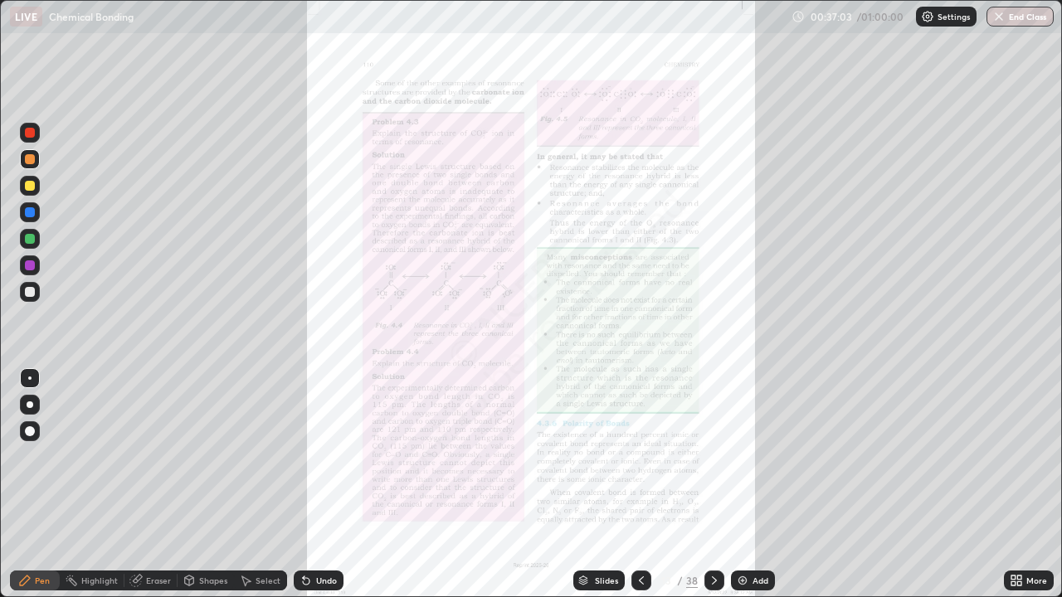
click at [720, 456] on div at bounding box center [715, 581] width 20 height 20
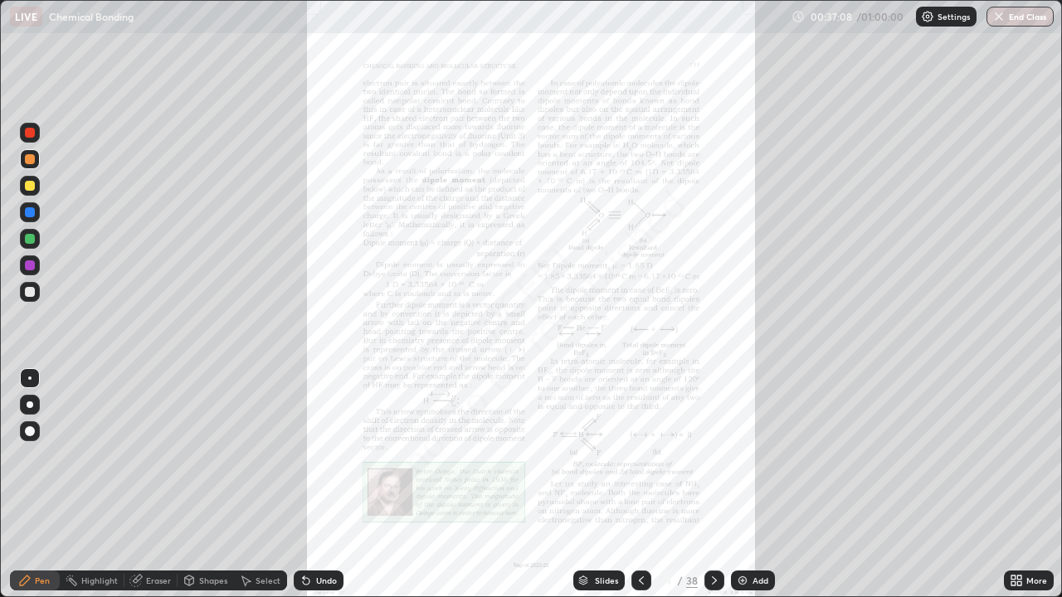
click at [711, 456] on icon at bounding box center [714, 580] width 13 height 13
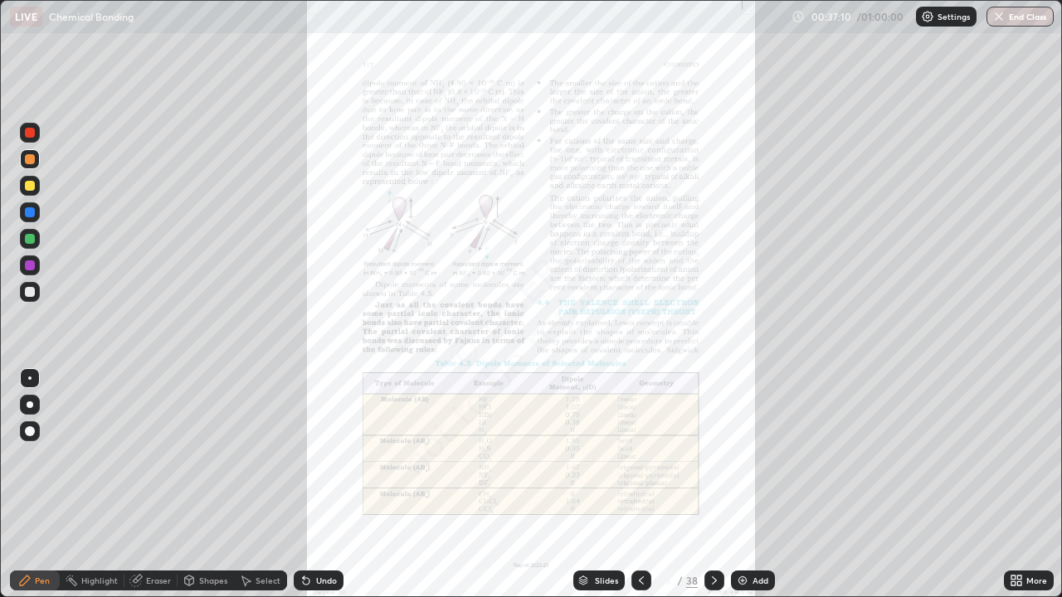
click at [1041, 456] on div "More" at bounding box center [1029, 581] width 50 height 20
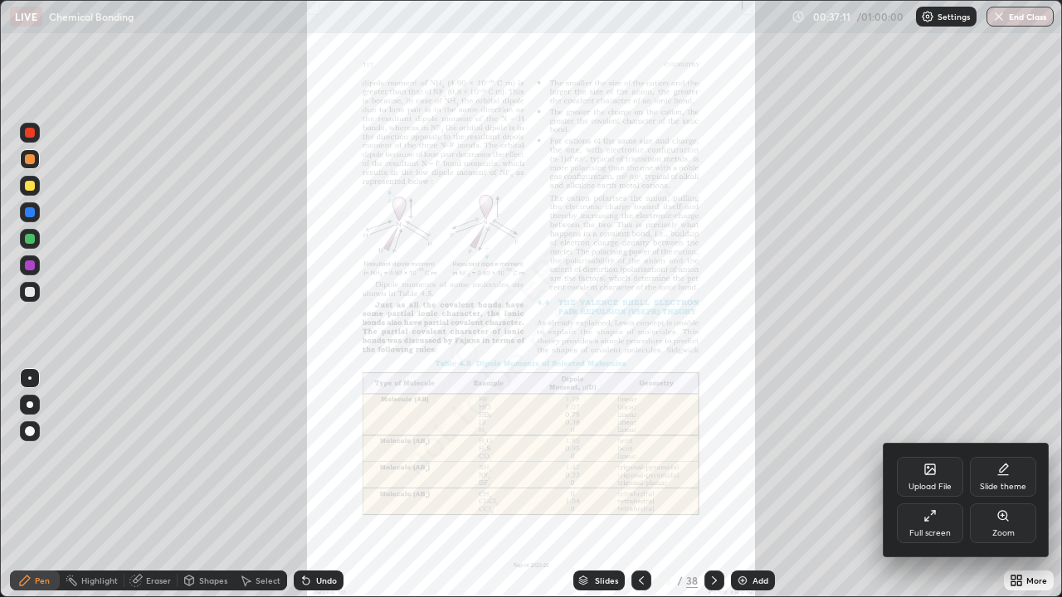
click at [988, 456] on div "Zoom" at bounding box center [1003, 524] width 66 height 40
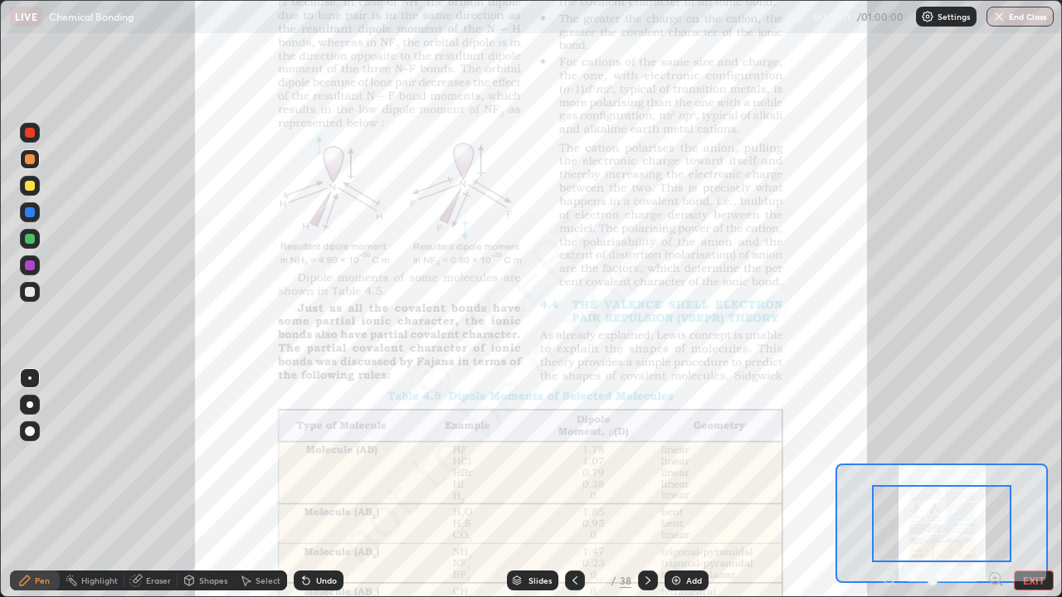
click at [995, 456] on icon at bounding box center [995, 578] width 4 height 0
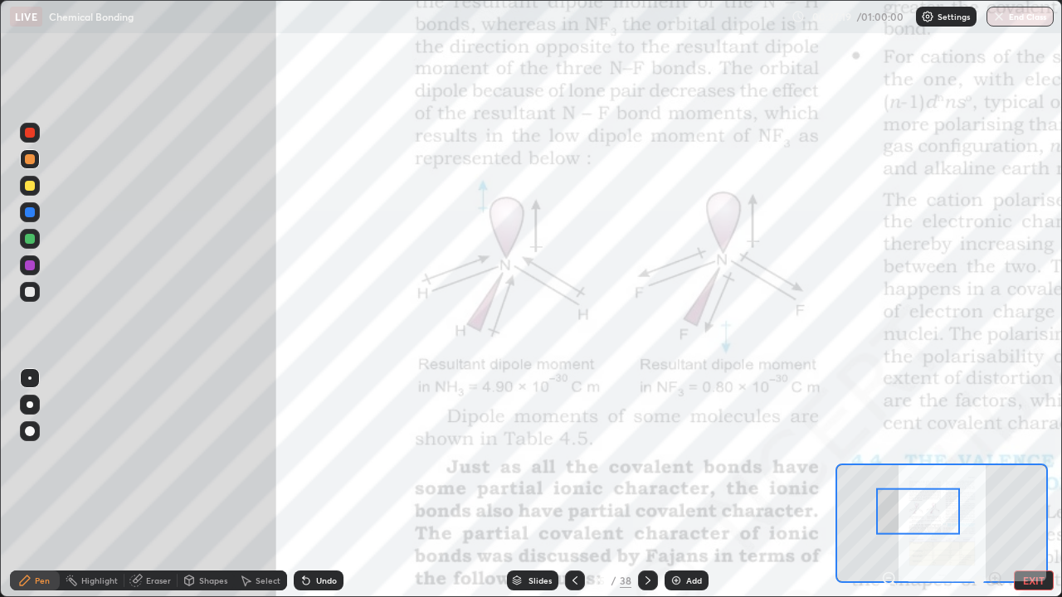
click at [28, 133] on div at bounding box center [30, 133] width 10 height 10
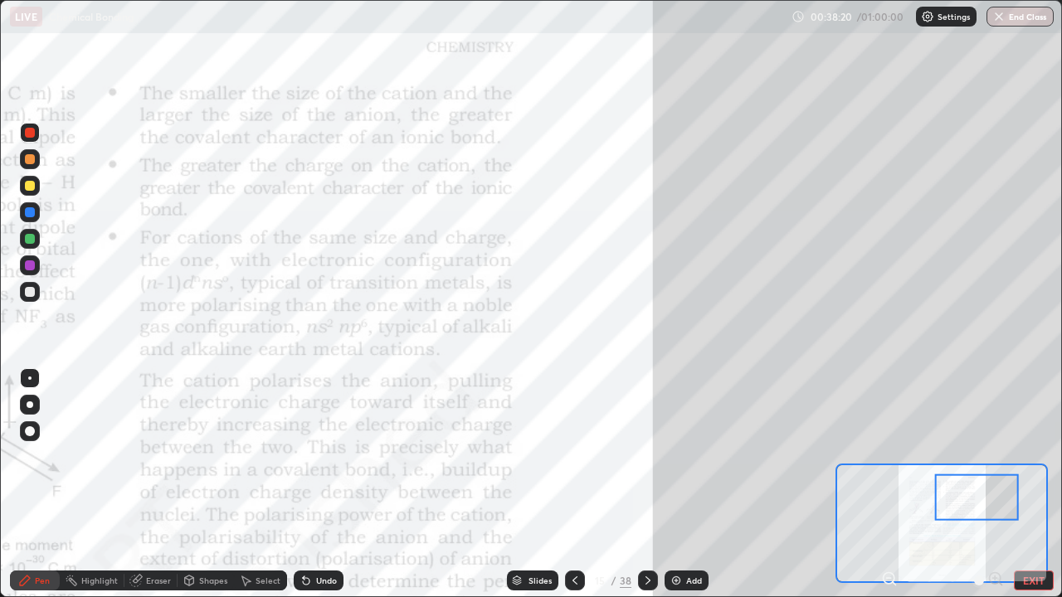
click at [39, 163] on div at bounding box center [30, 159] width 20 height 20
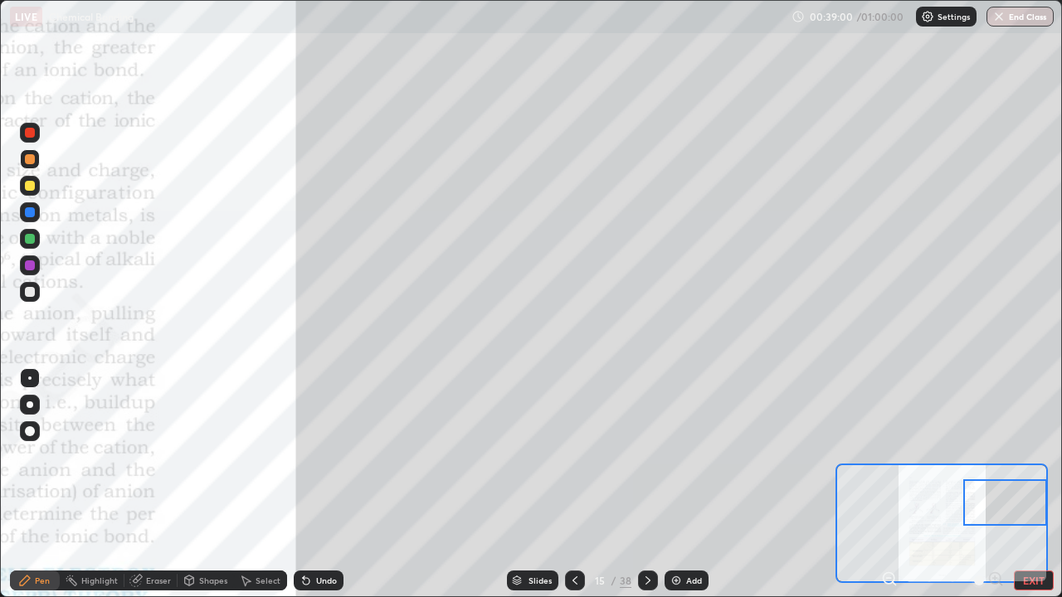
click at [35, 139] on div at bounding box center [30, 133] width 20 height 20
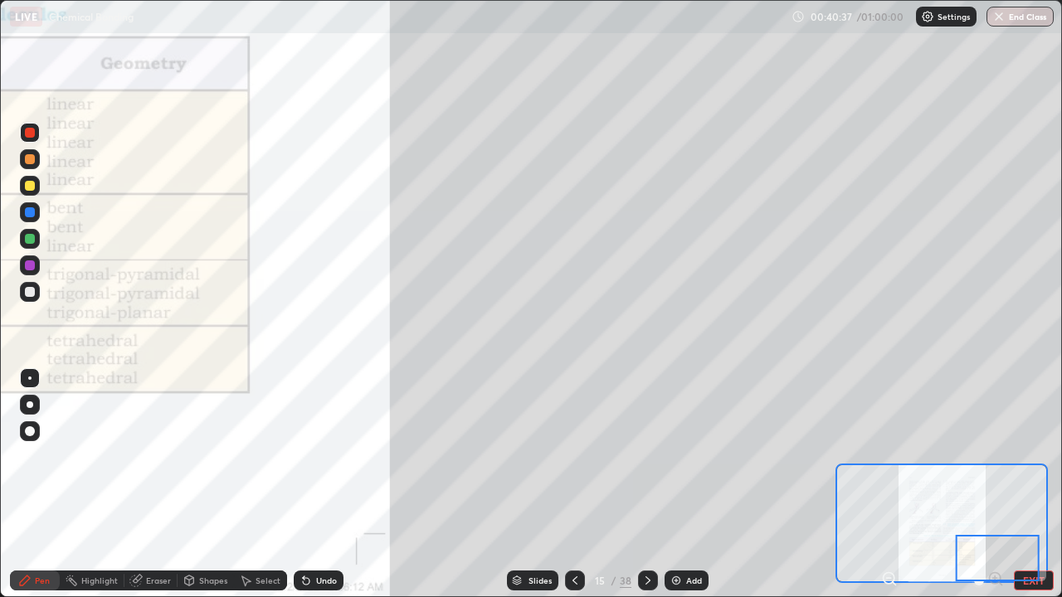
click at [30, 160] on div at bounding box center [30, 159] width 10 height 10
click at [32, 136] on div at bounding box center [30, 133] width 10 height 10
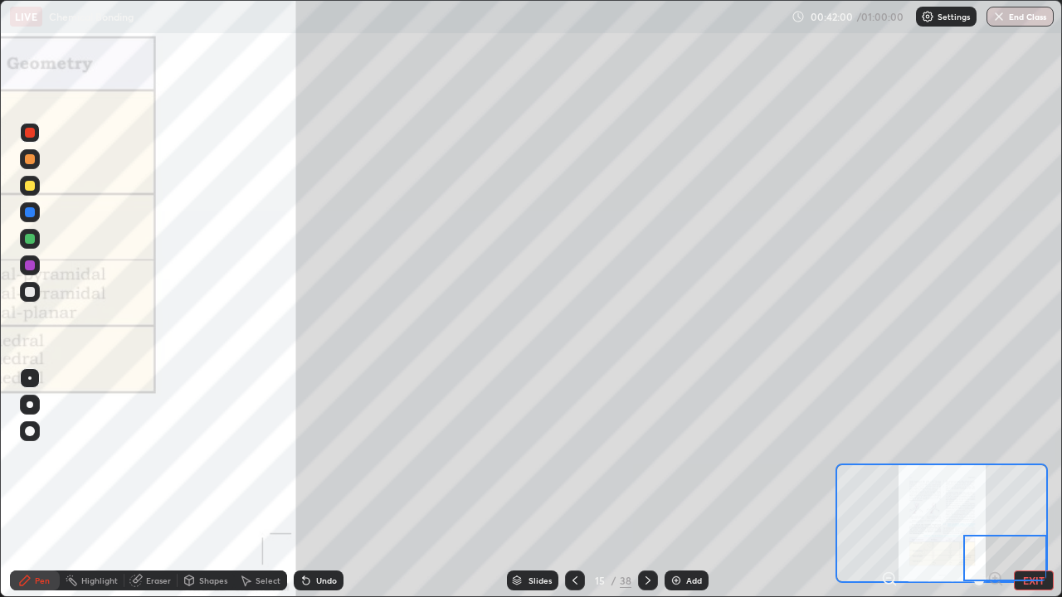
click at [689, 456] on div "Add" at bounding box center [694, 581] width 16 height 8
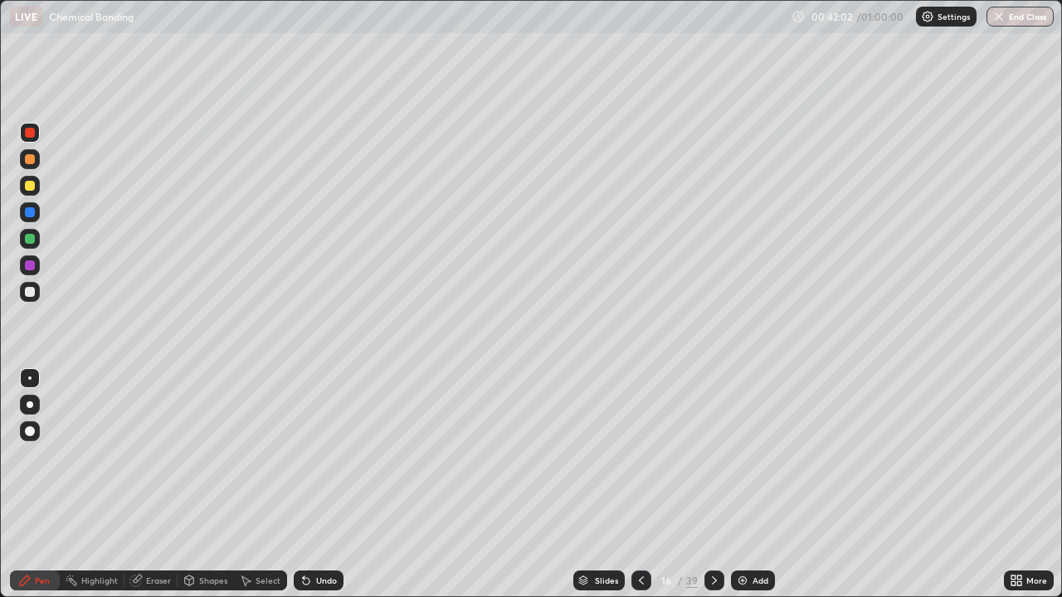
click at [31, 162] on div at bounding box center [30, 159] width 10 height 10
click at [1017, 456] on icon at bounding box center [1019, 584] width 4 height 4
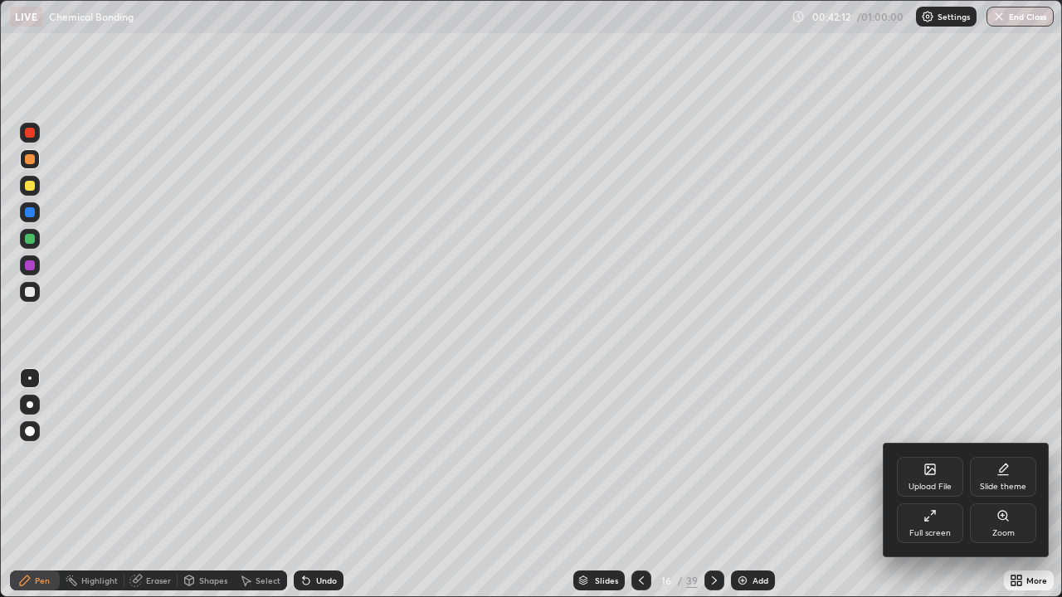
click at [997, 456] on div "Zoom" at bounding box center [1004, 533] width 22 height 8
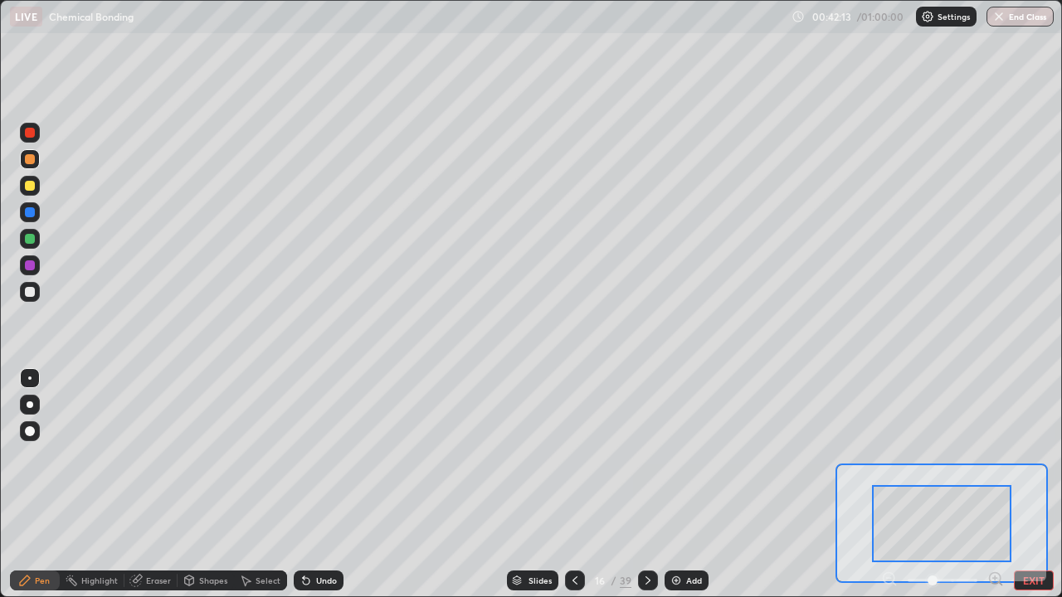
click at [996, 456] on icon at bounding box center [995, 578] width 4 height 0
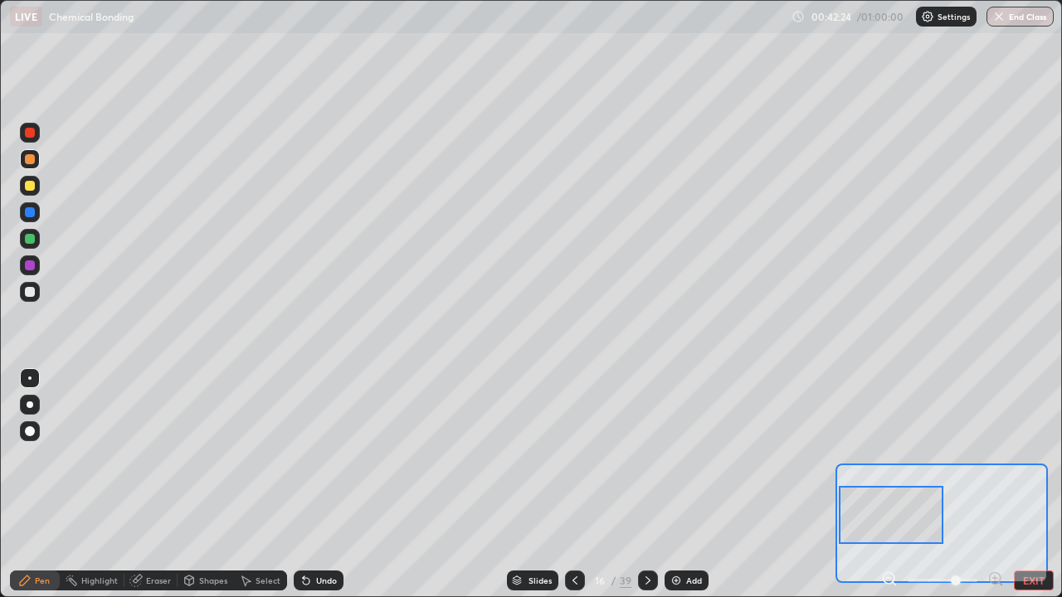
click at [32, 135] on div at bounding box center [30, 133] width 10 height 10
click at [31, 186] on div at bounding box center [30, 186] width 10 height 10
click at [31, 220] on div at bounding box center [30, 212] width 20 height 20
click at [31, 292] on div at bounding box center [30, 292] width 10 height 10
click at [33, 189] on div at bounding box center [30, 186] width 10 height 10
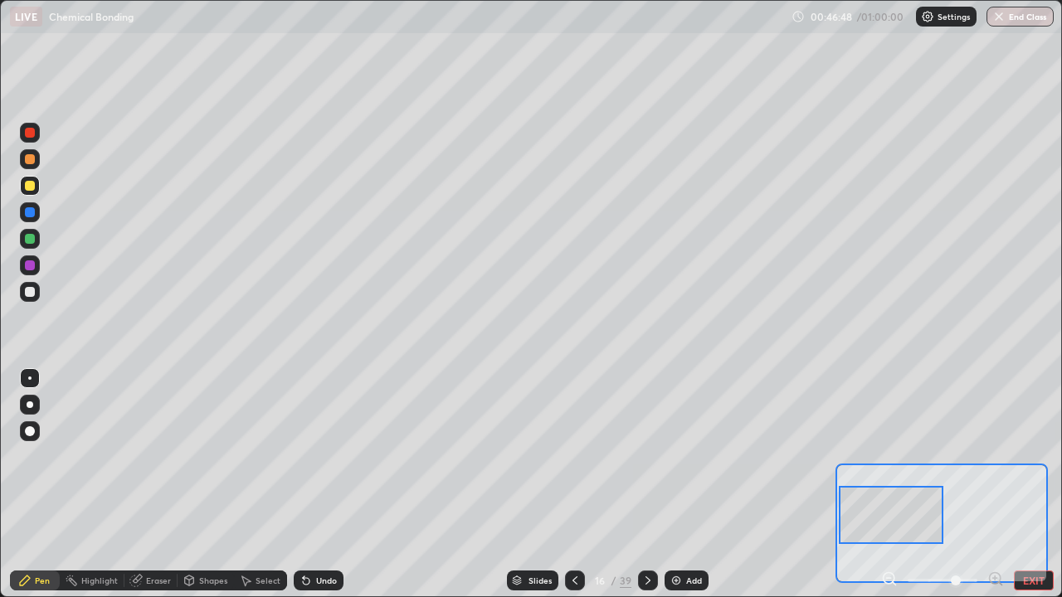
click at [321, 456] on div "Undo" at bounding box center [326, 581] width 21 height 8
click at [694, 456] on div "Add" at bounding box center [694, 581] width 16 height 8
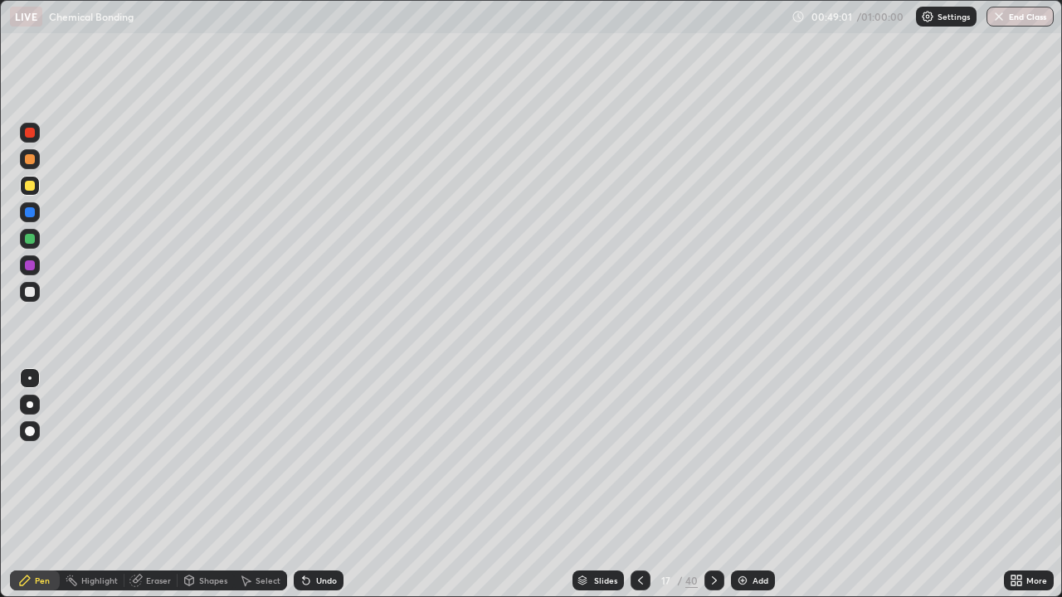
click at [1019, 456] on icon at bounding box center [1019, 584] width 4 height 4
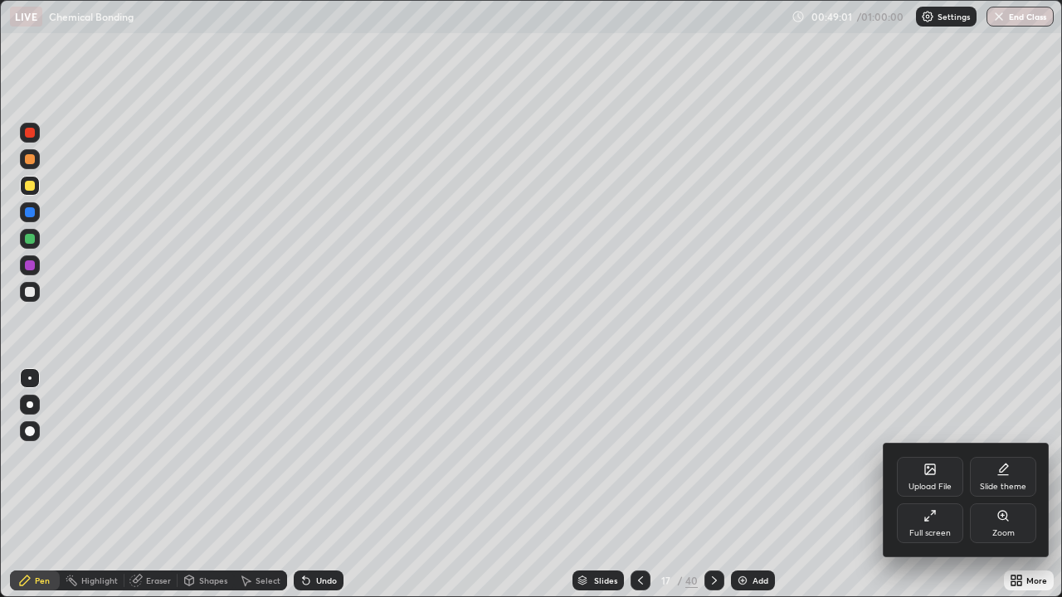
click at [998, 456] on div "Zoom" at bounding box center [1004, 533] width 22 height 8
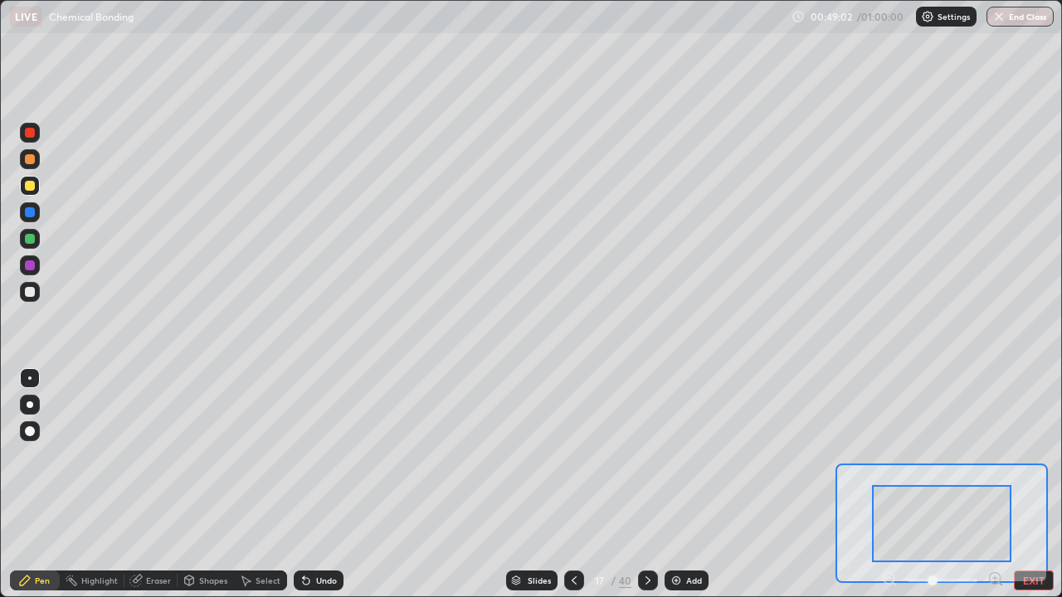
click at [995, 456] on icon at bounding box center [995, 579] width 0 height 4
click at [993, 456] on icon at bounding box center [996, 579] width 17 height 17
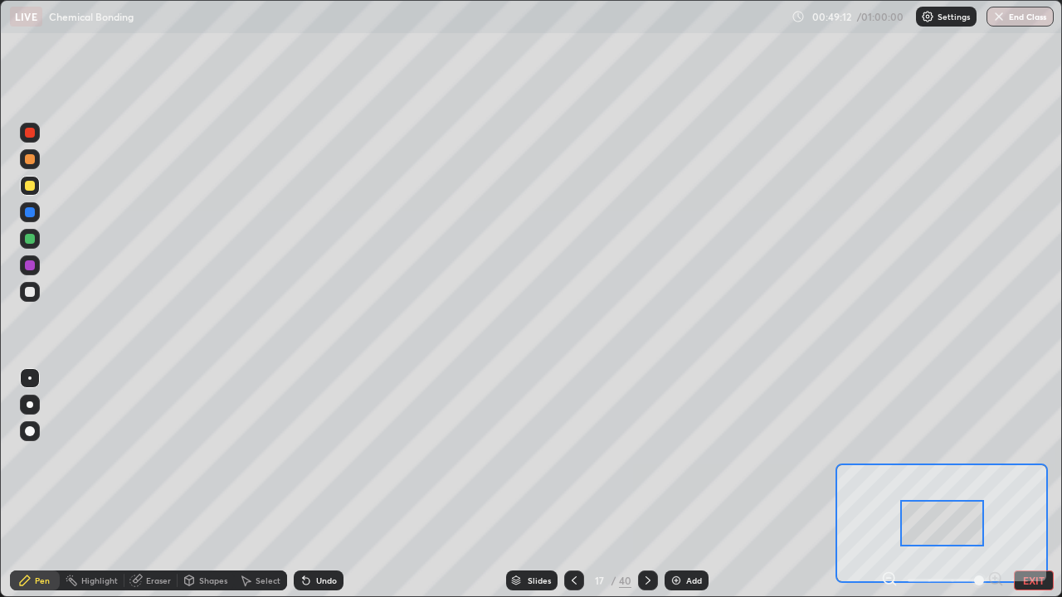
click at [28, 165] on div at bounding box center [30, 159] width 20 height 20
click at [27, 189] on div at bounding box center [30, 186] width 10 height 10
click at [545, 456] on div "Slides" at bounding box center [531, 581] width 51 height 20
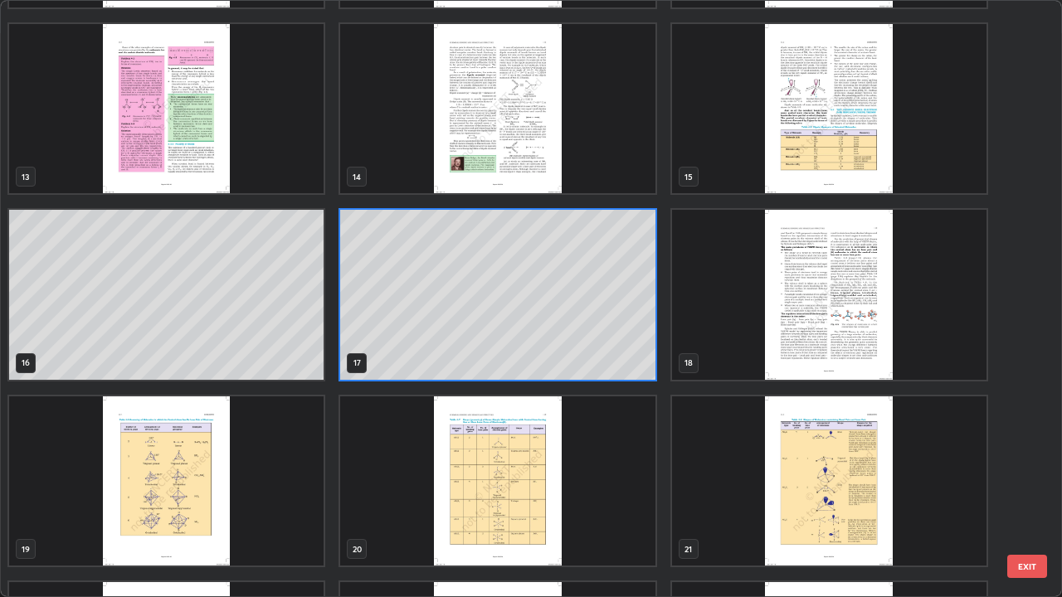
scroll to position [732, 0]
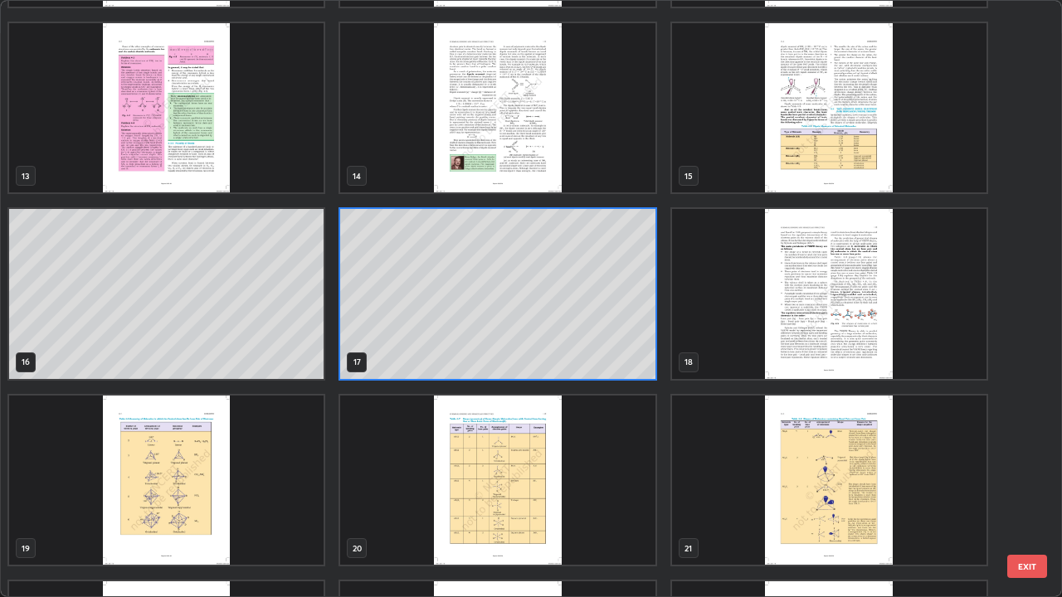
click at [854, 157] on img "grid" at bounding box center [829, 108] width 315 height 170
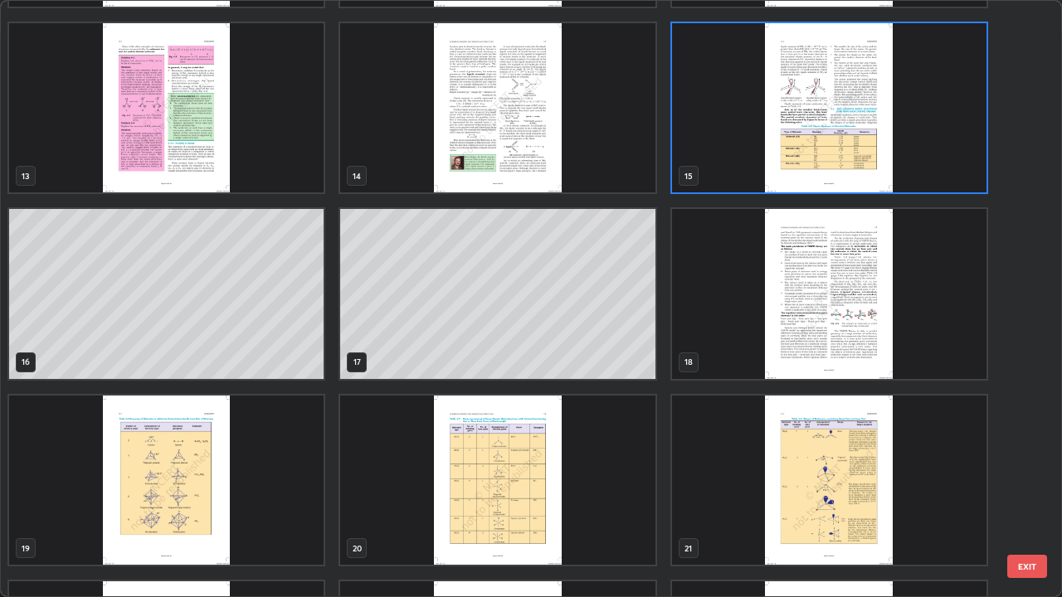
click at [852, 161] on img "grid" at bounding box center [829, 108] width 315 height 170
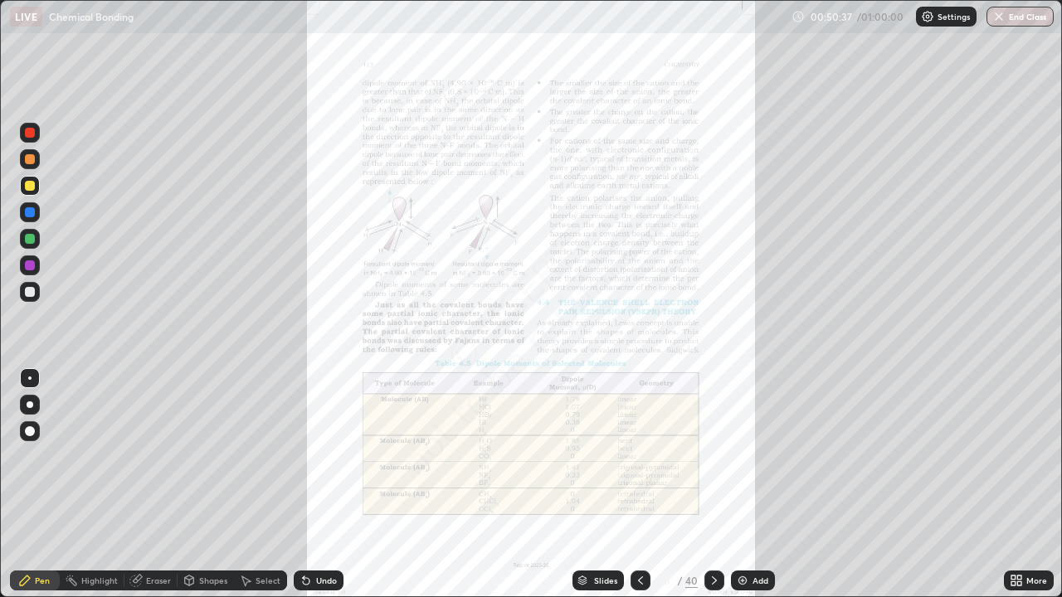
click at [719, 456] on div at bounding box center [715, 581] width 20 height 20
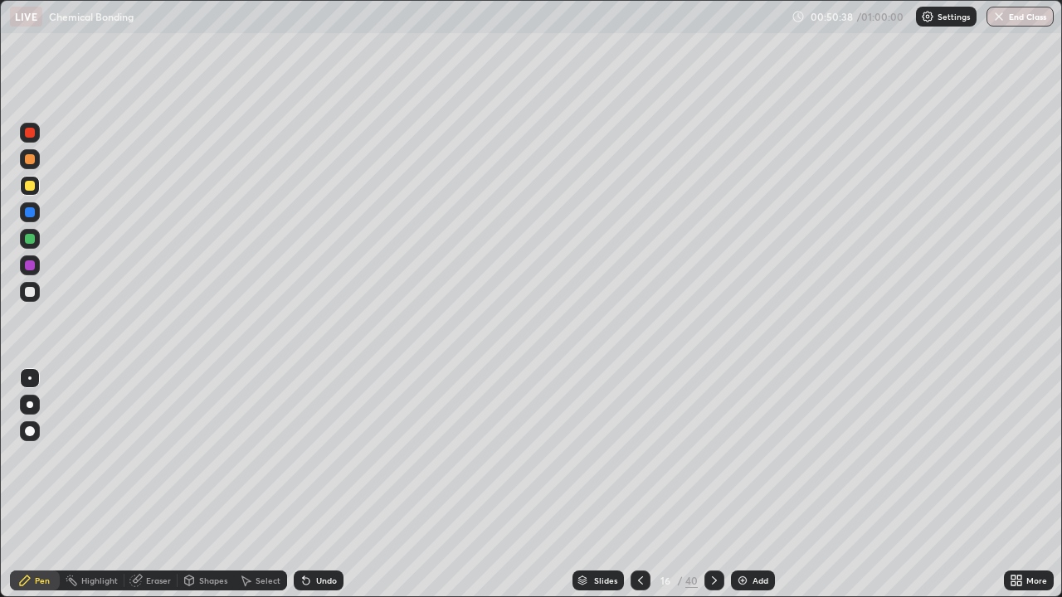
click at [714, 456] on icon at bounding box center [714, 581] width 5 height 8
click at [713, 456] on icon at bounding box center [714, 580] width 13 height 13
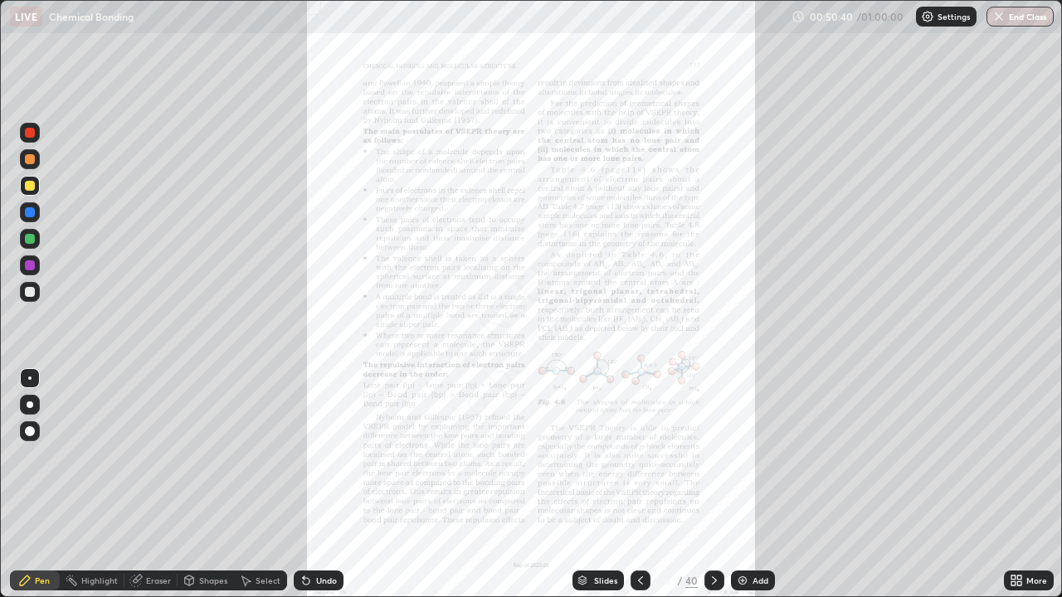
click at [713, 456] on icon at bounding box center [714, 580] width 13 height 13
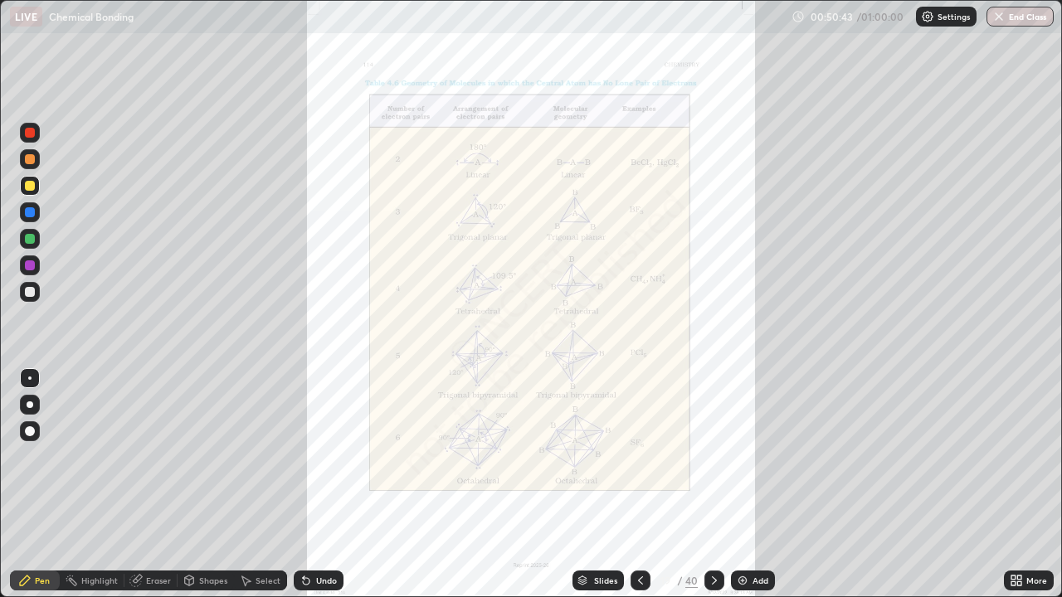
click at [1014, 456] on icon at bounding box center [1016, 580] width 13 height 13
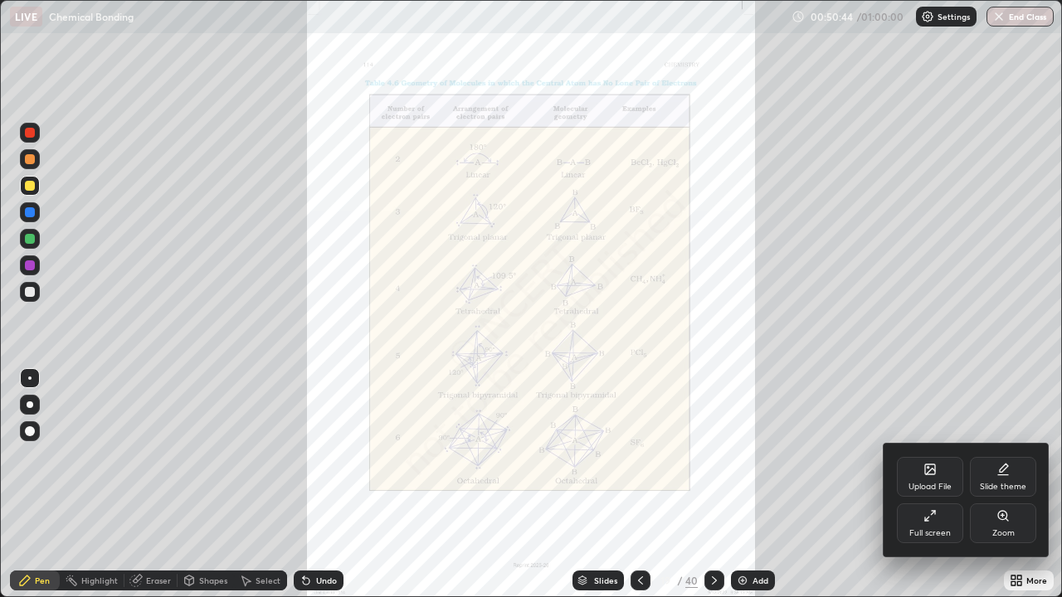
click at [993, 456] on div "Zoom" at bounding box center [1003, 524] width 66 height 40
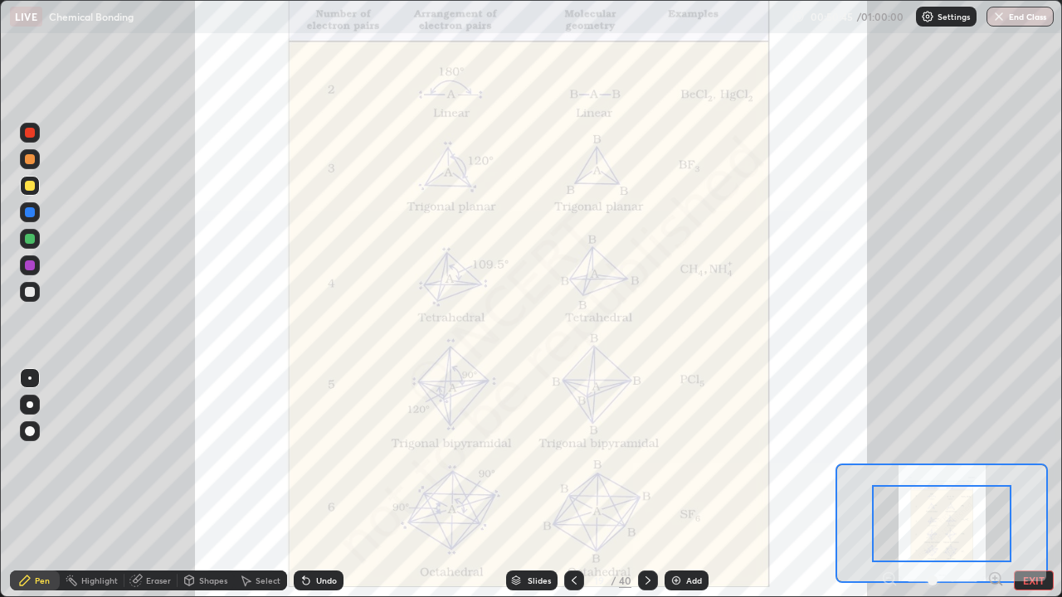
click at [995, 456] on icon at bounding box center [995, 578] width 4 height 0
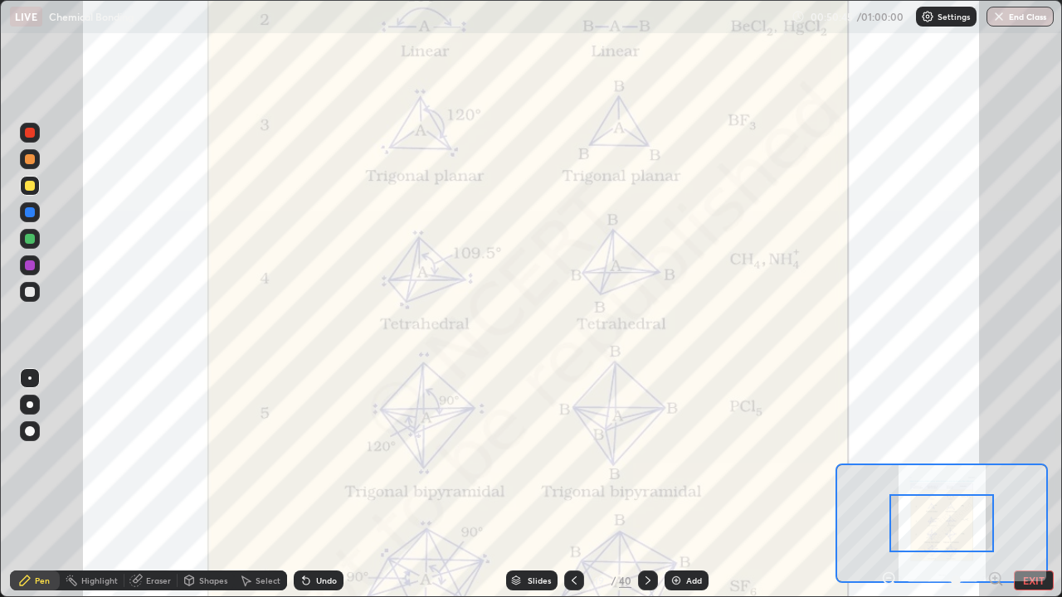
click at [995, 456] on icon at bounding box center [995, 579] width 0 height 4
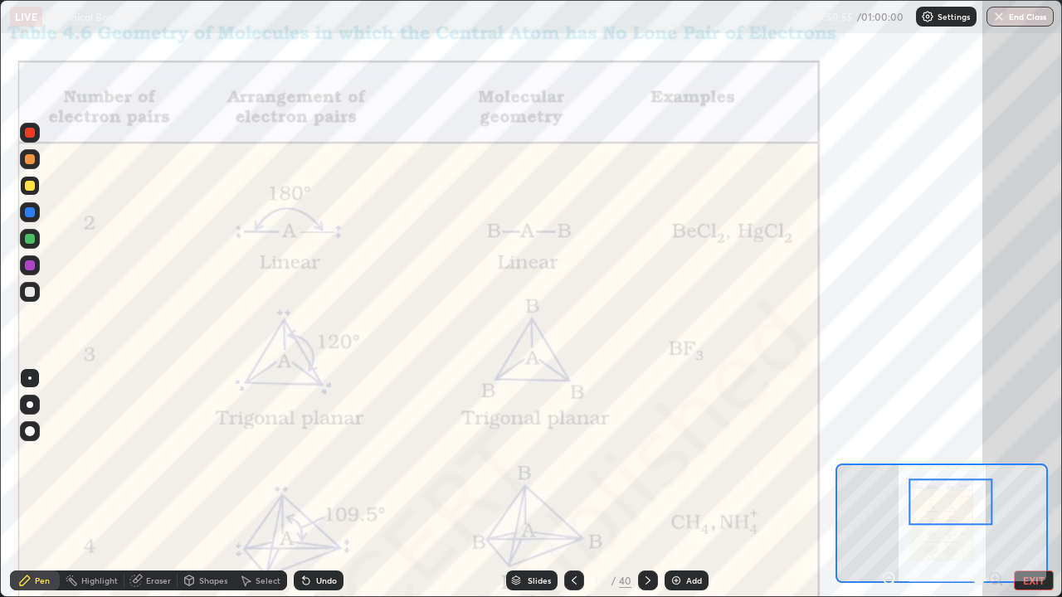
click at [30, 134] on div at bounding box center [30, 133] width 10 height 10
click at [329, 456] on div "Undo" at bounding box center [319, 581] width 50 height 20
click at [332, 456] on div "Undo" at bounding box center [319, 581] width 50 height 20
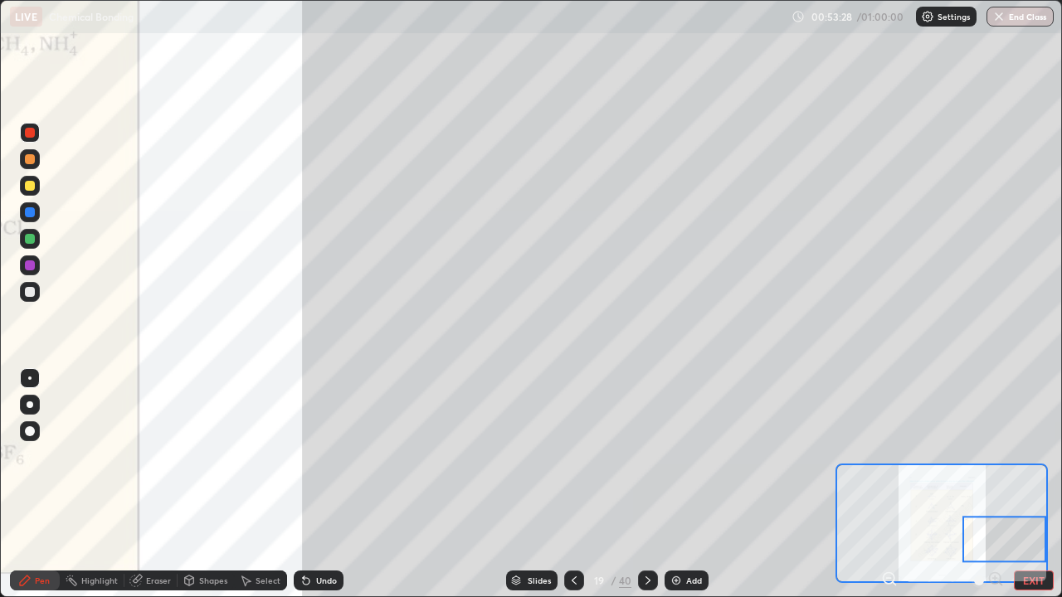
click at [309, 456] on icon at bounding box center [306, 580] width 13 height 13
click at [308, 456] on icon at bounding box center [306, 580] width 13 height 13
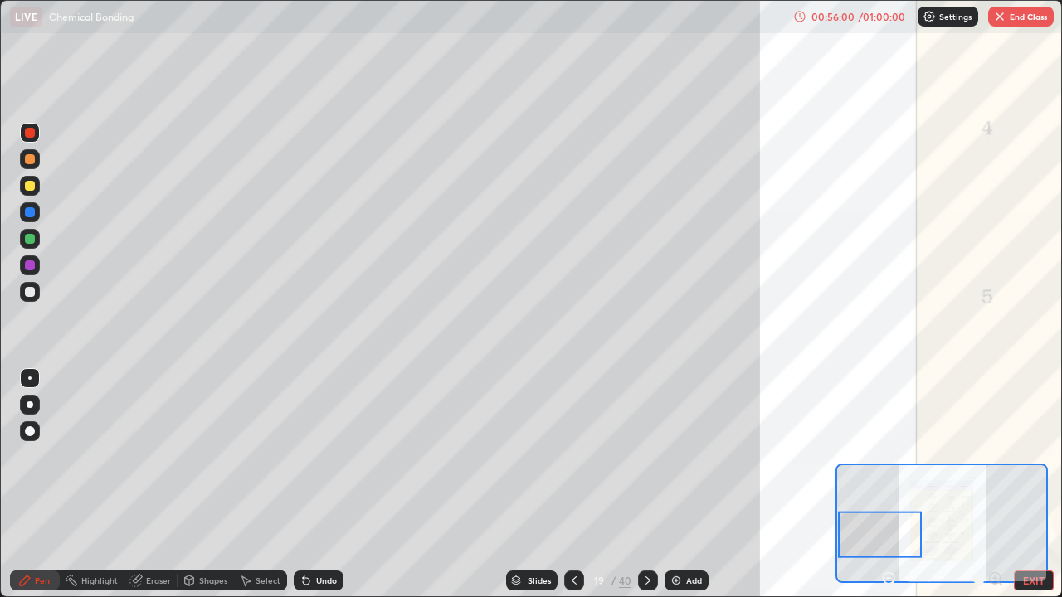
click at [31, 162] on div at bounding box center [30, 159] width 10 height 10
click at [38, 193] on div at bounding box center [30, 186] width 20 height 20
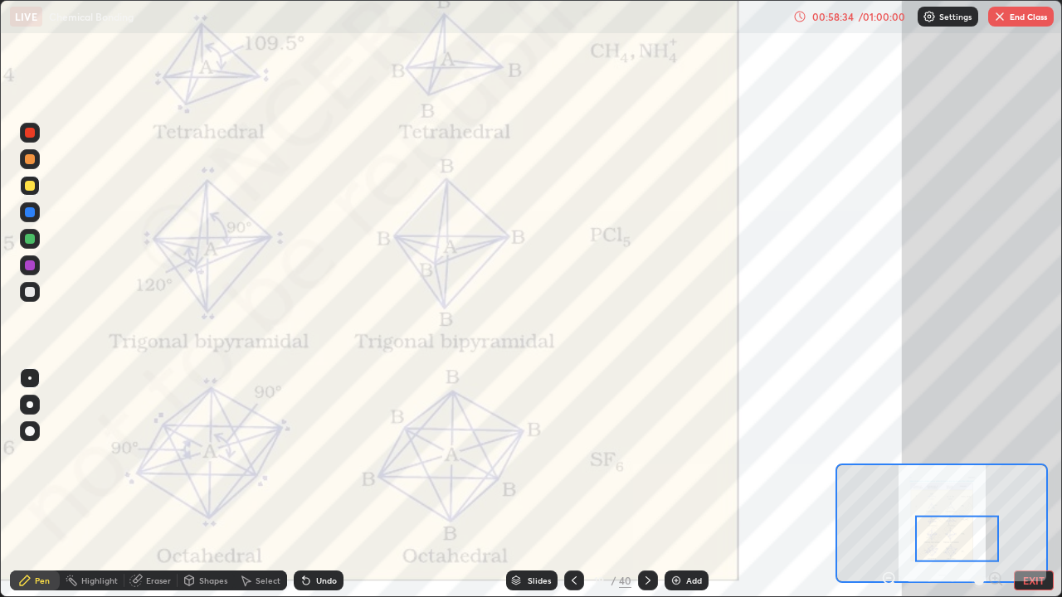
click at [646, 456] on icon at bounding box center [647, 580] width 13 height 13
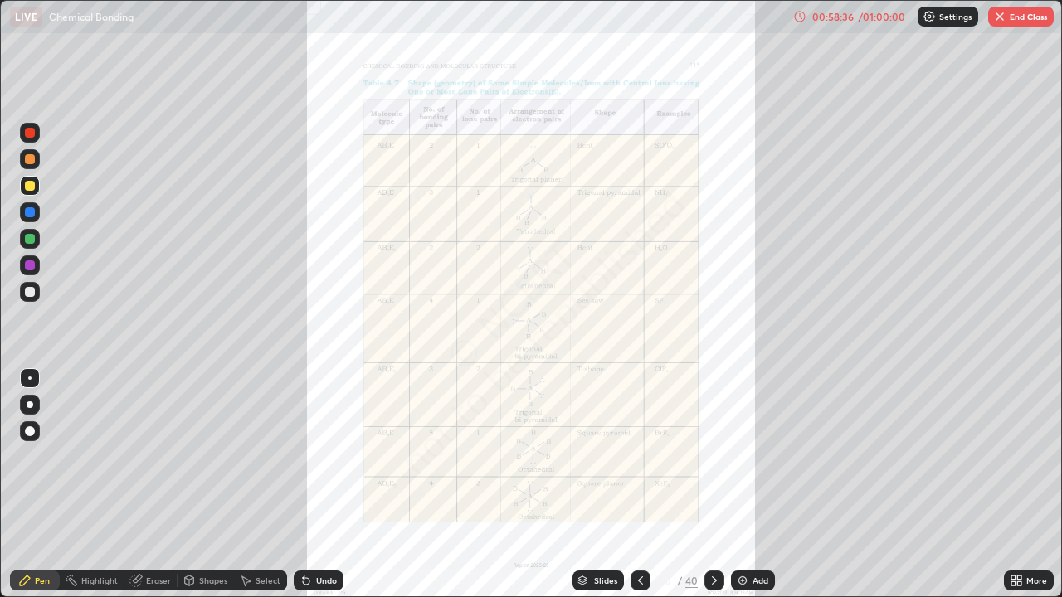
click at [1027, 456] on div "More" at bounding box center [1037, 581] width 21 height 8
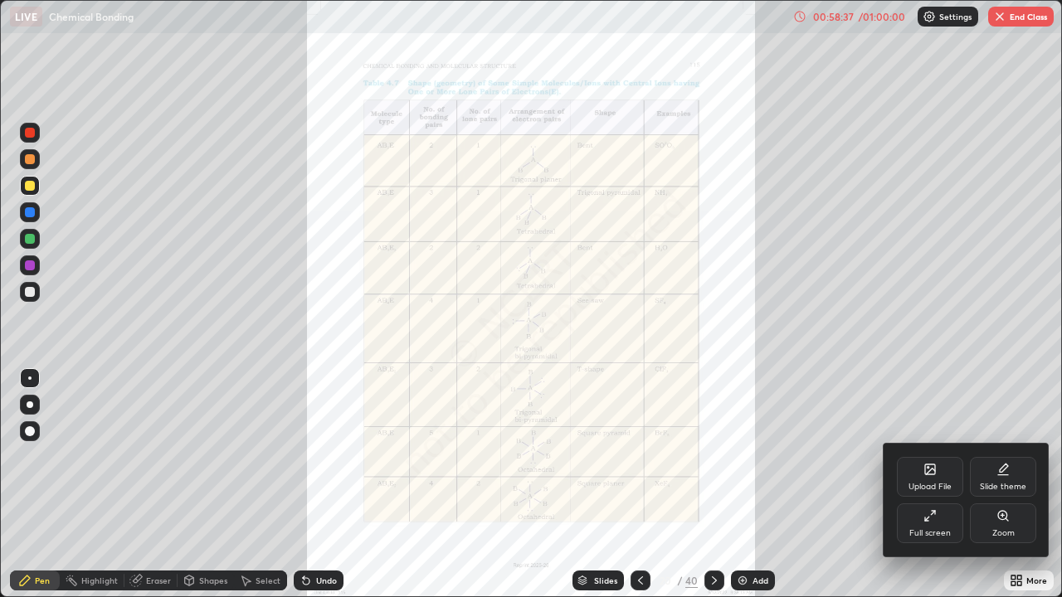
click at [994, 456] on div "Zoom" at bounding box center [1004, 533] width 22 height 8
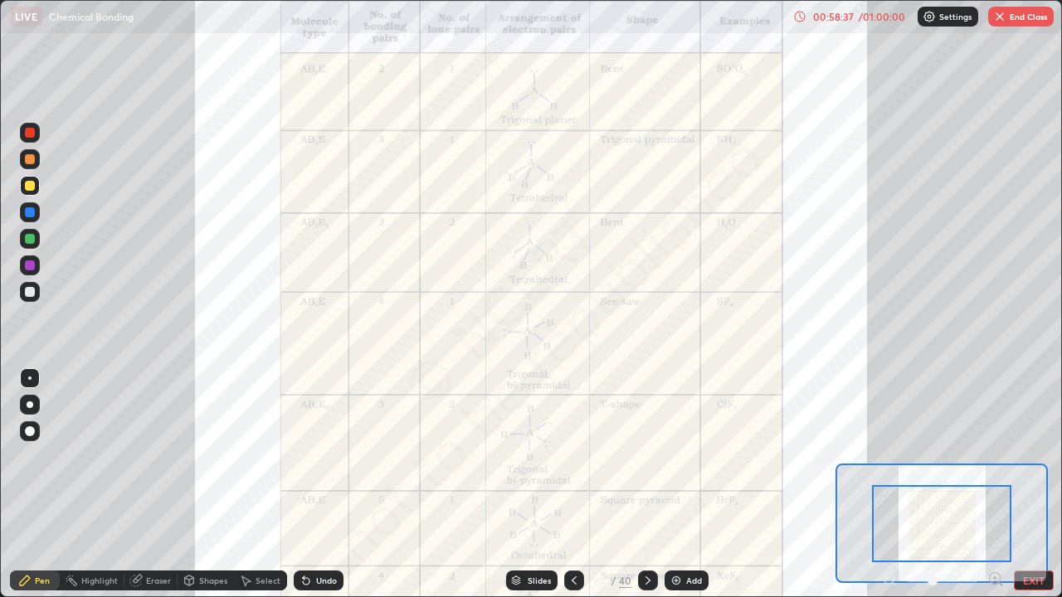
click at [997, 456] on icon at bounding box center [996, 579] width 17 height 17
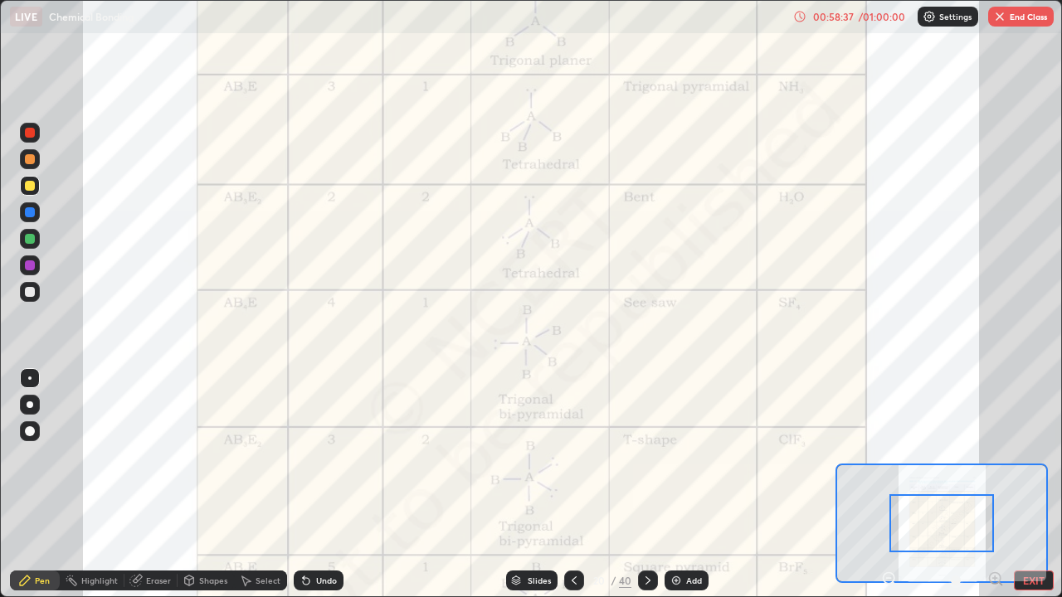
click at [995, 456] on icon at bounding box center [995, 578] width 4 height 0
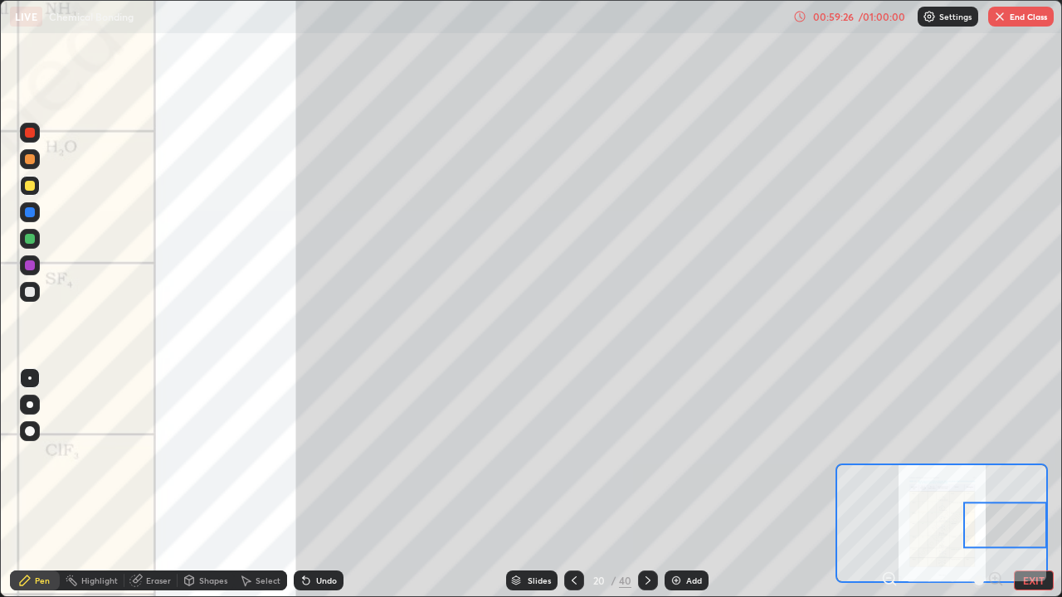
click at [1027, 16] on button "End Class" at bounding box center [1021, 17] width 66 height 20
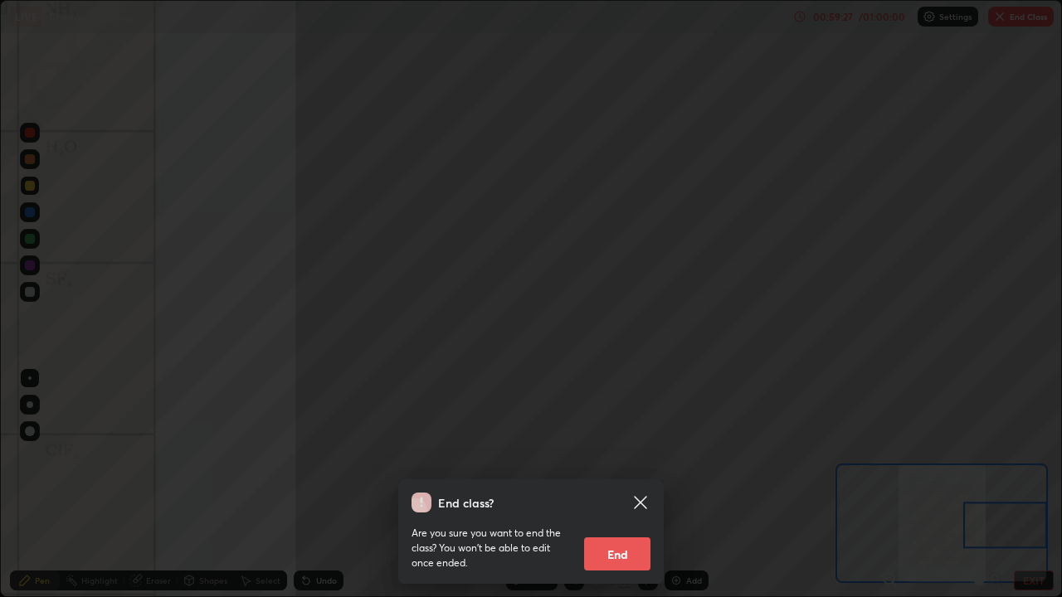
click at [640, 456] on button "End" at bounding box center [617, 554] width 66 height 33
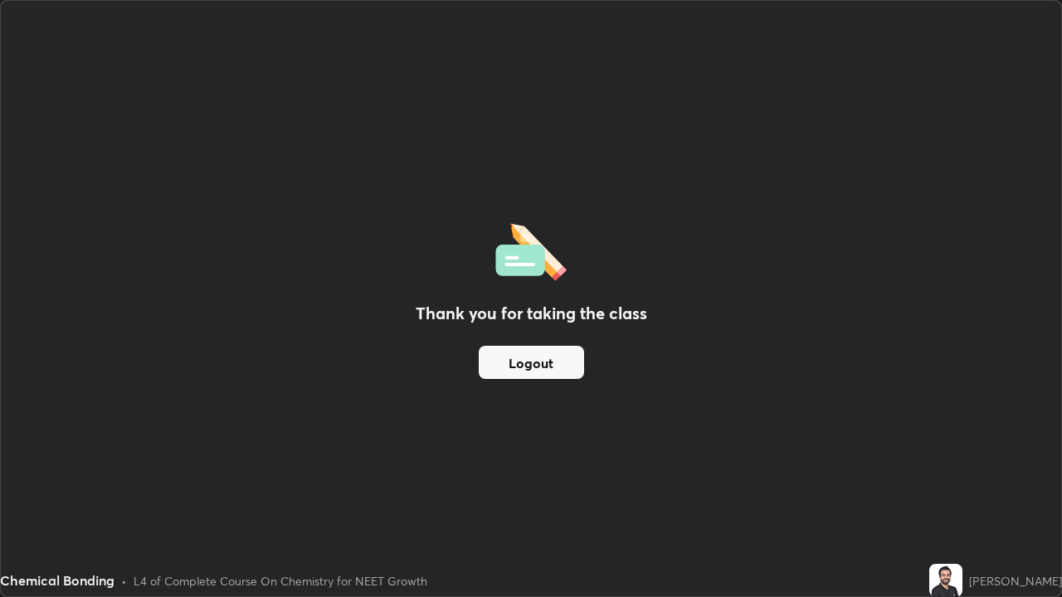
click at [570, 368] on button "Logout" at bounding box center [531, 362] width 105 height 33
